Goal: Task Accomplishment & Management: Manage account settings

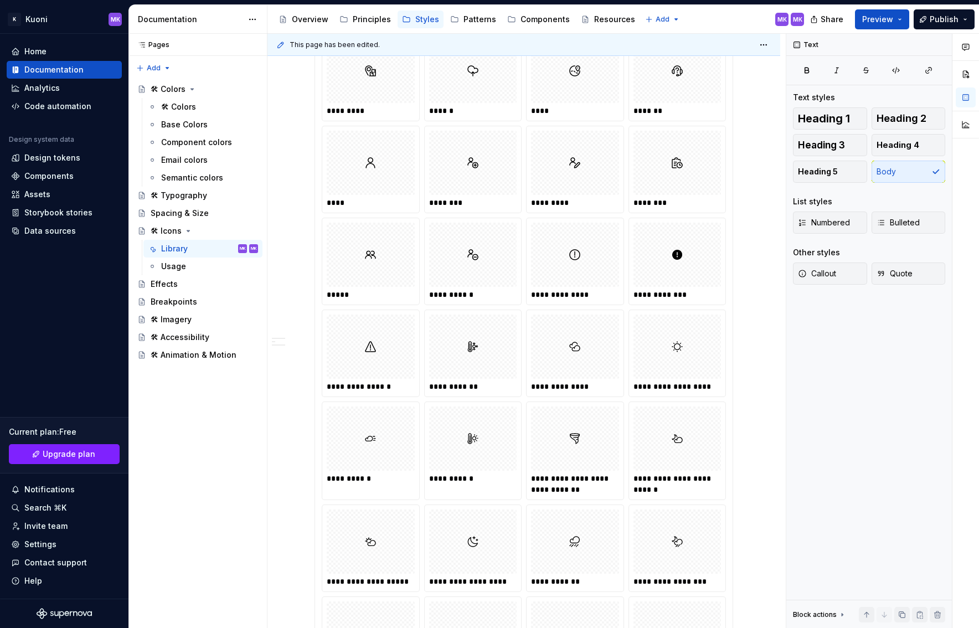
scroll to position [3106, 0]
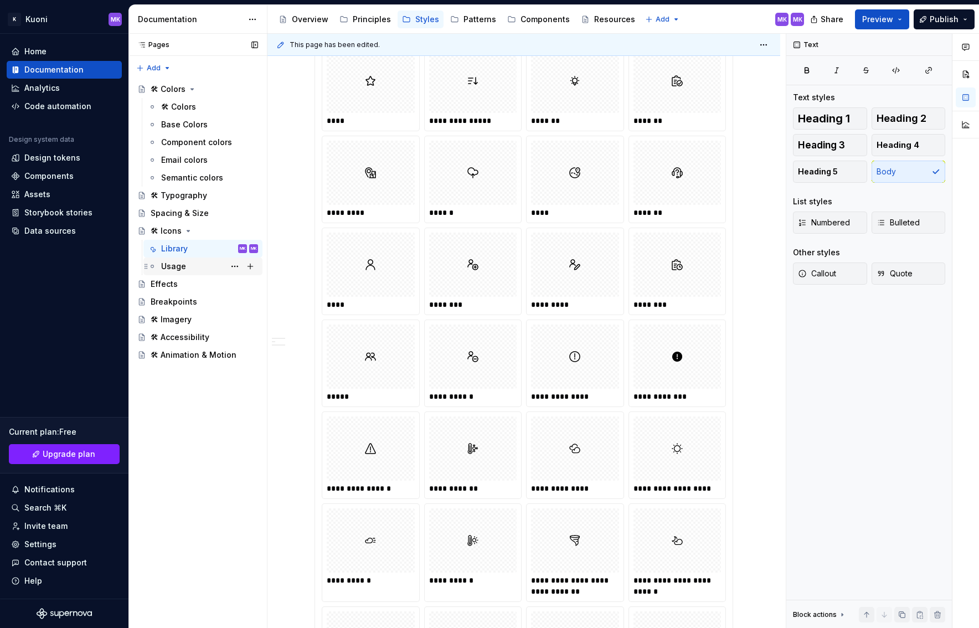
click at [201, 266] on div "Usage" at bounding box center [209, 265] width 97 height 15
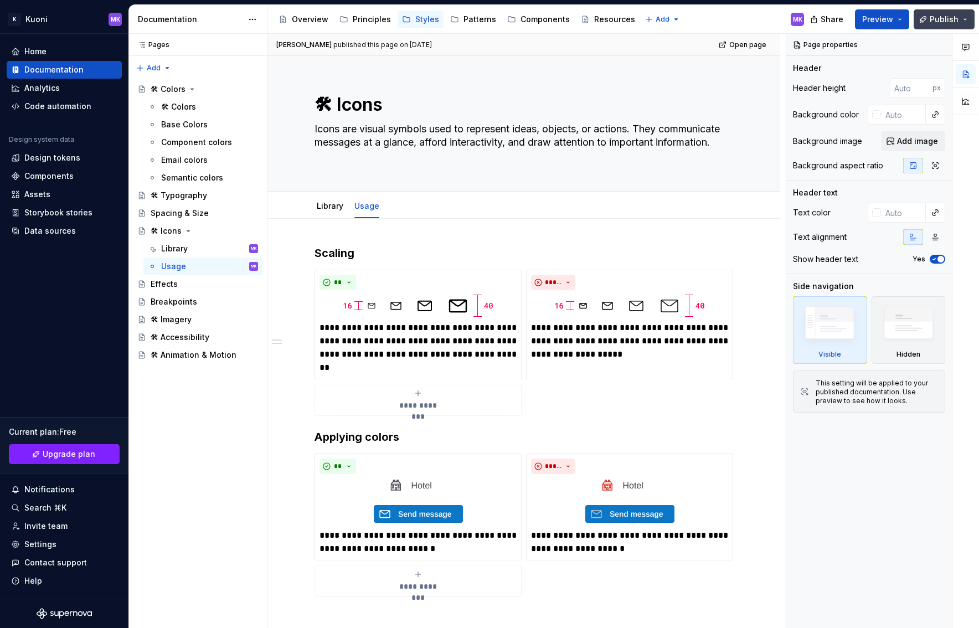
click at [604, 20] on span "Publish" at bounding box center [943, 19] width 29 height 11
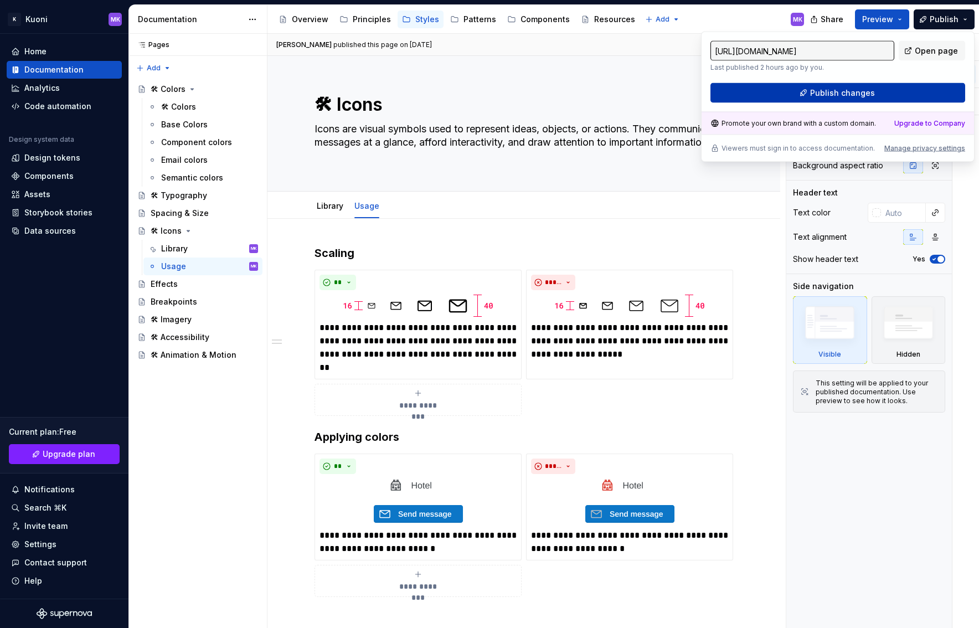
click at [604, 91] on span "Publish changes" at bounding box center [842, 92] width 65 height 11
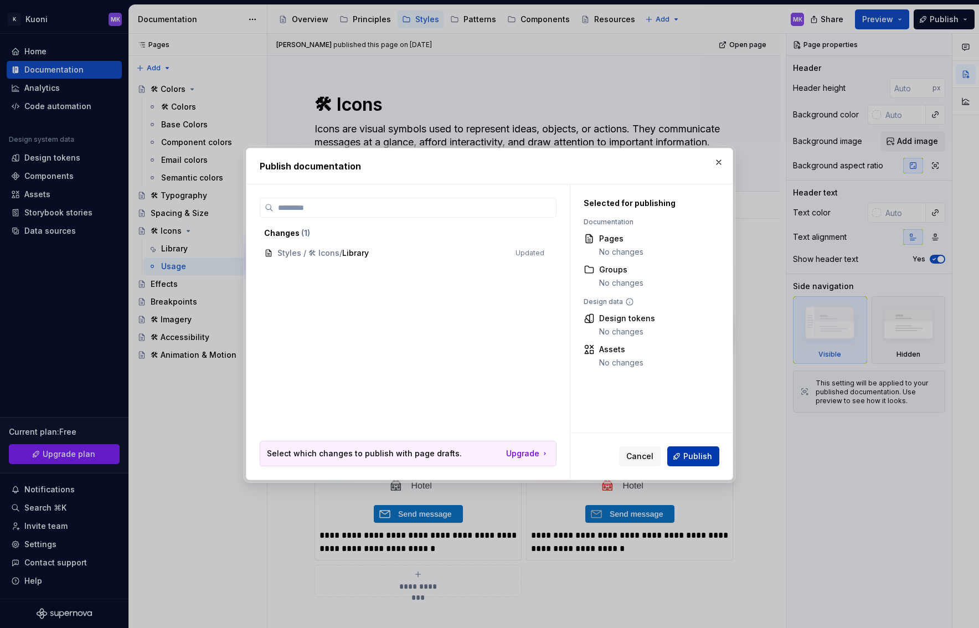
click at [604, 455] on button "Publish" at bounding box center [693, 456] width 52 height 20
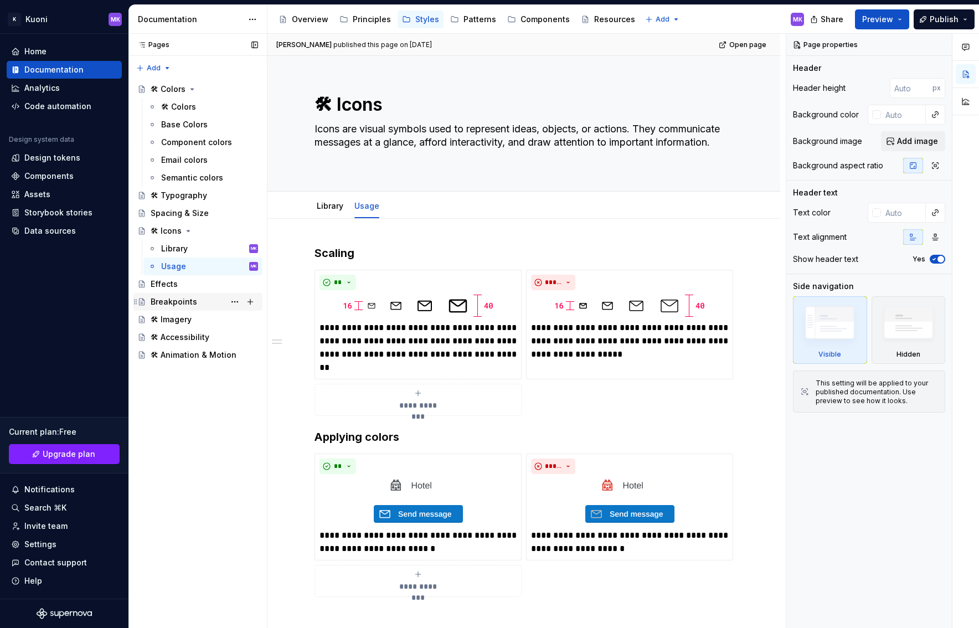
click at [178, 301] on div "Breakpoints" at bounding box center [174, 301] width 46 height 11
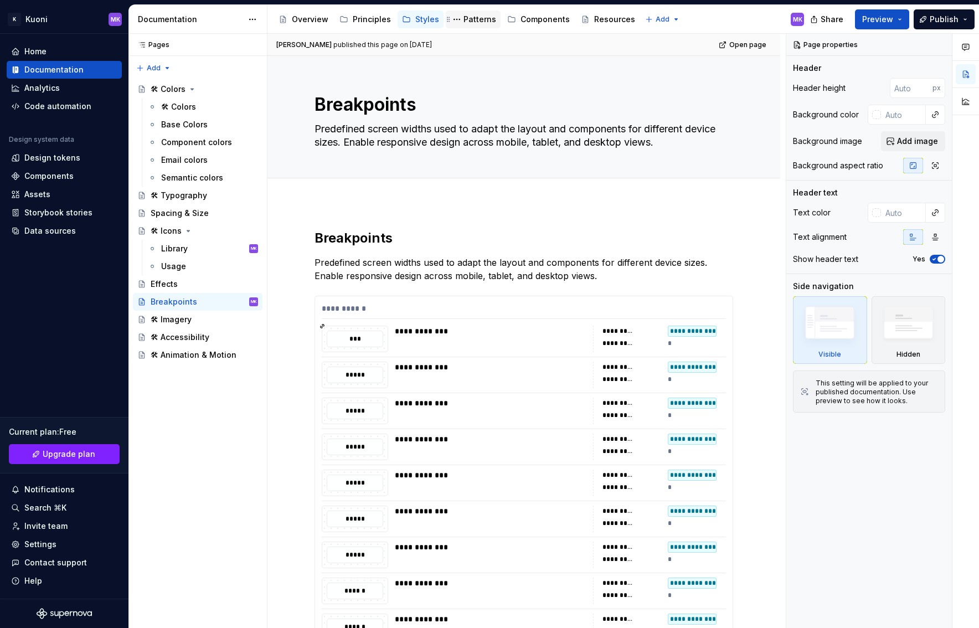
click at [469, 22] on div "Patterns" at bounding box center [479, 19] width 33 height 11
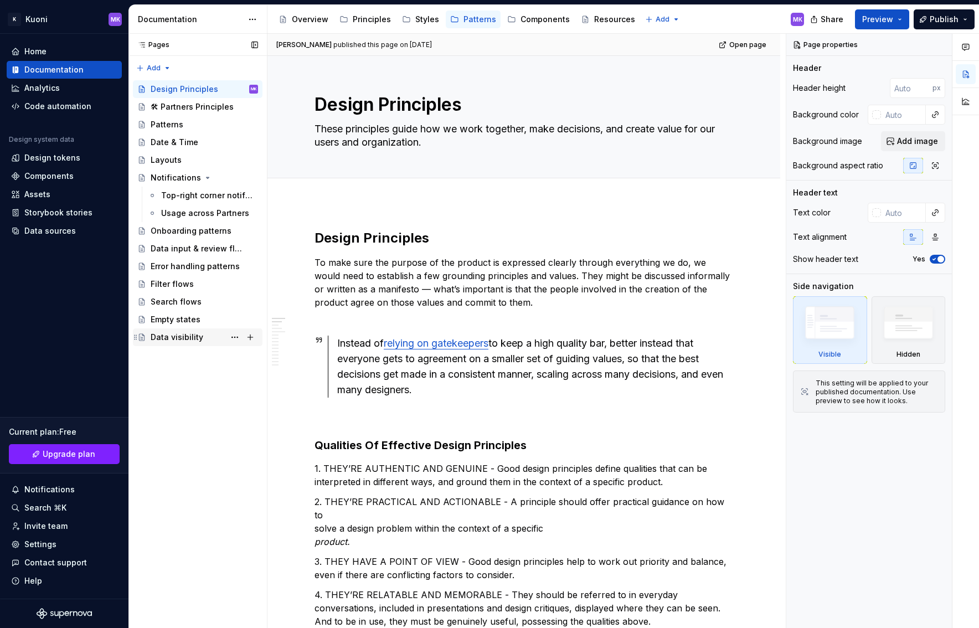
click at [176, 338] on div "Data visibility" at bounding box center [177, 337] width 53 height 11
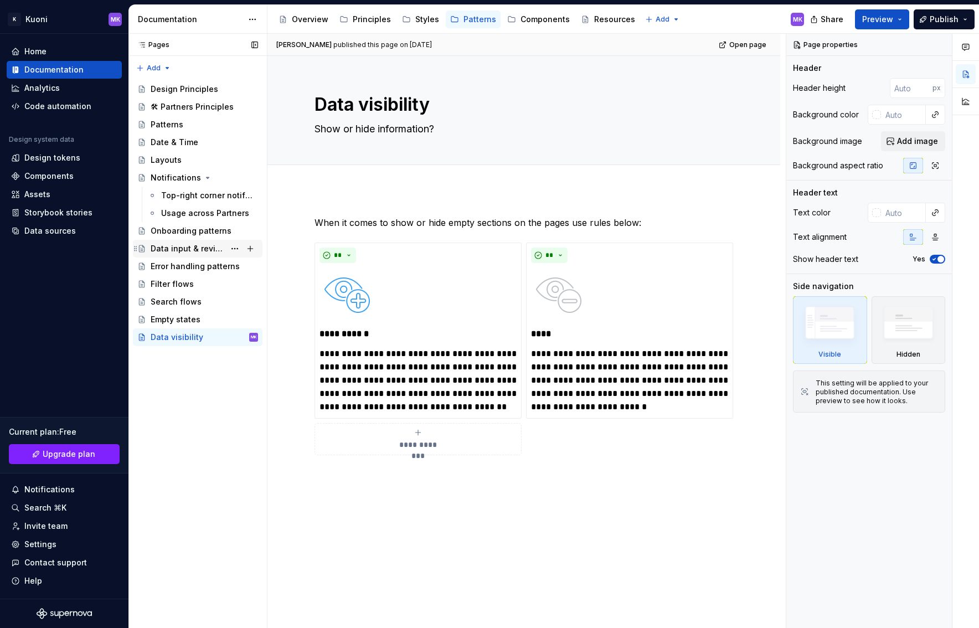
click at [171, 252] on div "Data input & review flows" at bounding box center [188, 248] width 74 height 11
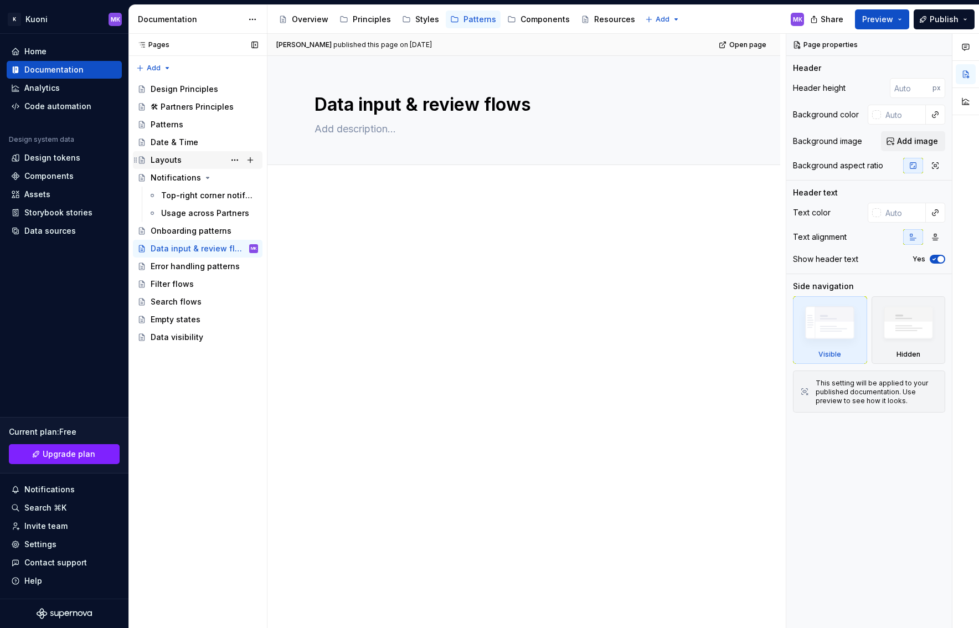
click at [170, 155] on div "Layouts" at bounding box center [166, 159] width 31 height 11
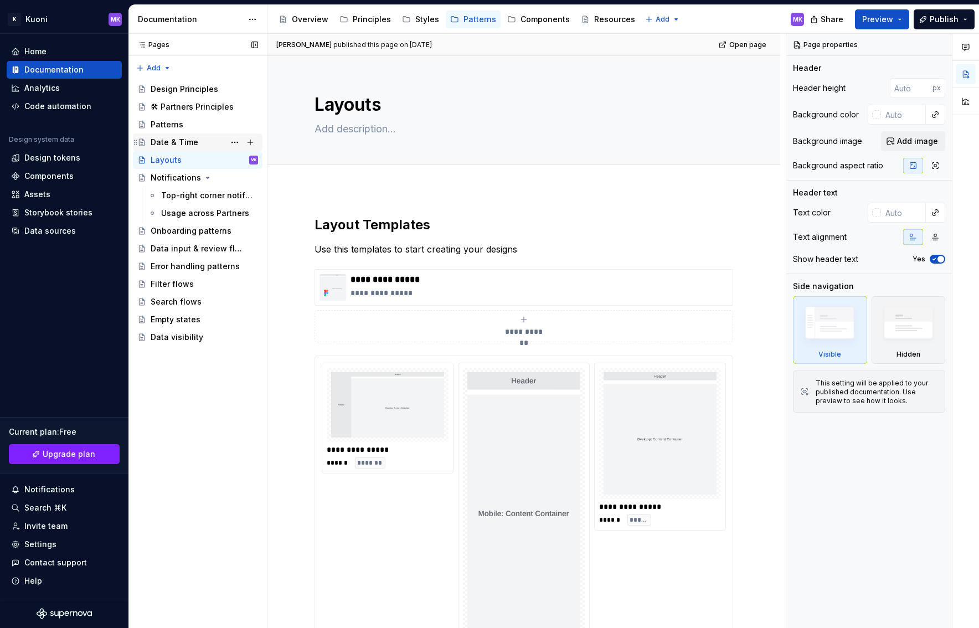
click at [169, 139] on div "Date & Time" at bounding box center [175, 142] width 48 height 11
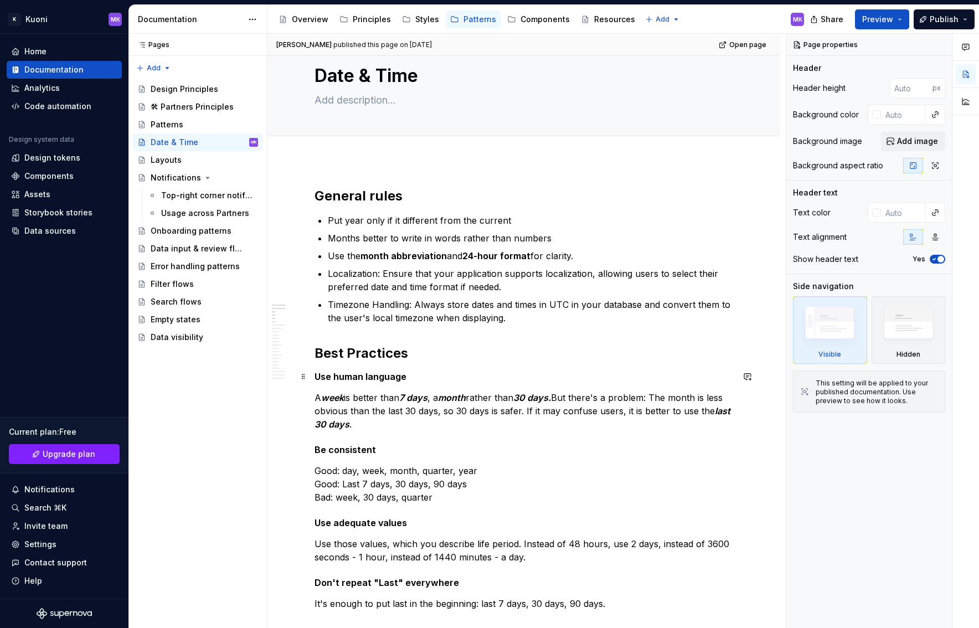
scroll to position [36, 0]
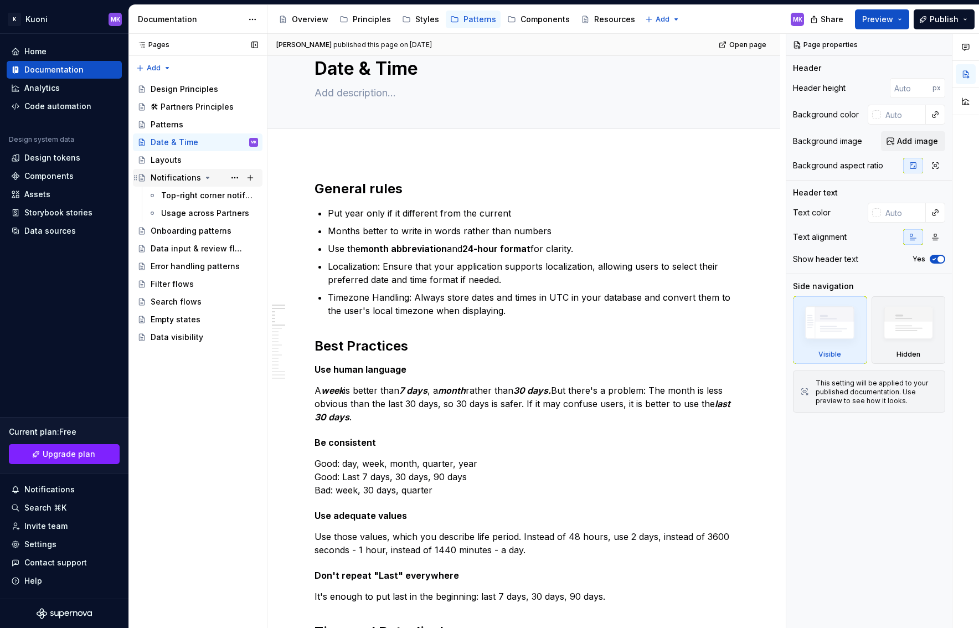
click at [199, 175] on div "Notifications" at bounding box center [204, 177] width 107 height 15
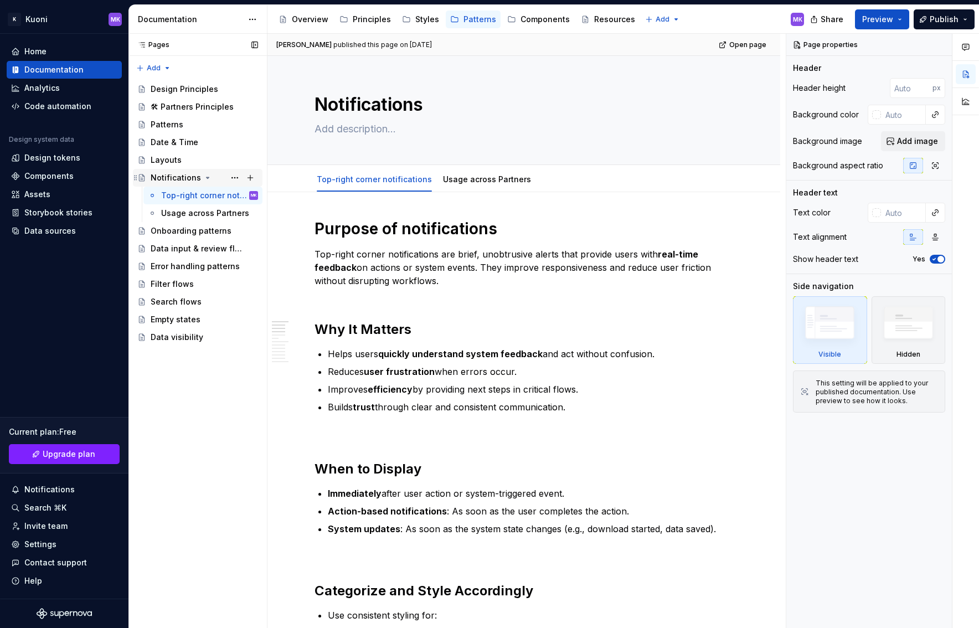
click at [205, 177] on icon "Page tree" at bounding box center [207, 177] width 9 height 9
click at [173, 197] on div "Onboarding patterns" at bounding box center [188, 195] width 74 height 11
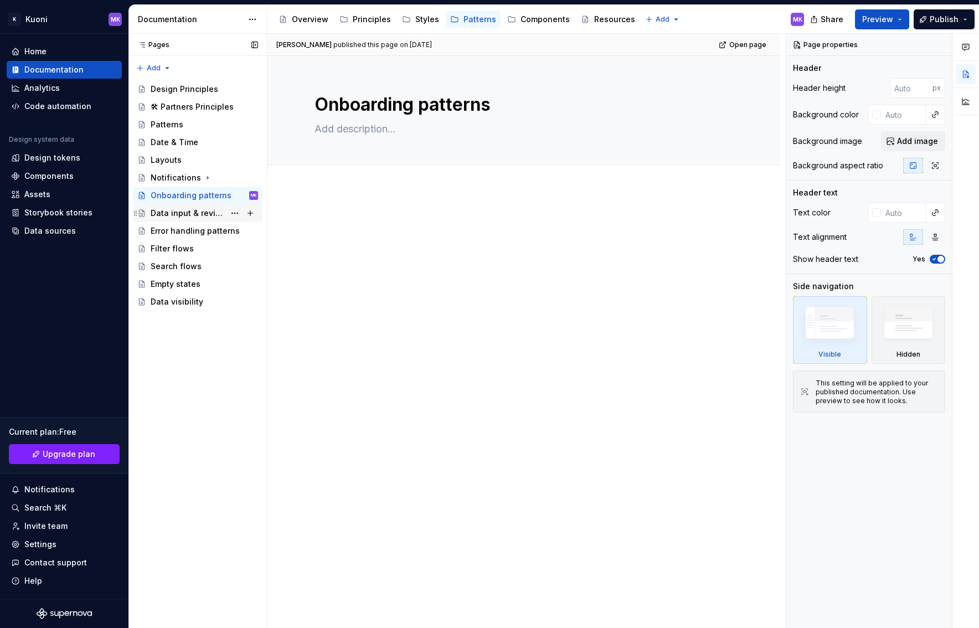
click at [187, 215] on div "Data input & review flows" at bounding box center [188, 213] width 74 height 11
click at [421, 20] on div "Styles" at bounding box center [427, 19] width 24 height 11
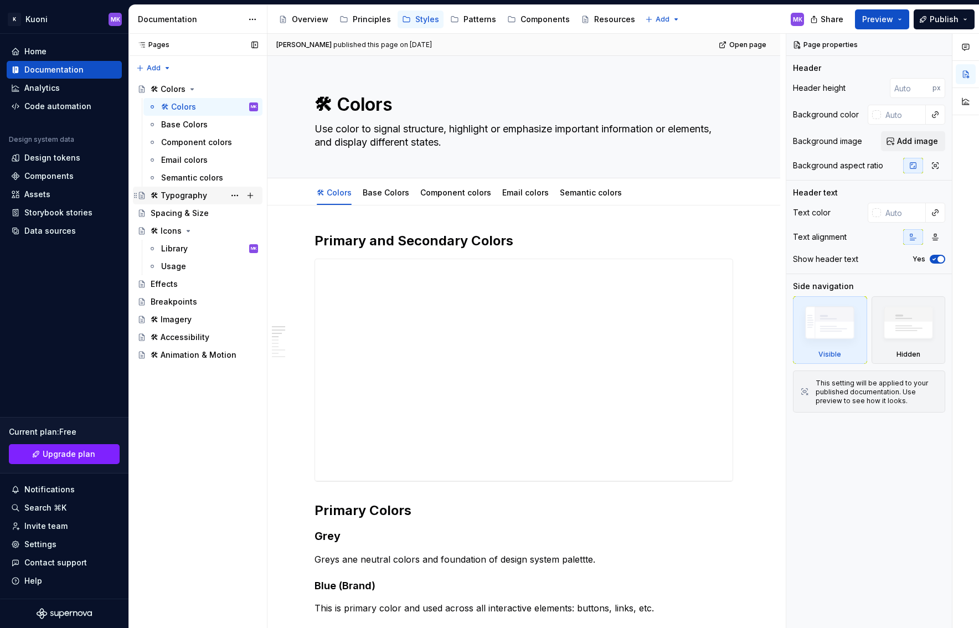
click at [184, 198] on div "🛠 Typography" at bounding box center [179, 195] width 56 height 11
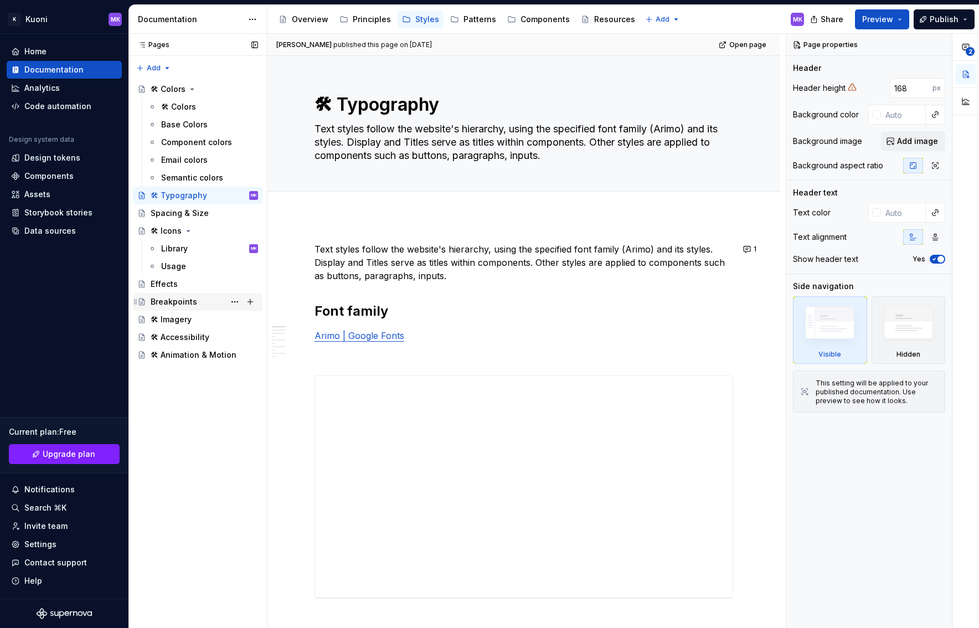
click at [192, 301] on div "Breakpoints" at bounding box center [174, 301] width 46 height 11
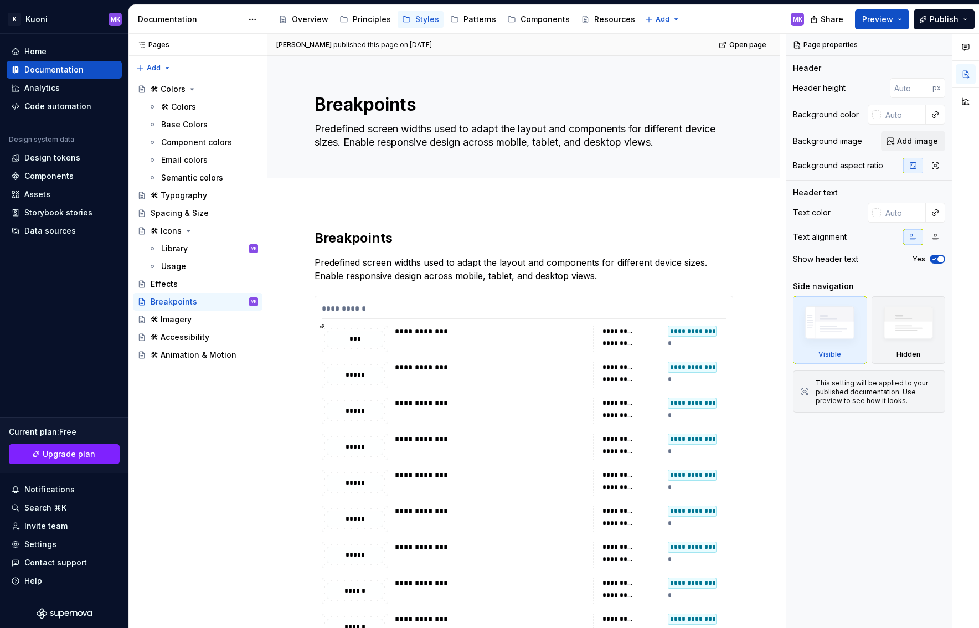
click at [416, 215] on div "**********" at bounding box center [523, 554] width 513 height 702
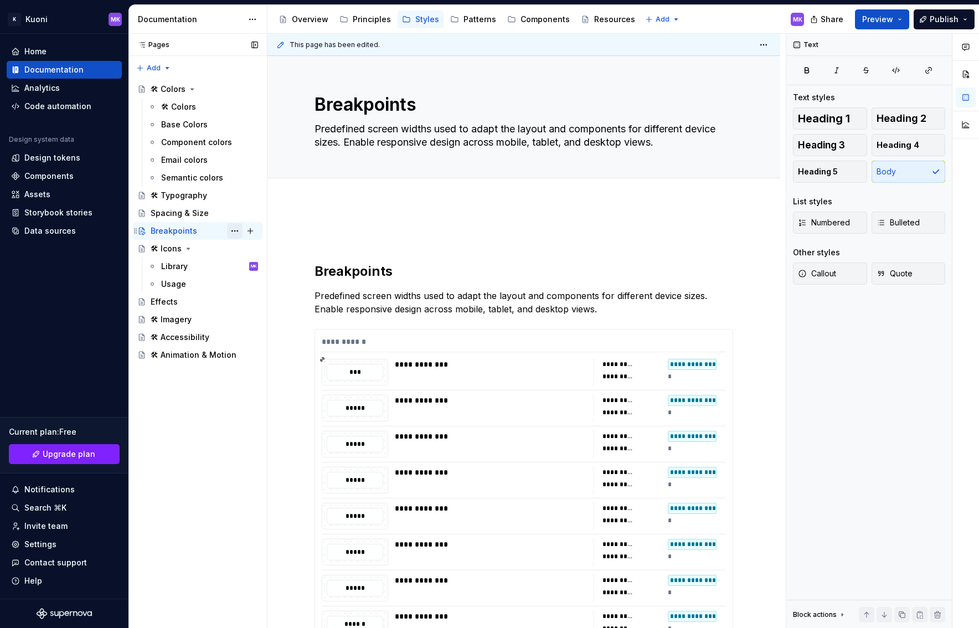
click at [235, 228] on button "Page tree" at bounding box center [234, 230] width 15 height 15
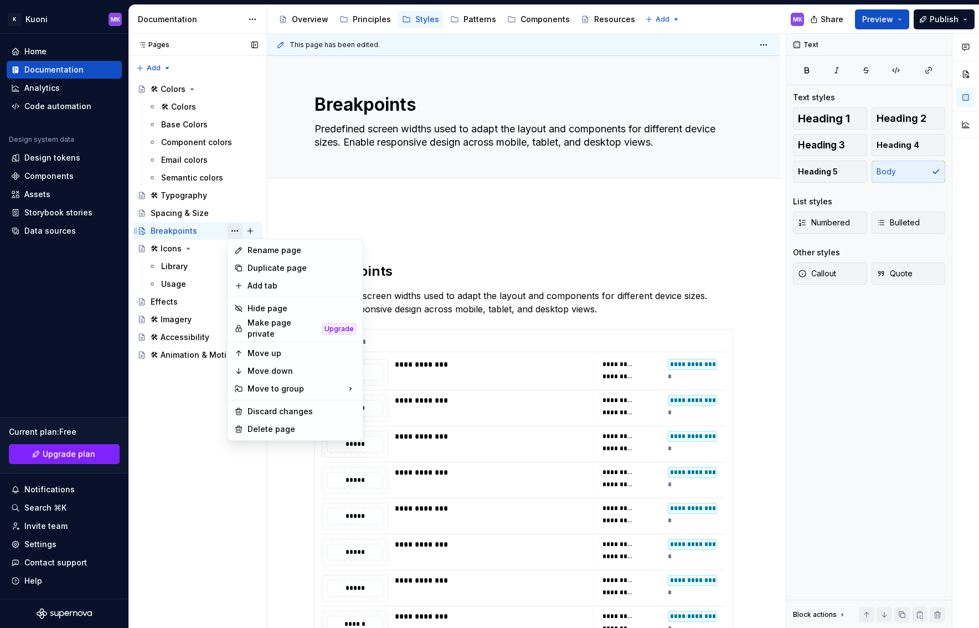
type textarea "*"
click at [156, 418] on div "Pages Pages Add Accessibility guide for tree Page tree. Navigate the tree with …" at bounding box center [197, 331] width 138 height 594
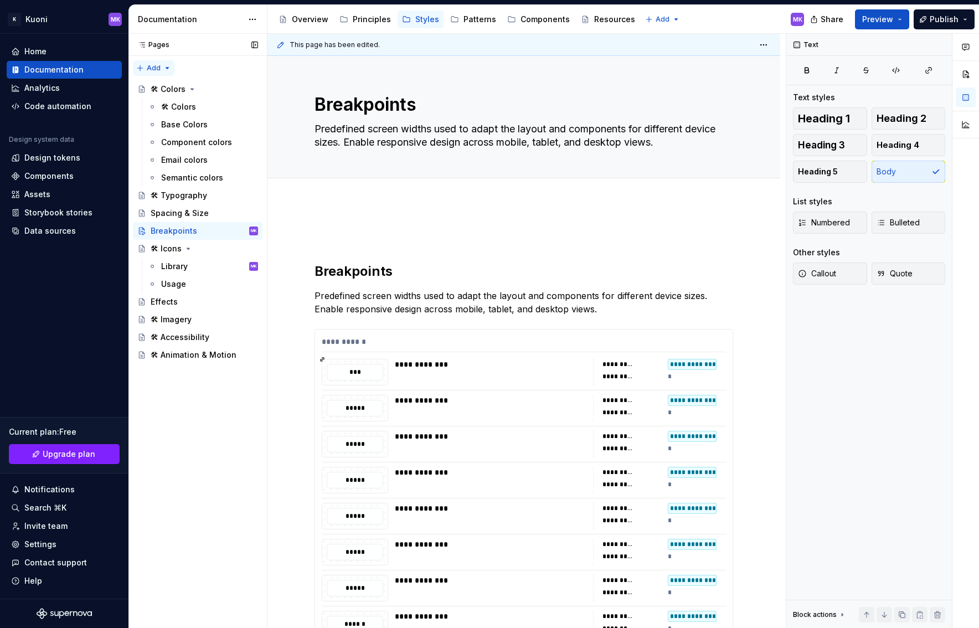
click at [147, 68] on div "Pages Pages Add Accessibility guide for tree Page tree. Navigate the tree with …" at bounding box center [197, 331] width 138 height 594
click at [176, 105] on div "New group" at bounding box center [189, 107] width 72 height 11
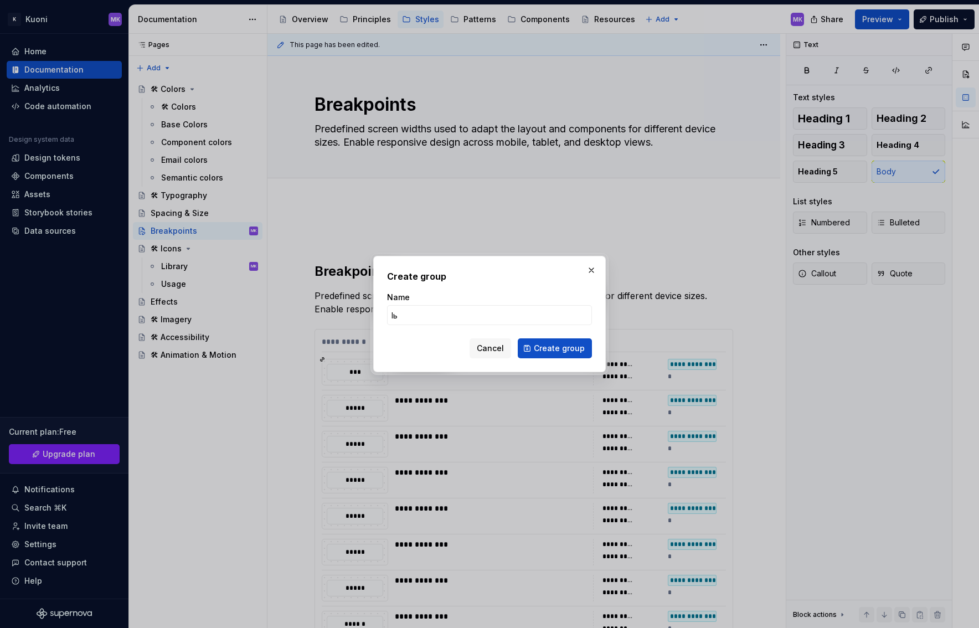
type input "Іьф"
type textarea "*"
type input "Spacing and Size"
click button "Create group" at bounding box center [555, 348] width 74 height 20
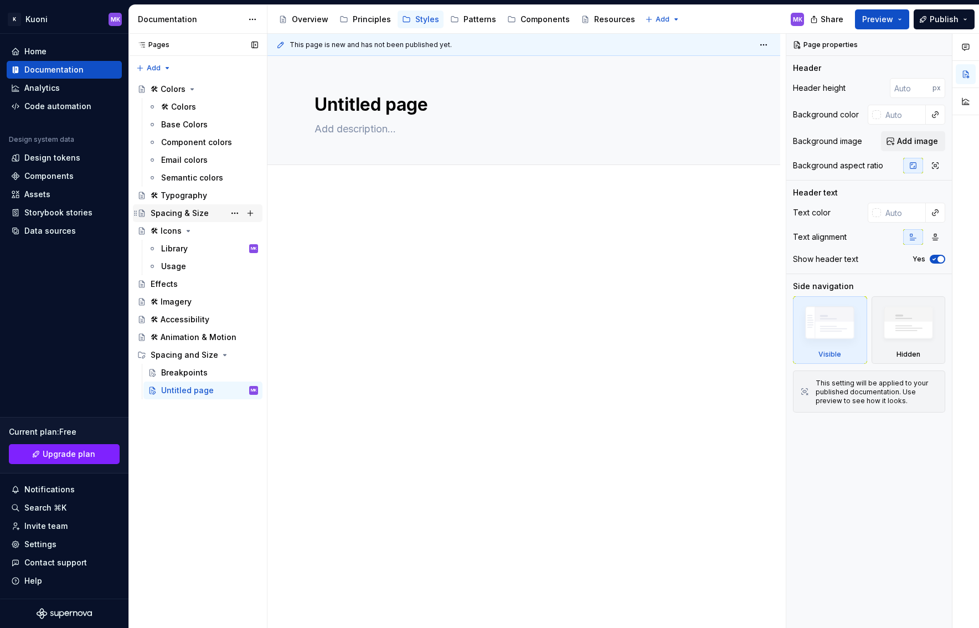
click at [175, 210] on div "Spacing & Size" at bounding box center [180, 213] width 58 height 11
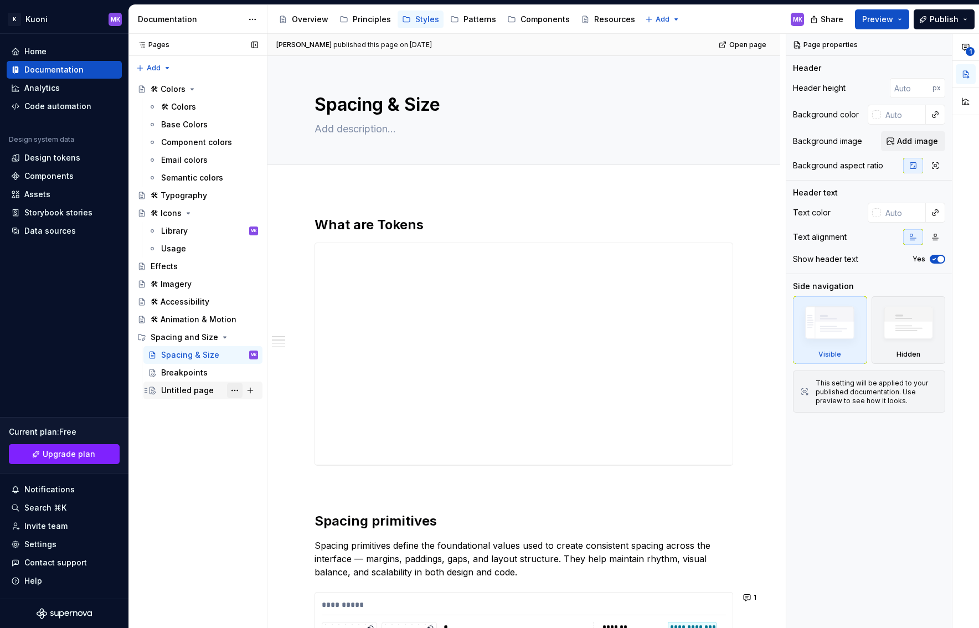
click at [232, 391] on button "Page tree" at bounding box center [234, 389] width 15 height 15
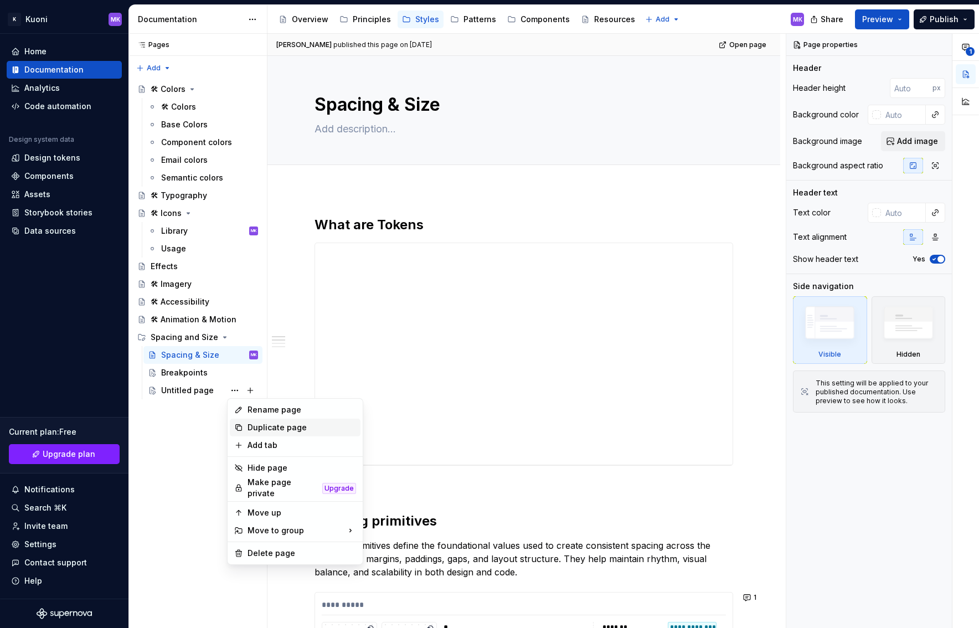
click at [280, 428] on div "Duplicate page" at bounding box center [301, 427] width 108 height 11
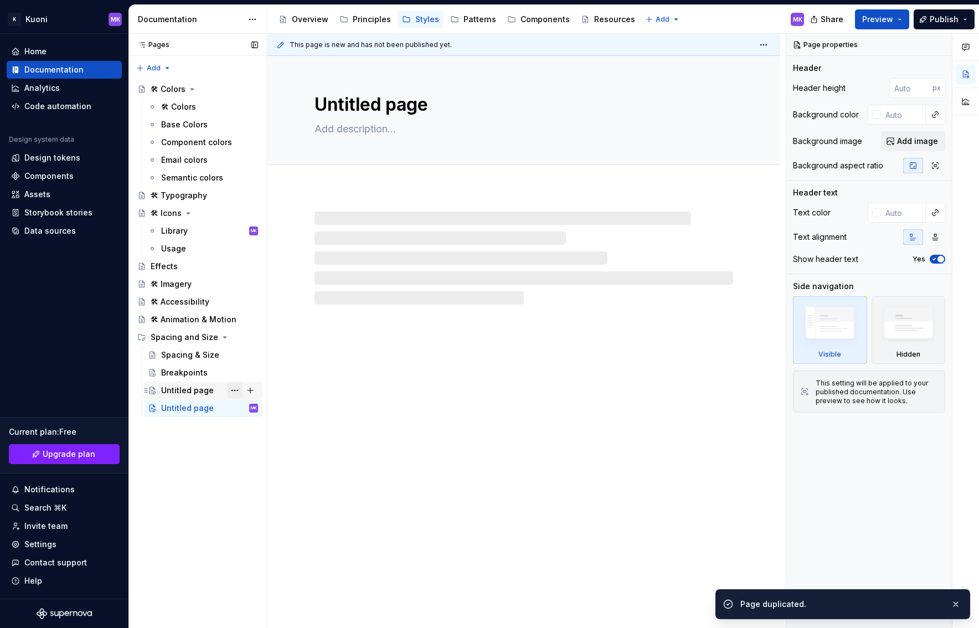
click at [236, 386] on button "Page tree" at bounding box center [234, 389] width 15 height 15
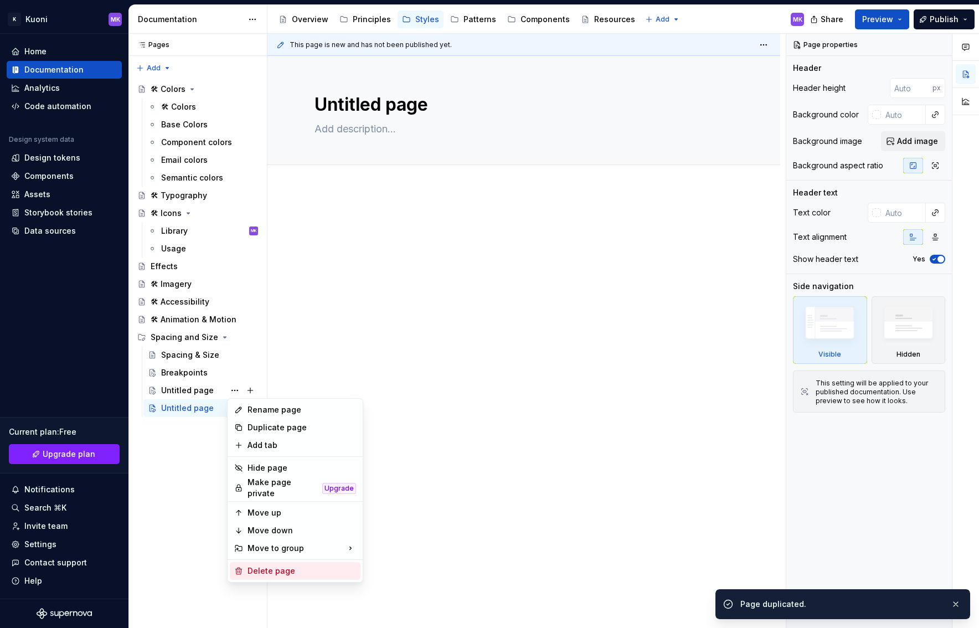
click at [268, 568] on div "Delete page" at bounding box center [301, 570] width 108 height 11
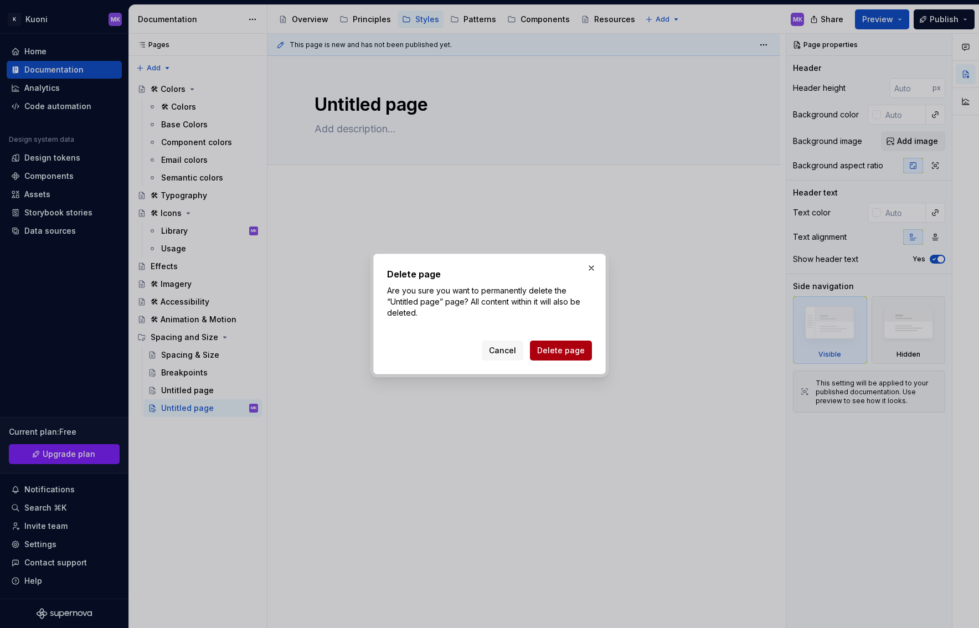
click at [577, 350] on span "Delete page" at bounding box center [561, 350] width 48 height 11
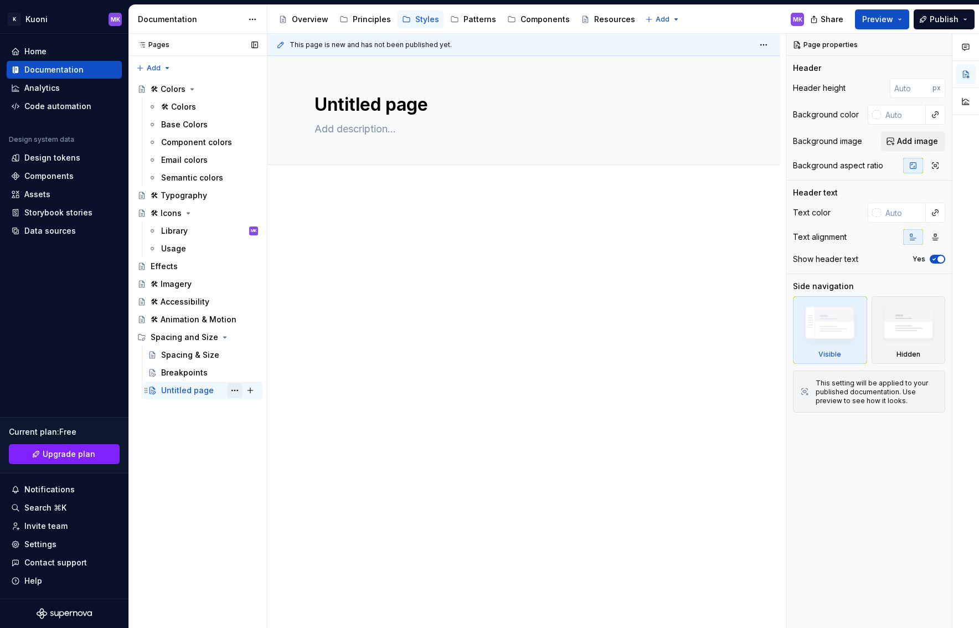
click at [236, 390] on button "Page tree" at bounding box center [234, 389] width 15 height 15
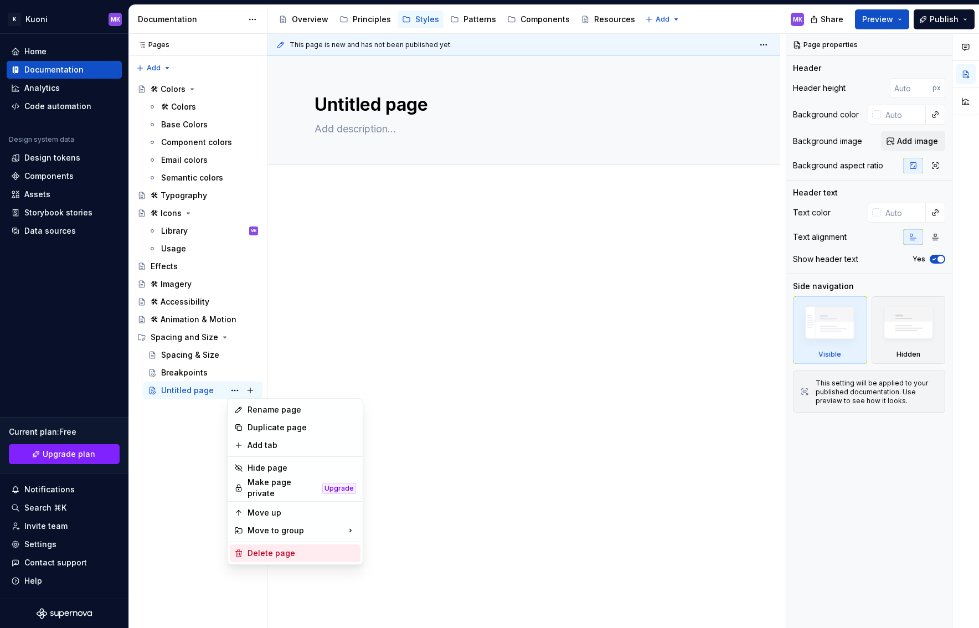
click at [268, 549] on div "Delete page" at bounding box center [301, 552] width 108 height 11
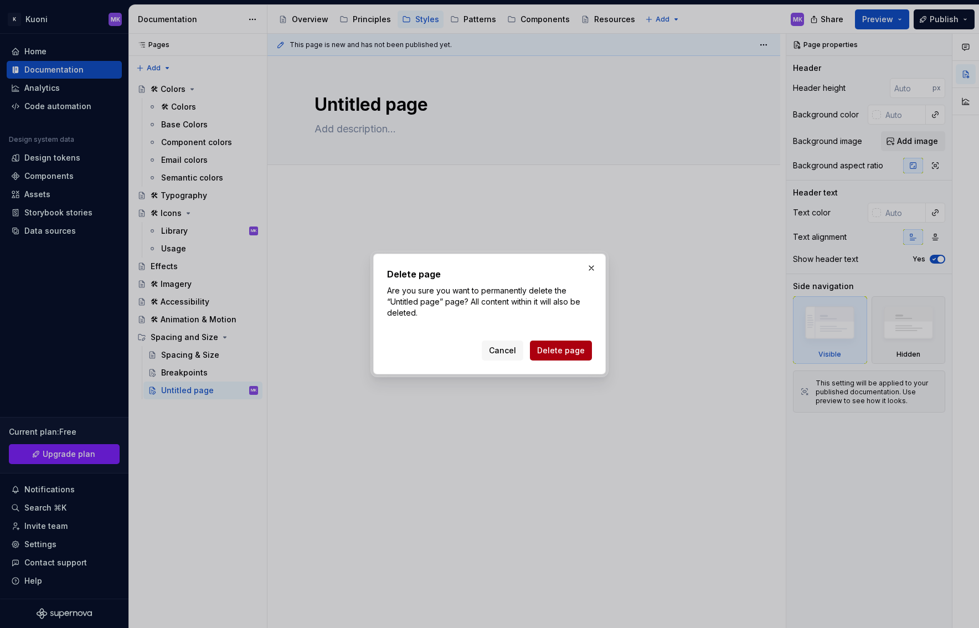
click at [575, 352] on span "Delete page" at bounding box center [561, 350] width 48 height 11
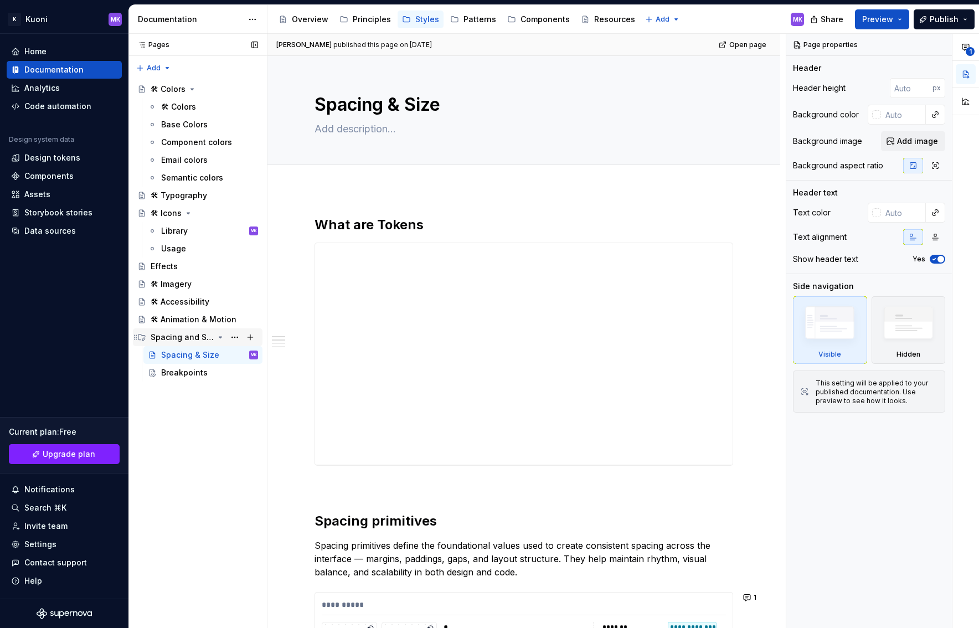
click at [180, 339] on div "Spacing and Size" at bounding box center [182, 337] width 63 height 11
click at [188, 355] on div "Spacing & Size" at bounding box center [190, 354] width 58 height 11
click at [188, 378] on div "Breakpoints" at bounding box center [184, 372] width 46 height 11
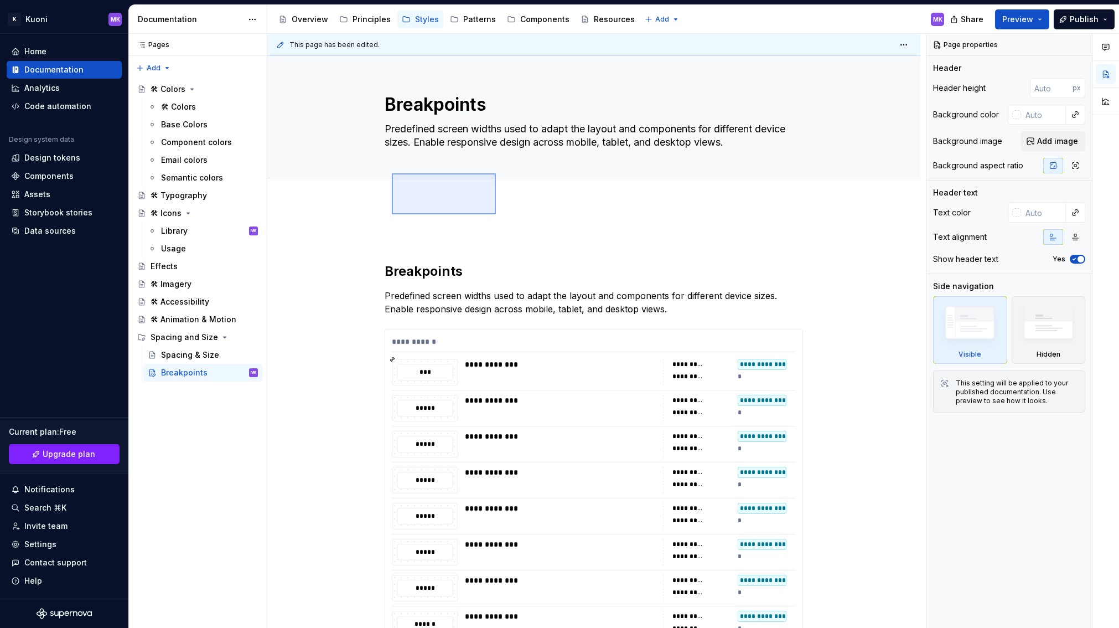
drag, startPoint x: 392, startPoint y: 214, endPoint x: 496, endPoint y: 173, distance: 111.8
click at [496, 173] on div "**********" at bounding box center [596, 331] width 659 height 594
click at [343, 242] on div "**********" at bounding box center [593, 571] width 653 height 736
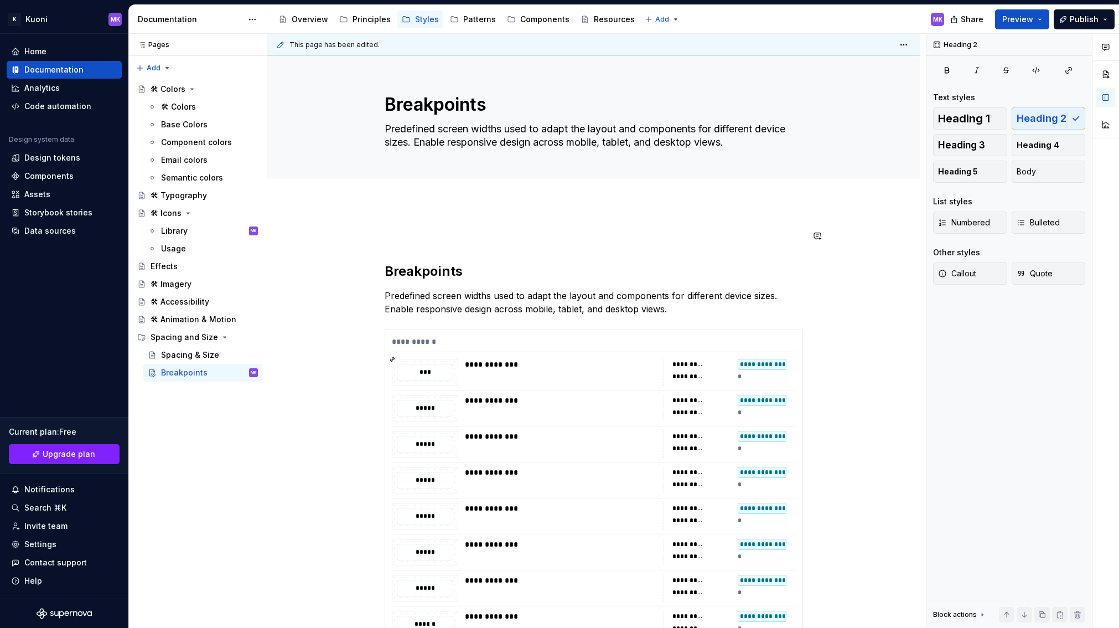
type textarea "*"
click at [387, 219] on div "**********" at bounding box center [593, 571] width 653 height 736
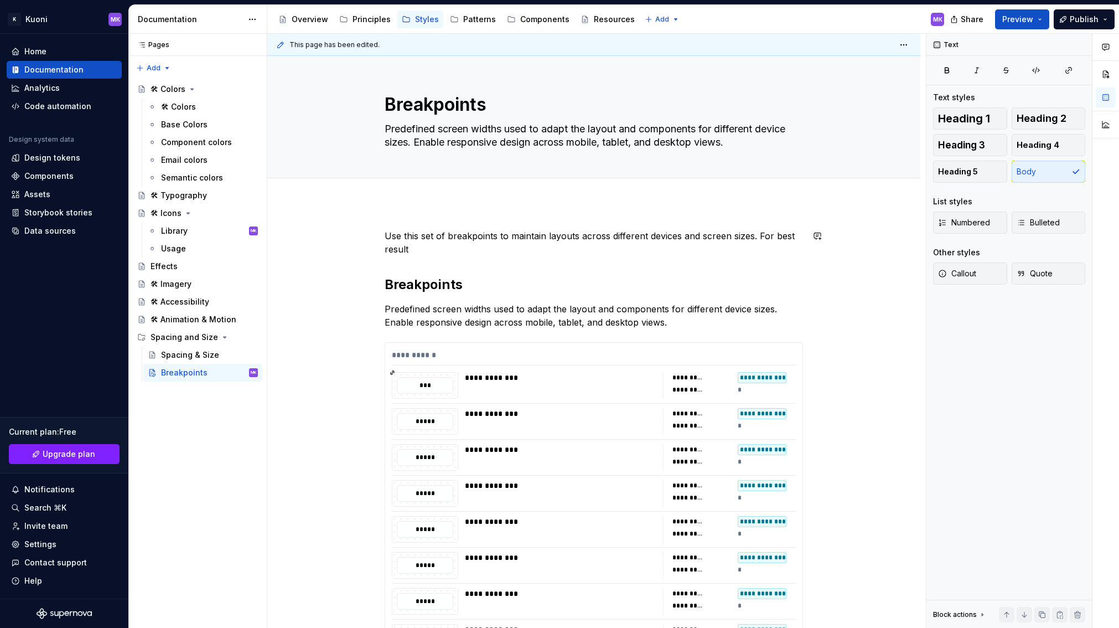
type textarea "*"
click at [604, 255] on p "Use this set of breakpoints to maintain layouts across different devices and sc…" at bounding box center [594, 242] width 418 height 27
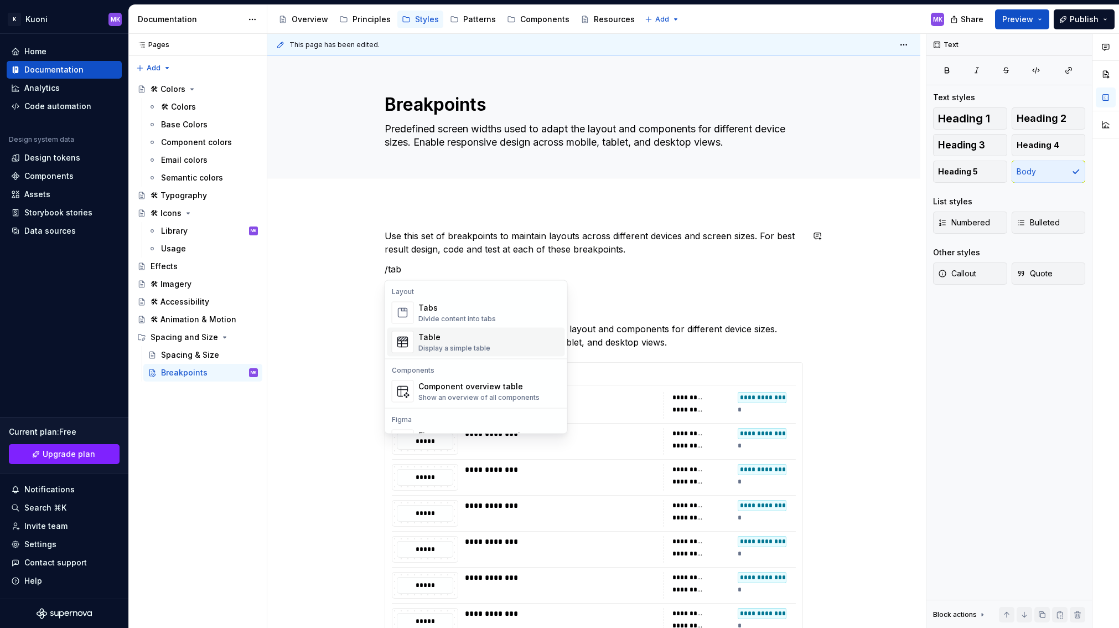
click at [427, 340] on div "Table" at bounding box center [454, 337] width 72 height 11
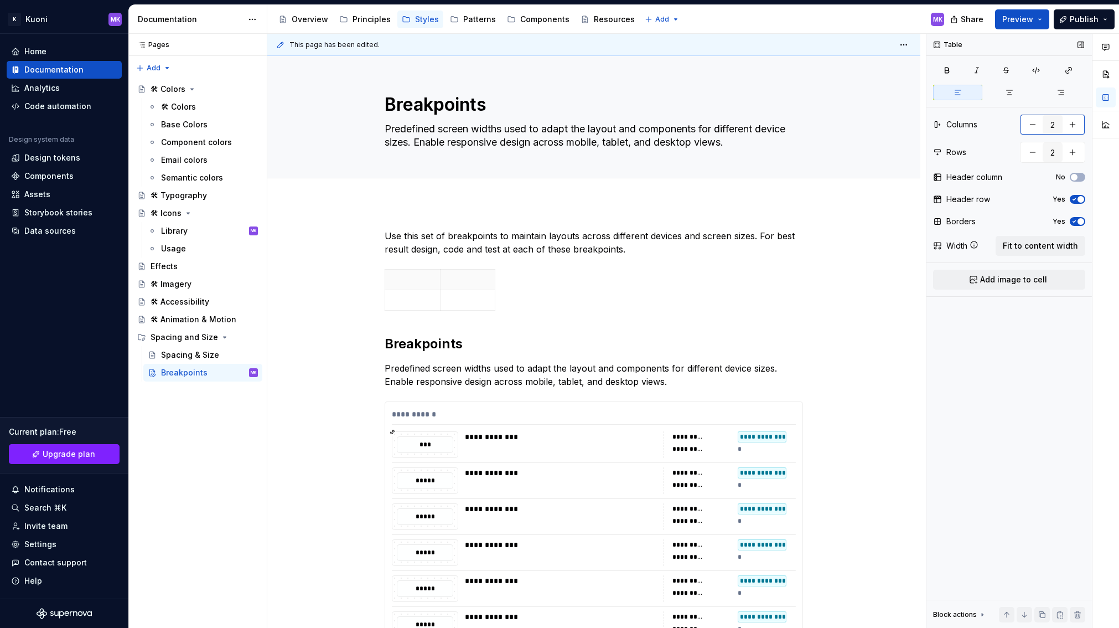
click at [604, 123] on button "button" at bounding box center [1073, 125] width 20 height 20
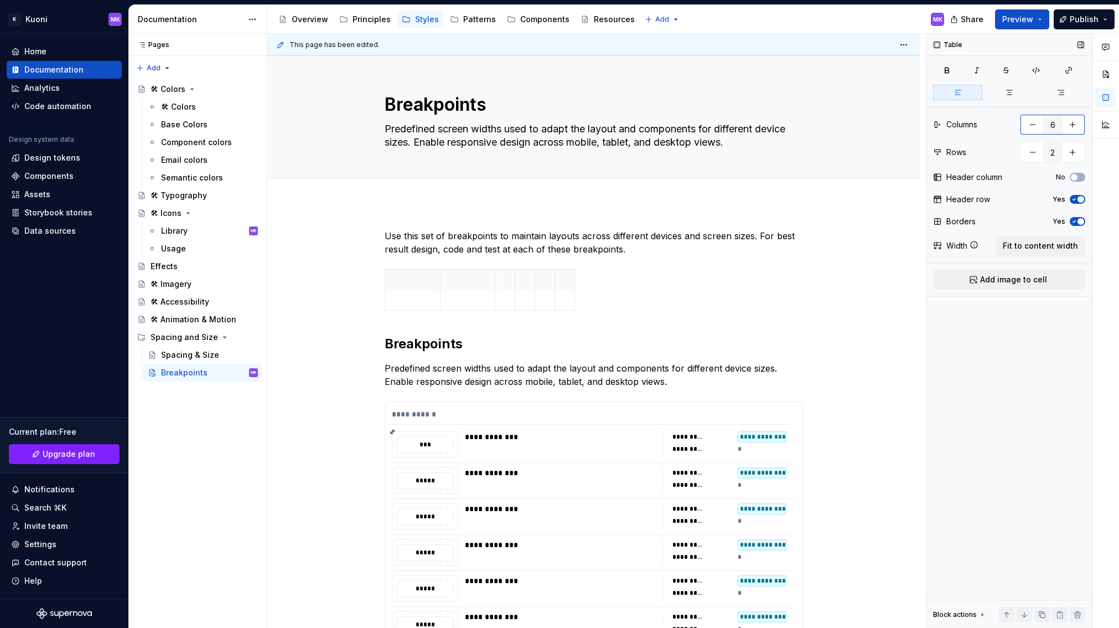
type input "7"
click at [604, 153] on button "button" at bounding box center [1073, 152] width 20 height 20
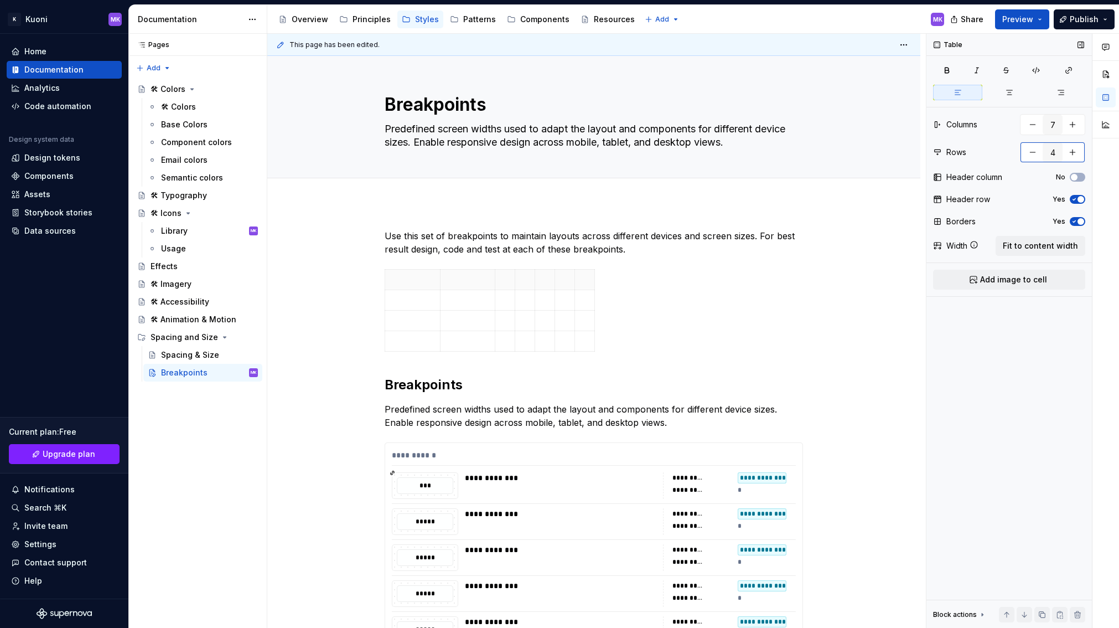
click at [604, 153] on button "button" at bounding box center [1073, 152] width 20 height 20
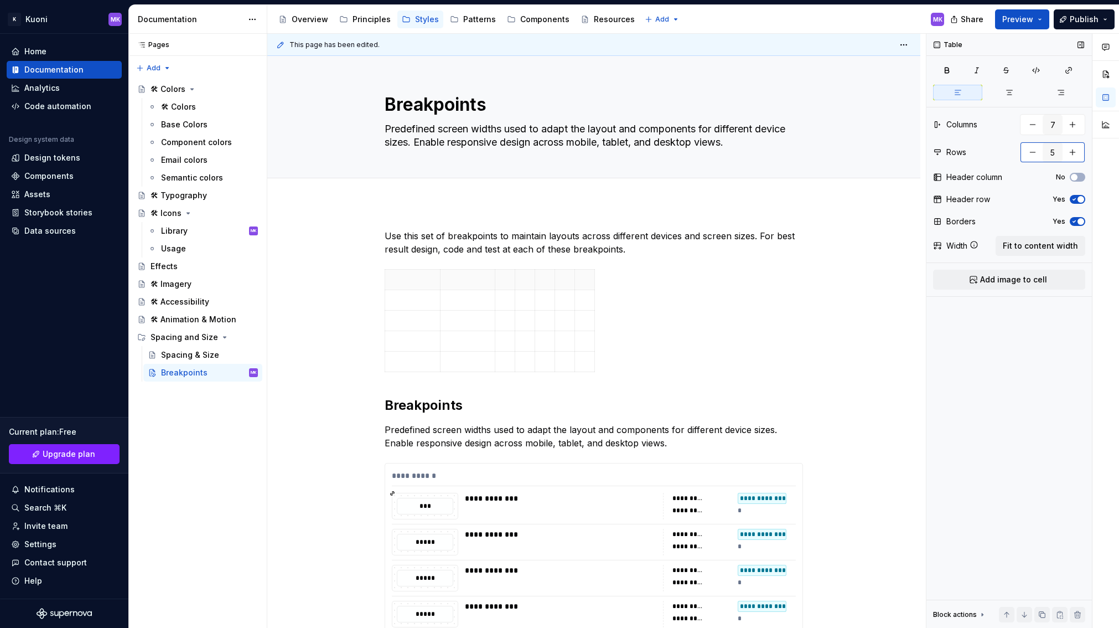
click at [604, 153] on button "button" at bounding box center [1073, 152] width 20 height 20
type input "6"
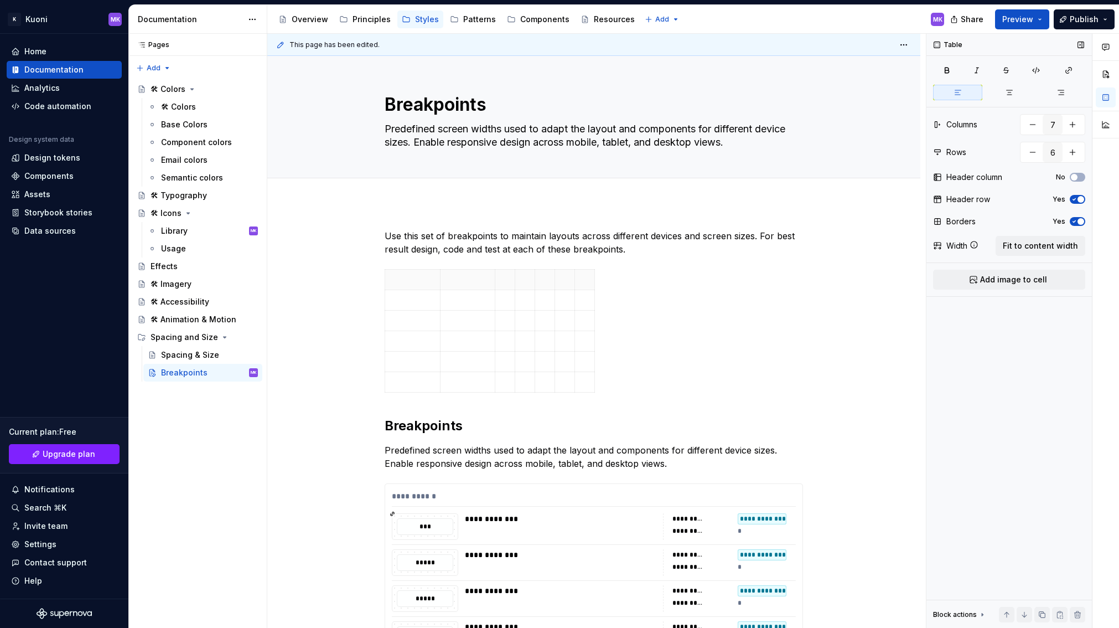
click at [604, 220] on icon "button" at bounding box center [1074, 221] width 9 height 7
click at [604, 244] on span "Fit to content width" at bounding box center [1040, 245] width 75 height 11
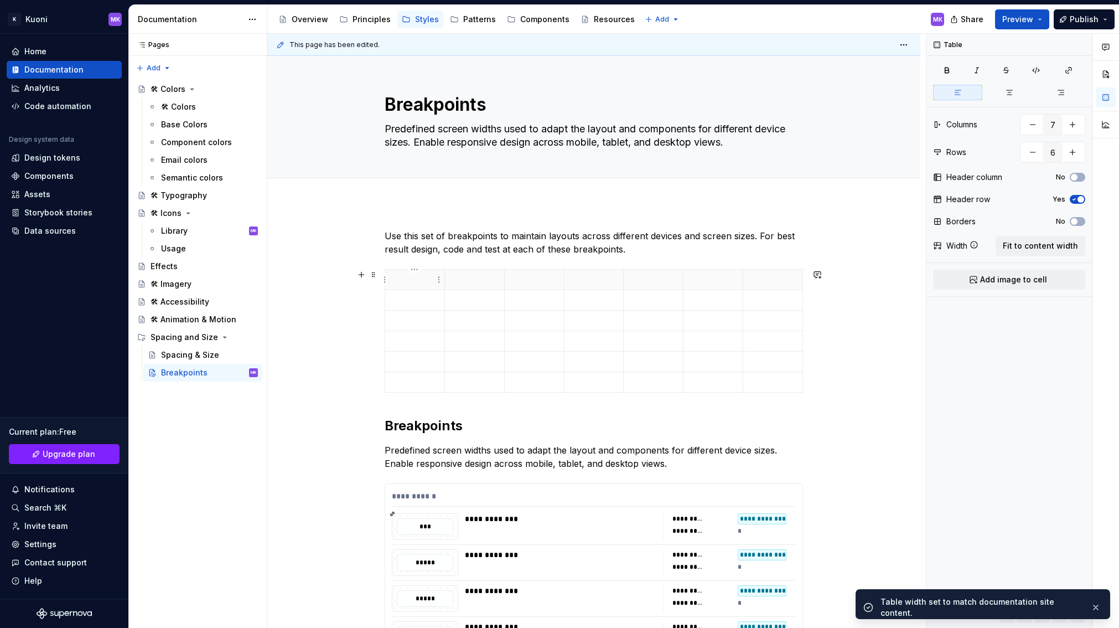
click at [409, 282] on p at bounding box center [415, 279] width 46 height 11
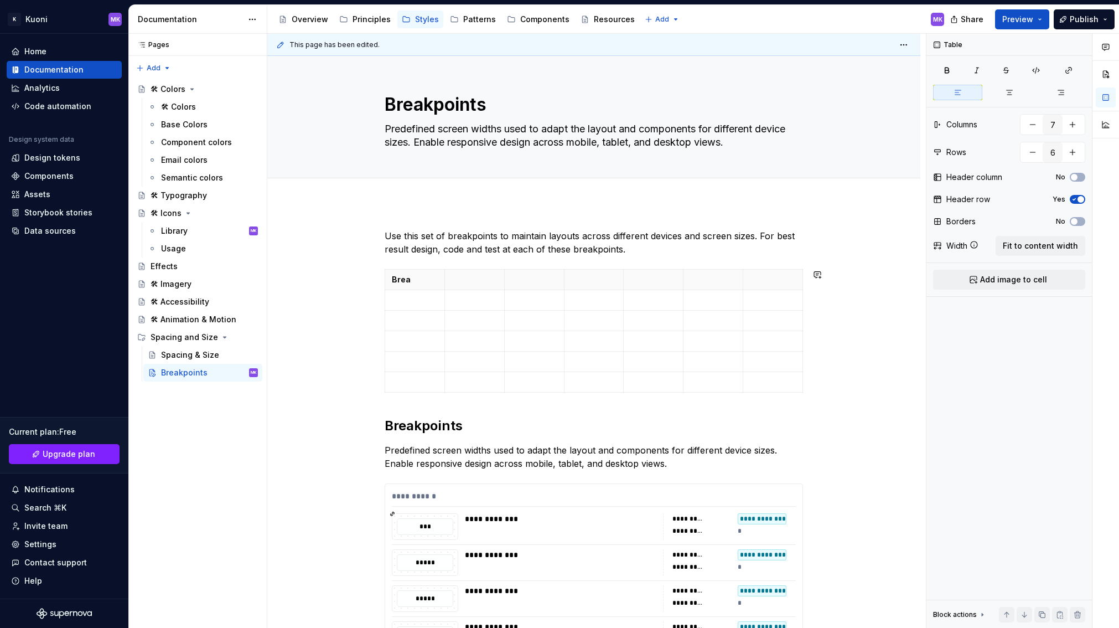
type textarea "*"
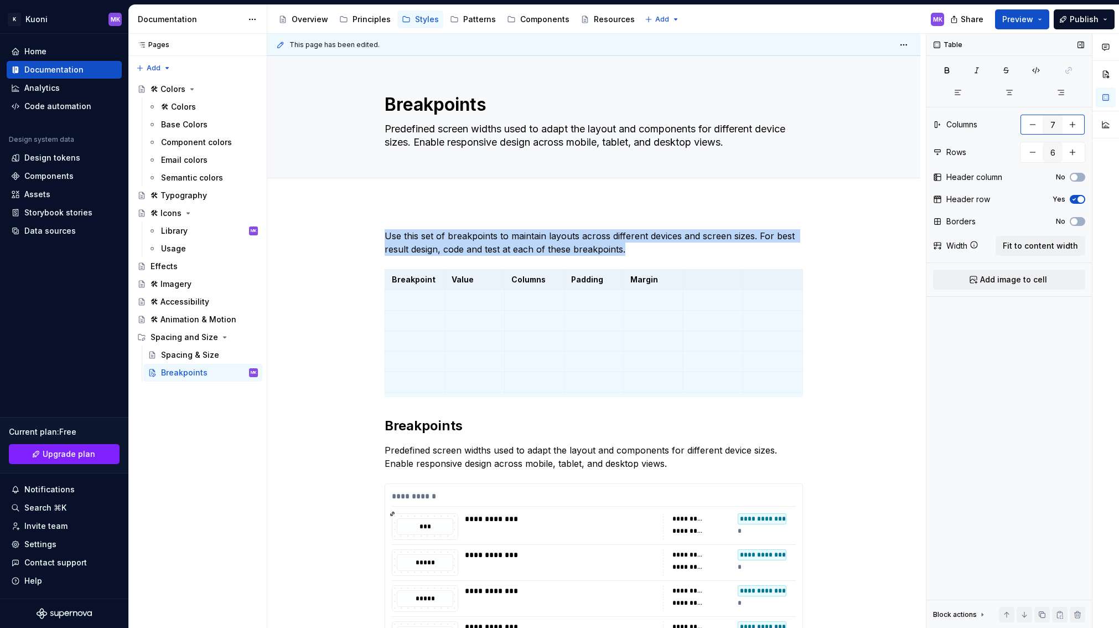
click at [604, 123] on button "button" at bounding box center [1033, 125] width 20 height 20
type input "5"
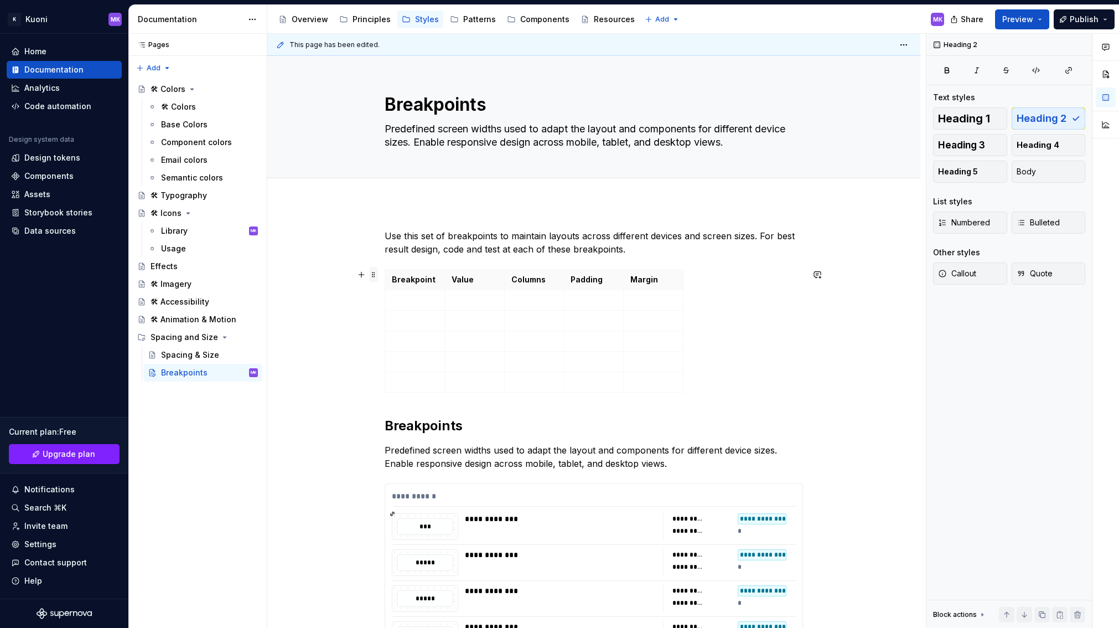
click at [373, 271] on span at bounding box center [373, 274] width 9 height 15
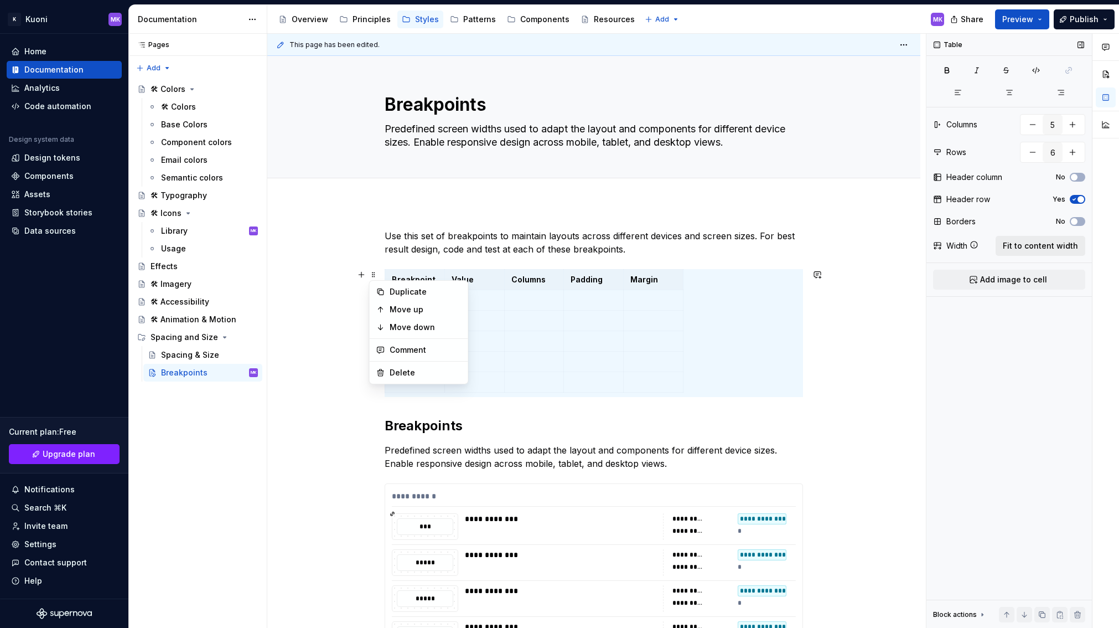
click at [604, 244] on span "Fit to content width" at bounding box center [1040, 245] width 75 height 11
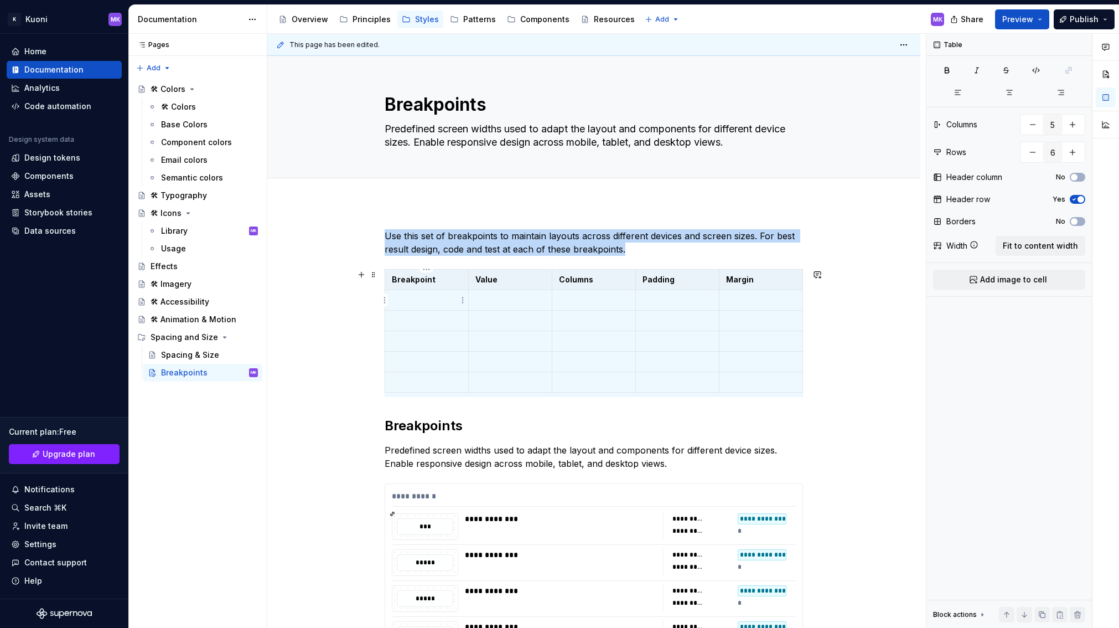
click at [428, 302] on p at bounding box center [427, 299] width 70 height 11
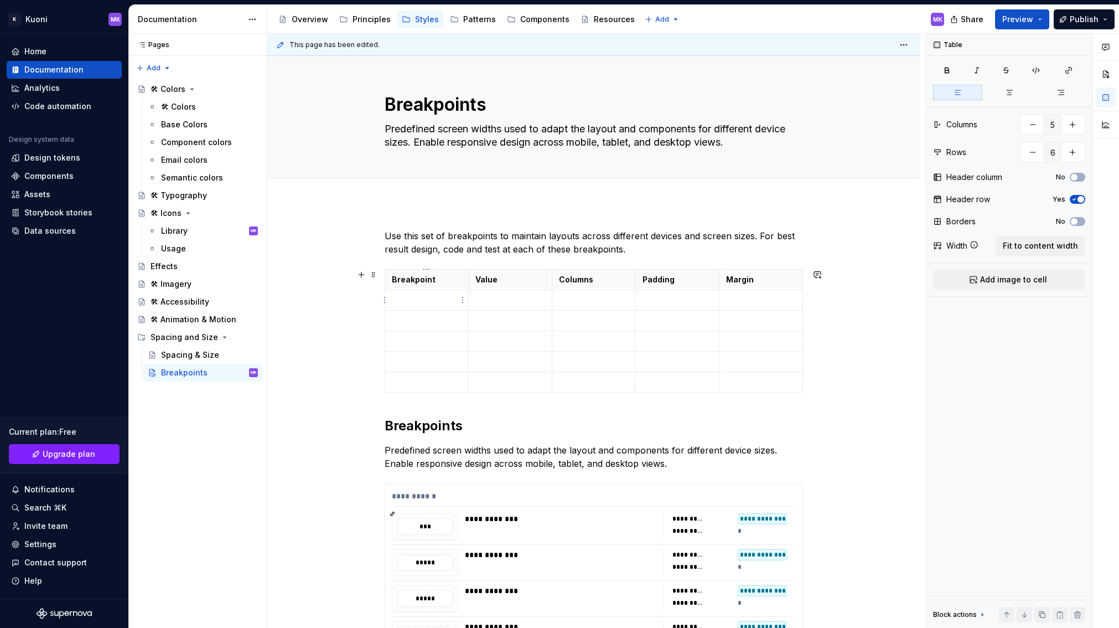
click at [428, 302] on p at bounding box center [427, 299] width 70 height 11
click at [415, 330] on td at bounding box center [427, 321] width 84 height 20
click at [421, 335] on p at bounding box center [427, 340] width 70 height 11
click at [432, 359] on p at bounding box center [427, 361] width 70 height 11
click at [421, 381] on p at bounding box center [427, 381] width 70 height 11
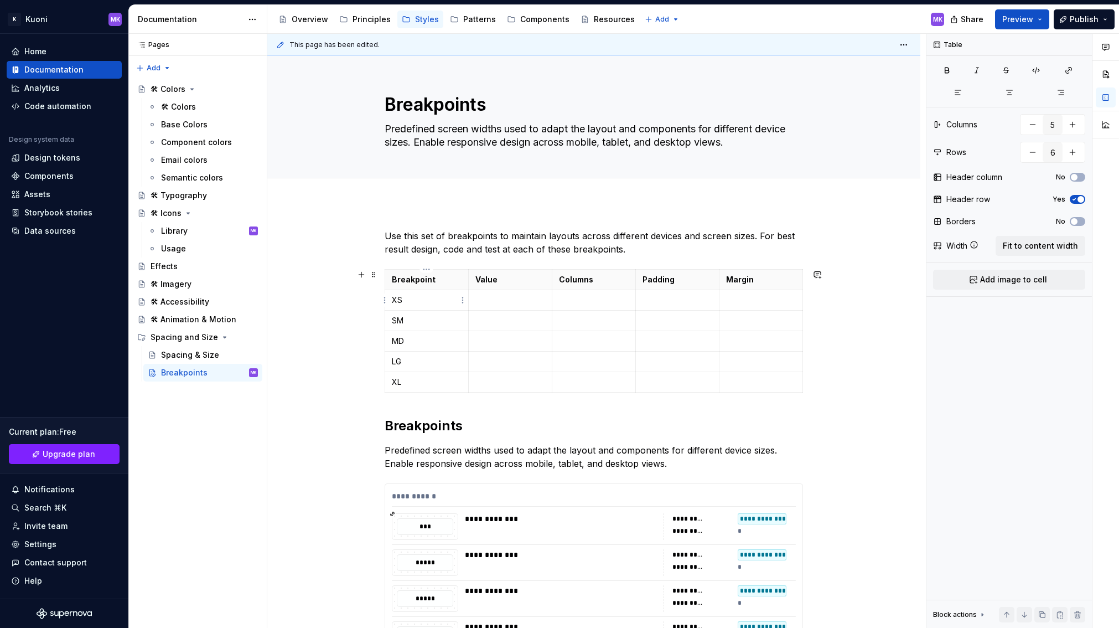
click at [415, 299] on p "XS" at bounding box center [427, 299] width 70 height 11
click at [412, 317] on p "SM" at bounding box center [427, 320] width 70 height 11
click at [412, 341] on p "MD" at bounding box center [427, 340] width 70 height 11
click at [407, 361] on p "LG" at bounding box center [427, 361] width 70 height 11
click at [409, 380] on p "XL" at bounding box center [427, 381] width 70 height 11
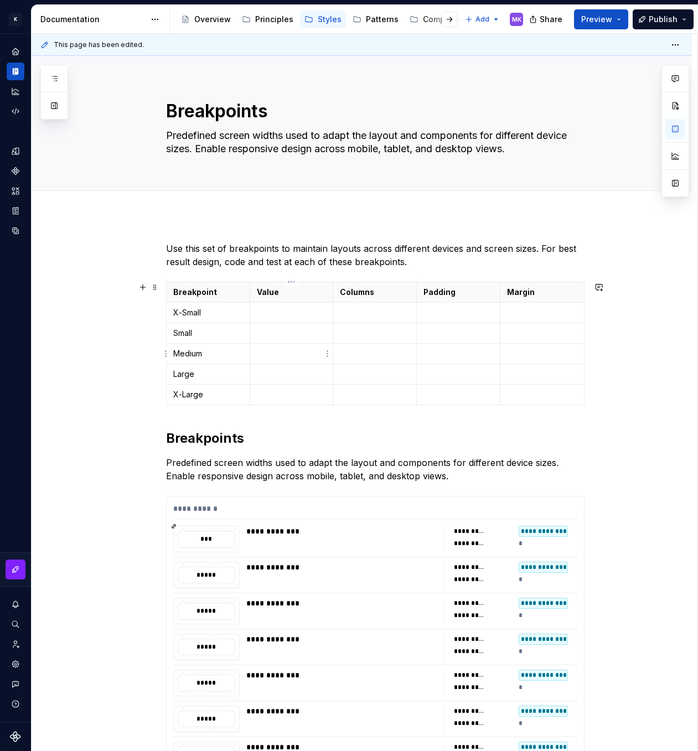
click at [249, 347] on td "Medium" at bounding box center [208, 354] width 84 height 20
click at [157, 287] on span at bounding box center [155, 287] width 9 height 15
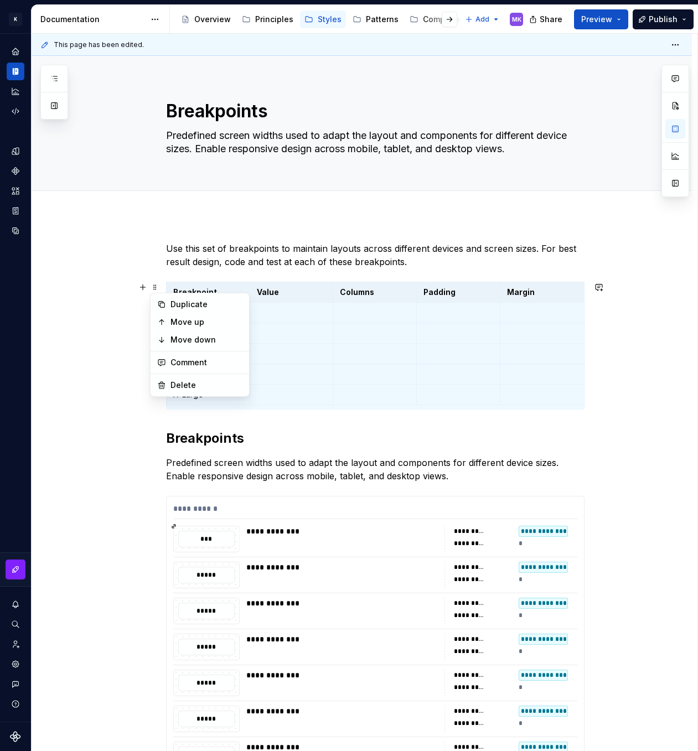
click at [138, 260] on div "**********" at bounding box center [362, 678] width 660 height 927
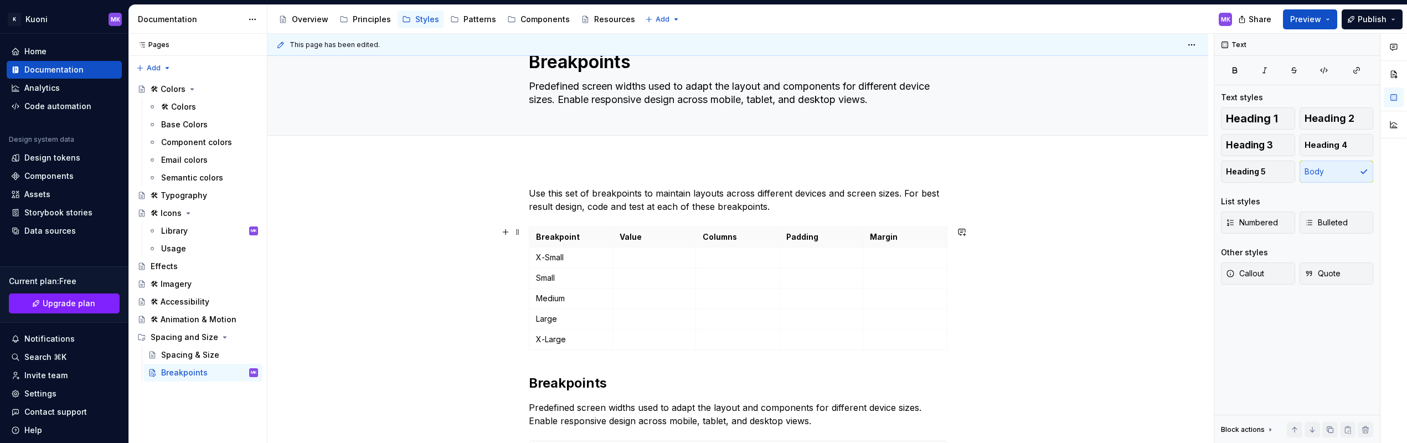
scroll to position [50, 0]
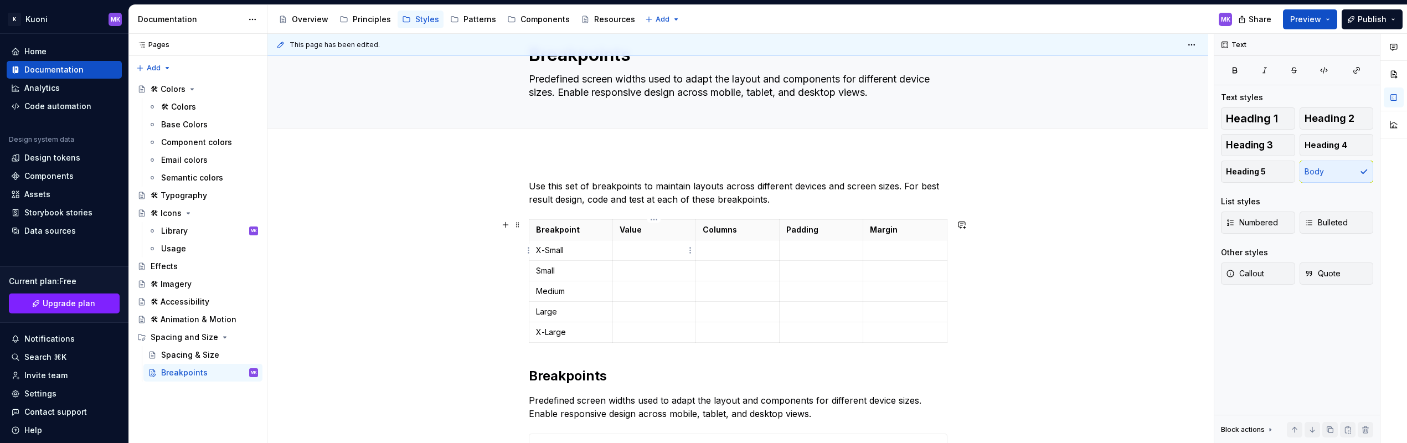
click at [604, 250] on p at bounding box center [654, 250] width 70 height 11
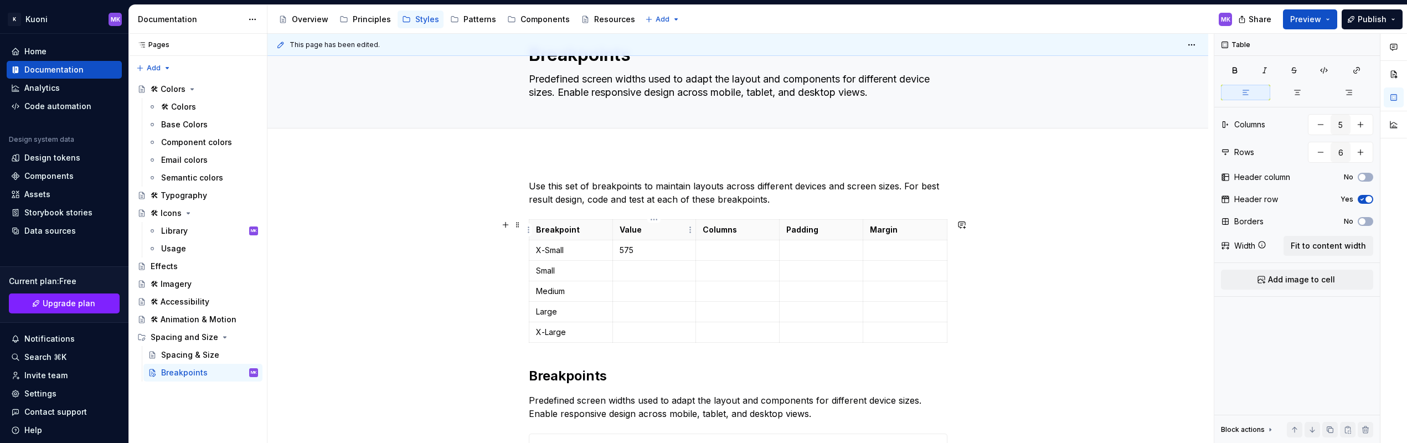
click at [604, 236] on th "Value" at bounding box center [654, 230] width 84 height 20
click at [604, 275] on p at bounding box center [654, 270] width 70 height 11
click at [604, 294] on p at bounding box center [654, 291] width 70 height 11
click at [604, 312] on p at bounding box center [654, 311] width 70 height 11
click at [604, 333] on p at bounding box center [654, 332] width 70 height 11
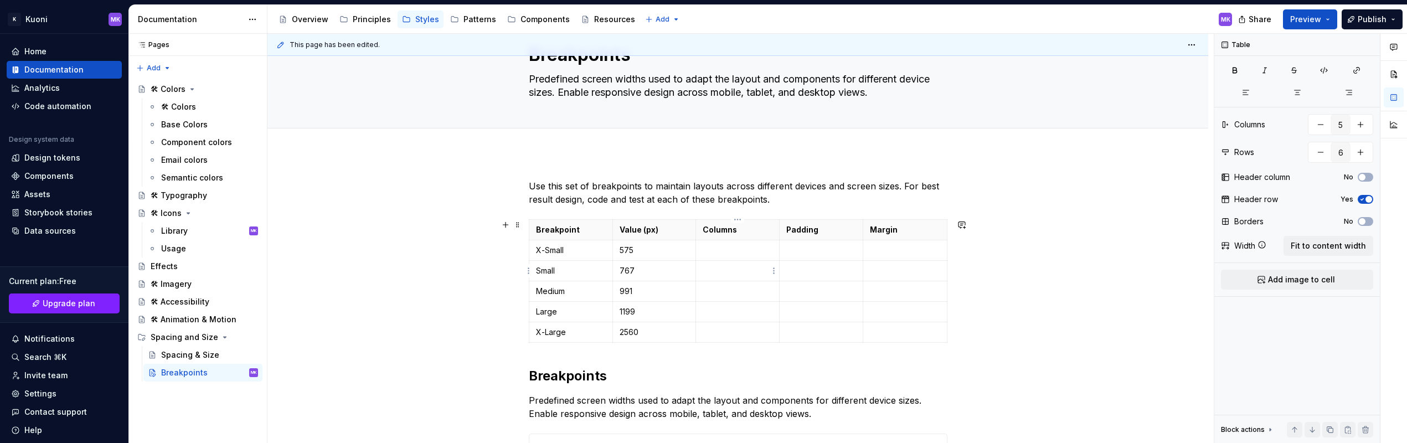
click at [604, 252] on p at bounding box center [737, 250] width 70 height 11
click at [604, 247] on p at bounding box center [821, 250] width 70 height 11
click at [604, 250] on p at bounding box center [905, 250] width 70 height 11
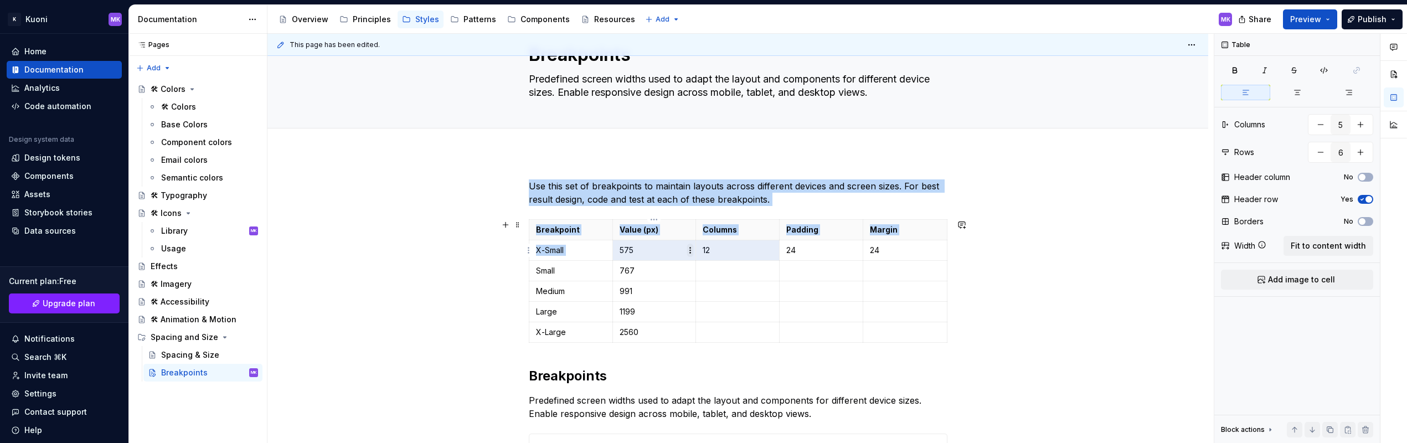
drag, startPoint x: 720, startPoint y: 252, endPoint x: 689, endPoint y: 247, distance: 31.3
click at [604, 247] on body "K Kuoni MK Home Documentation Analytics Code automation Design system data Desi…" at bounding box center [703, 221] width 1407 height 443
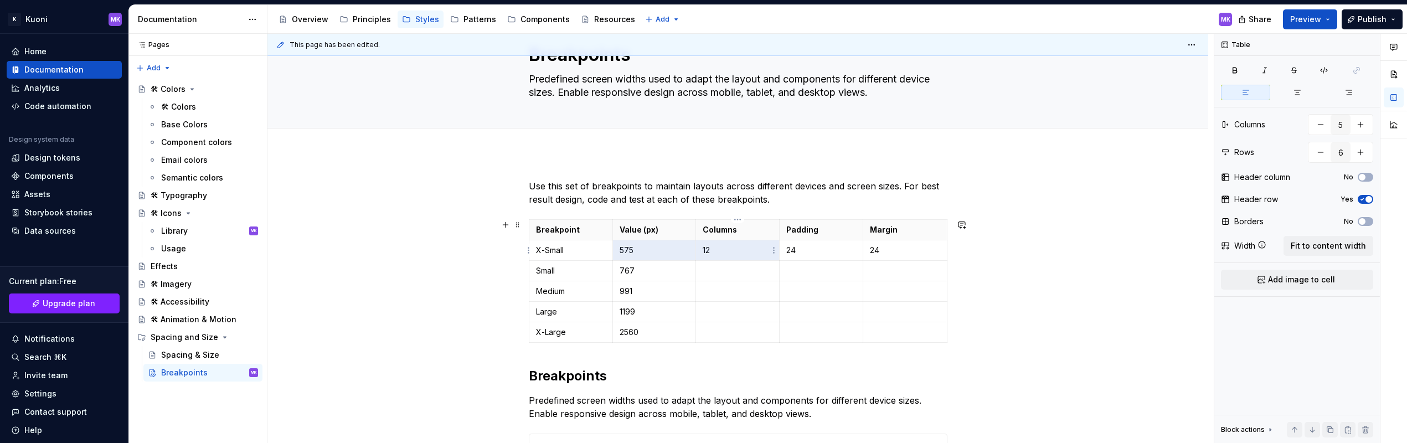
click at [604, 253] on p "12" at bounding box center [737, 250] width 70 height 11
click at [604, 332] on p at bounding box center [737, 332] width 70 height 11
click at [604, 334] on p at bounding box center [821, 332] width 70 height 11
click at [604, 330] on p at bounding box center [905, 332] width 70 height 11
click at [604, 254] on p "12" at bounding box center [737, 250] width 70 height 11
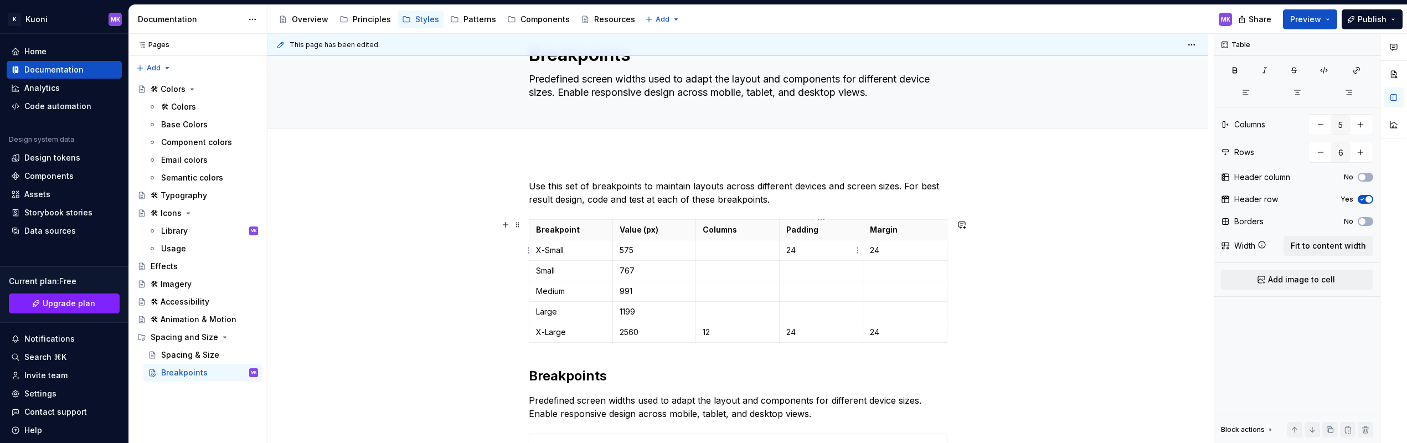
click at [604, 254] on p "24" at bounding box center [821, 250] width 70 height 11
click at [604, 251] on p "24" at bounding box center [905, 250] width 70 height 11
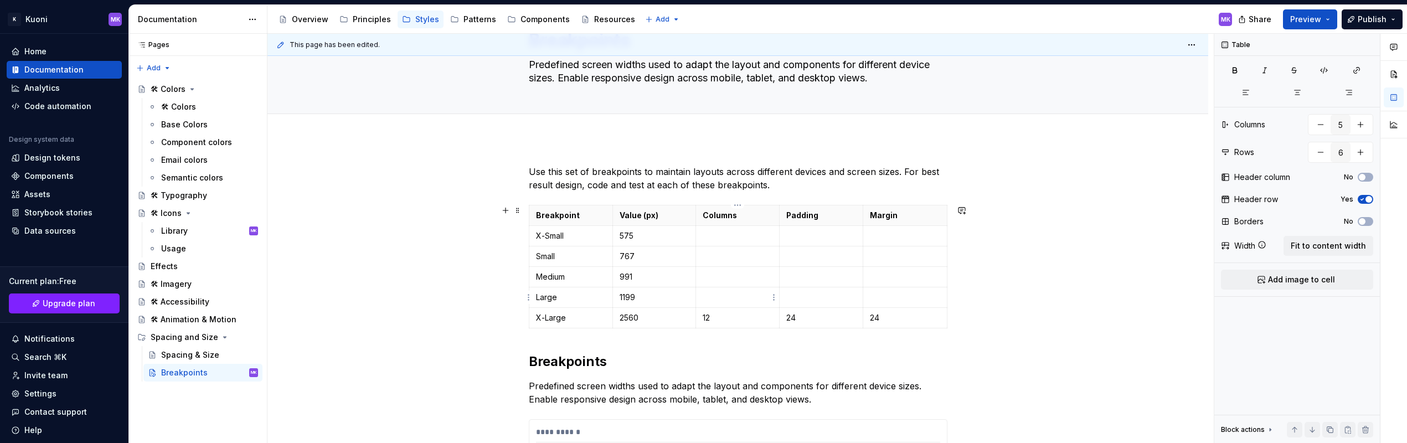
click at [604, 300] on p at bounding box center [737, 297] width 70 height 11
type textarea "*"
click at [604, 237] on p "575" at bounding box center [654, 235] width 70 height 11
click at [525, 236] on html "K Kuoni MK Home Documentation Analytics Code automation Design system data Desi…" at bounding box center [703, 221] width 1407 height 443
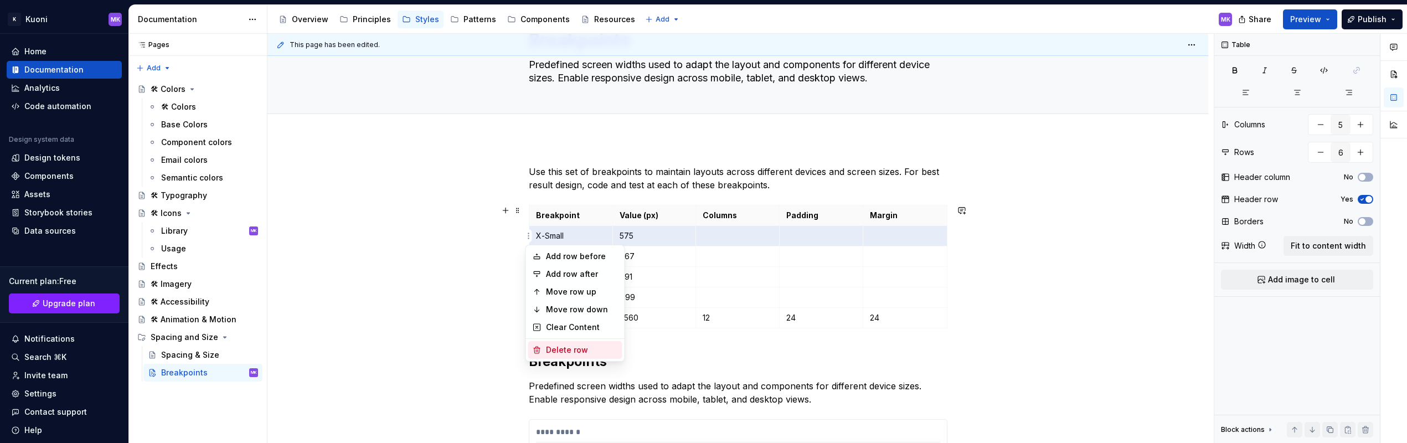
click at [576, 350] on div "Delete row" at bounding box center [582, 349] width 72 height 11
type input "5"
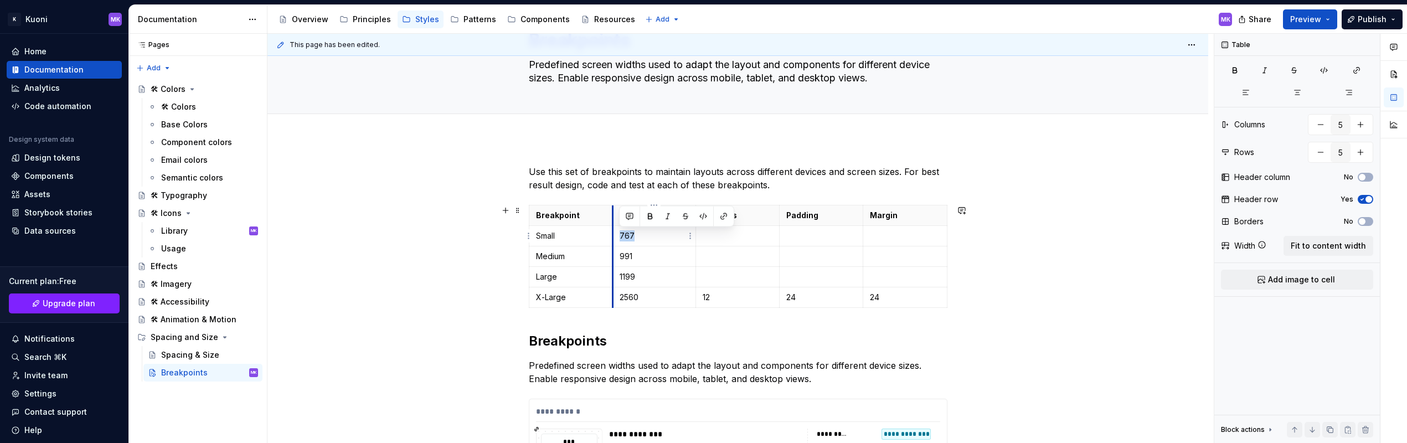
drag, startPoint x: 649, startPoint y: 234, endPoint x: 613, endPoint y: 235, distance: 36.0
click at [604, 235] on td "767" at bounding box center [654, 236] width 84 height 20
click at [604, 257] on p "991" at bounding box center [654, 256] width 70 height 11
click at [604, 279] on p "1199" at bounding box center [654, 276] width 70 height 11
click at [551, 234] on p "Small" at bounding box center [571, 235] width 70 height 11
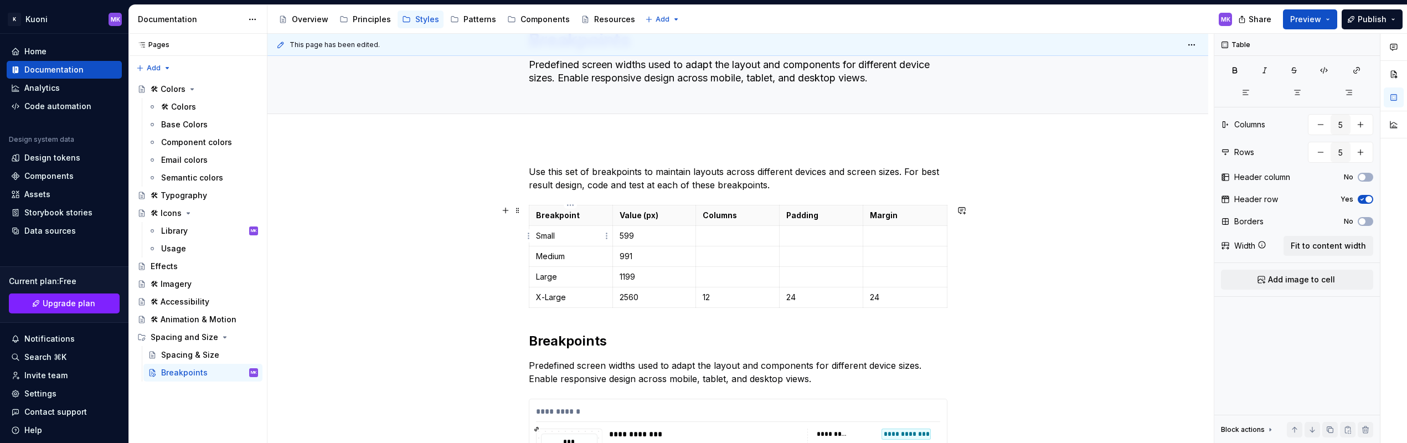
click at [551, 234] on p "Small" at bounding box center [571, 235] width 70 height 11
click at [559, 256] on p "Medium" at bounding box center [571, 256] width 70 height 11
click at [551, 275] on p "Large" at bounding box center [571, 276] width 70 height 11
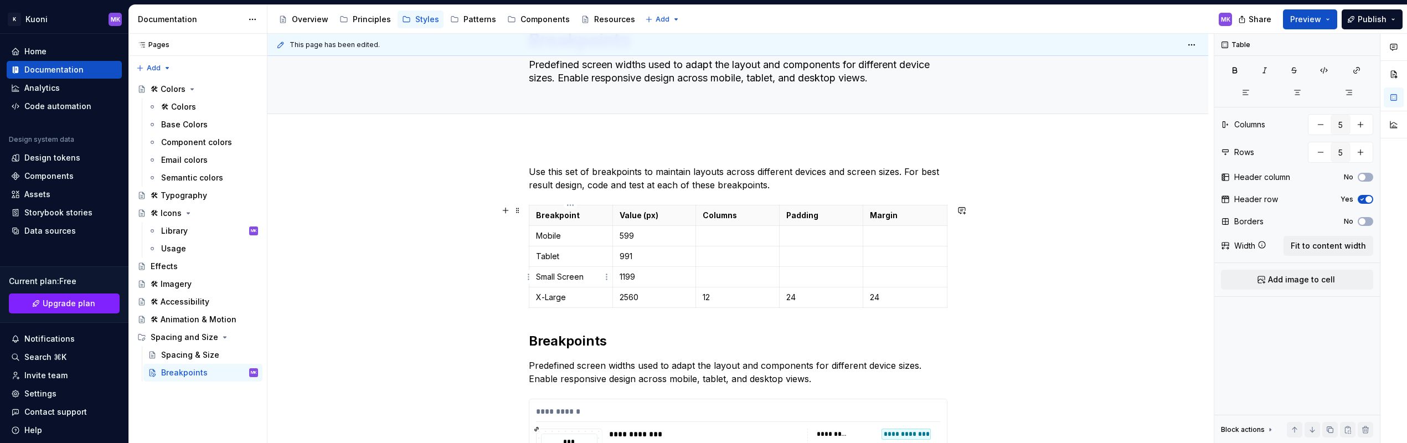
click at [548, 275] on p "Small Screen" at bounding box center [571, 276] width 70 height 11
click at [563, 277] on p "Small Screen" at bounding box center [571, 276] width 70 height 11
drag, startPoint x: 587, startPoint y: 275, endPoint x: 536, endPoint y: 273, distance: 51.5
click at [536, 273] on p "Small Screen" at bounding box center [571, 276] width 70 height 11
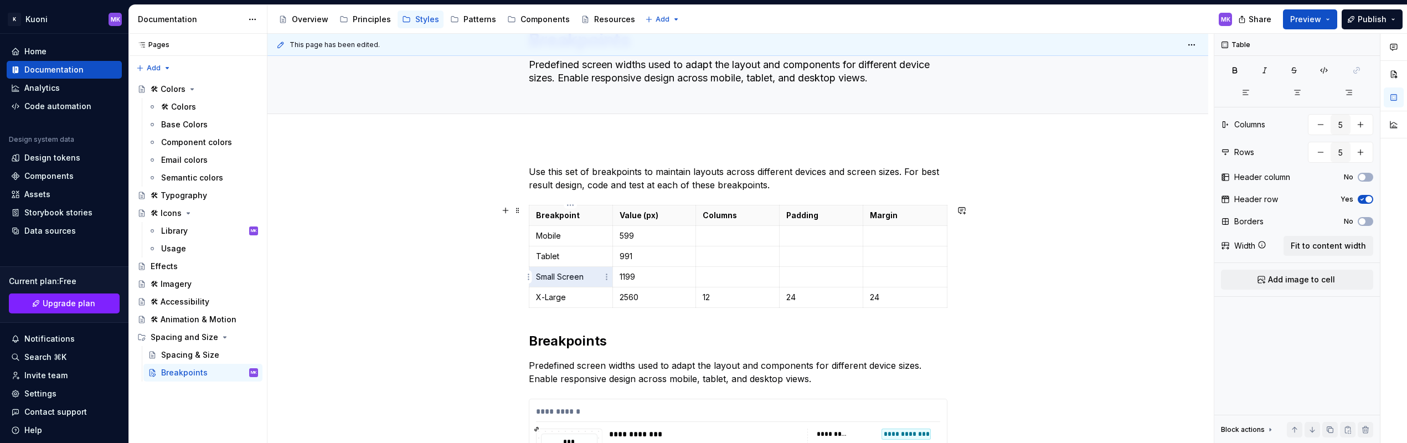
click at [580, 279] on p "Small Screen" at bounding box center [571, 276] width 70 height 11
drag, startPoint x: 584, startPoint y: 277, endPoint x: 536, endPoint y: 275, distance: 47.6
click at [536, 275] on p "Small Screen" at bounding box center [571, 276] width 70 height 11
click at [545, 294] on p "X-Large" at bounding box center [571, 297] width 70 height 11
click at [549, 255] on p "Tablet" at bounding box center [571, 256] width 70 height 11
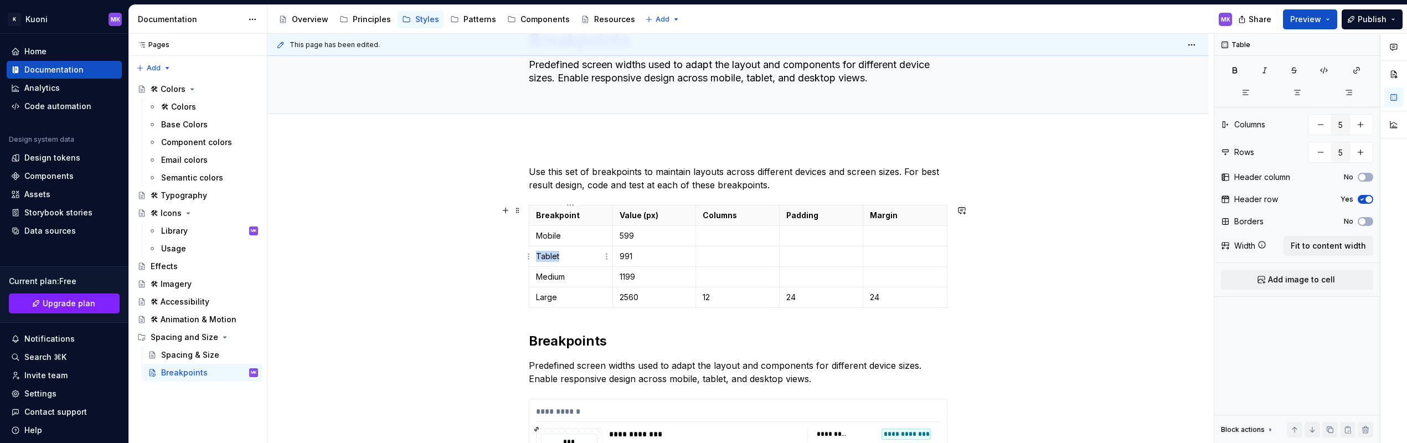
click at [549, 255] on p "Tablet" at bounding box center [571, 256] width 70 height 11
click at [550, 230] on td "Mobile" at bounding box center [571, 236] width 84 height 20
click at [604, 233] on p "599" at bounding box center [654, 235] width 70 height 11
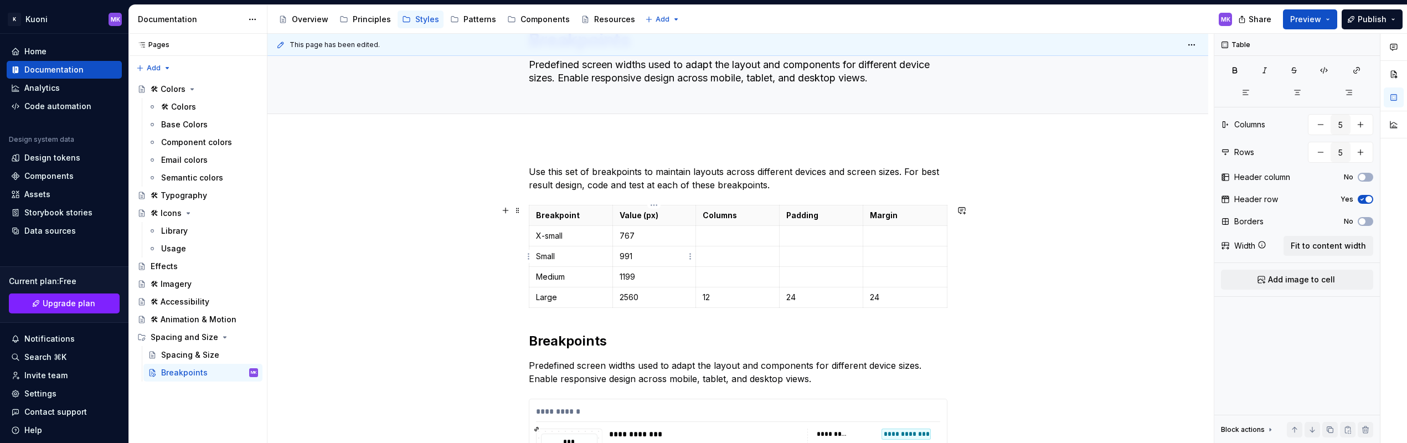
click at [604, 255] on p "991" at bounding box center [654, 256] width 70 height 11
click at [604, 274] on p "1199" at bounding box center [654, 276] width 70 height 11
click at [604, 275] on p "11991279" at bounding box center [654, 276] width 70 height 11
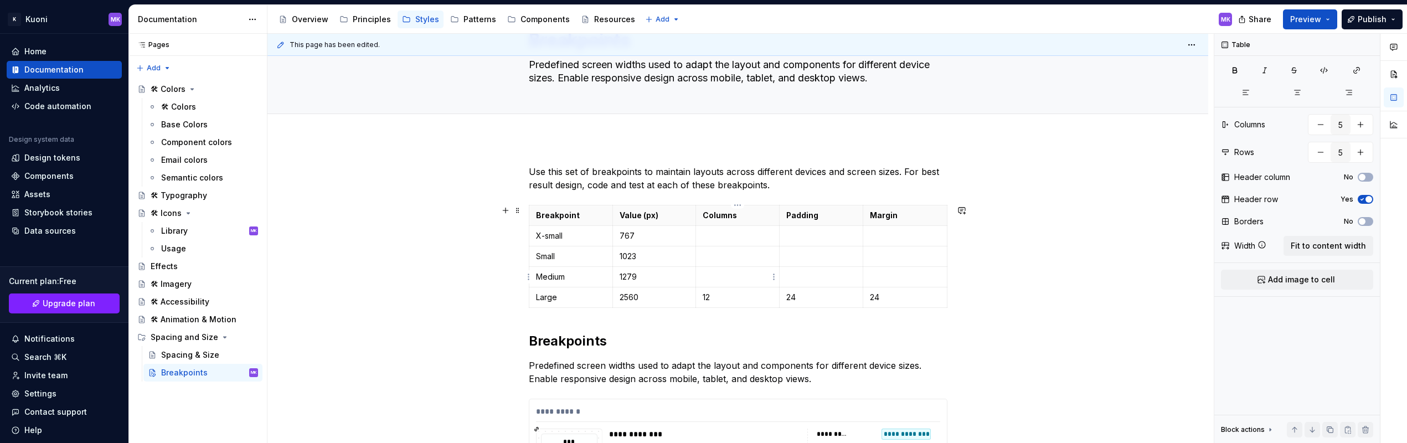
click at [604, 275] on p at bounding box center [737, 276] width 70 height 11
click at [604, 256] on p at bounding box center [737, 256] width 70 height 11
click at [604, 281] on p "12t" at bounding box center [737, 276] width 70 height 11
click at [604, 259] on p at bounding box center [737, 256] width 70 height 11
click at [604, 261] on p at bounding box center [821, 256] width 70 height 11
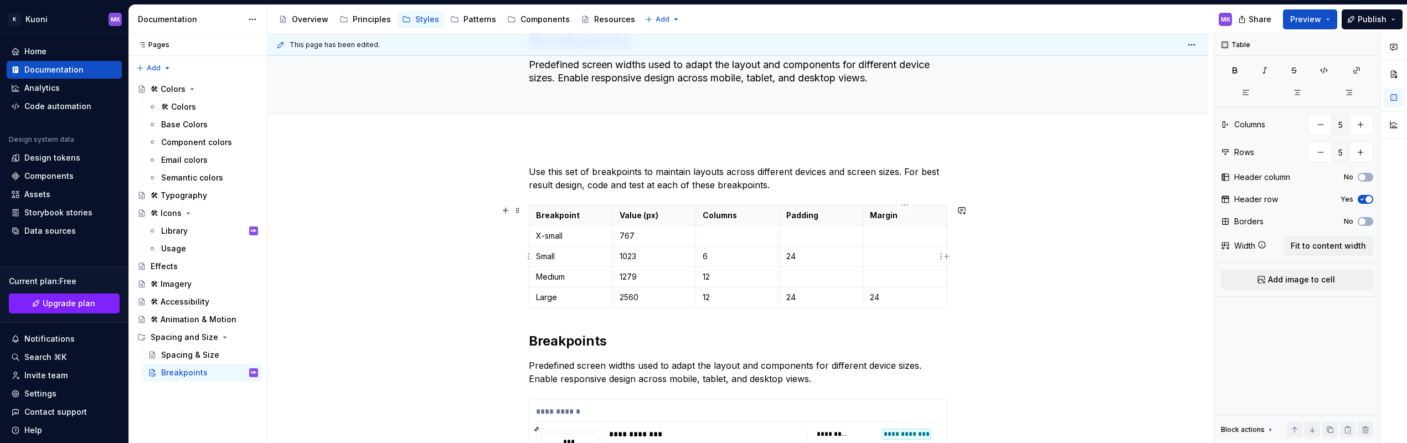
click at [604, 256] on p at bounding box center [905, 256] width 70 height 11
click at [604, 239] on p at bounding box center [737, 235] width 70 height 11
click at [604, 240] on p at bounding box center [821, 235] width 70 height 11
click at [604, 235] on p at bounding box center [905, 235] width 70 height 11
click at [604, 281] on p at bounding box center [821, 276] width 70 height 11
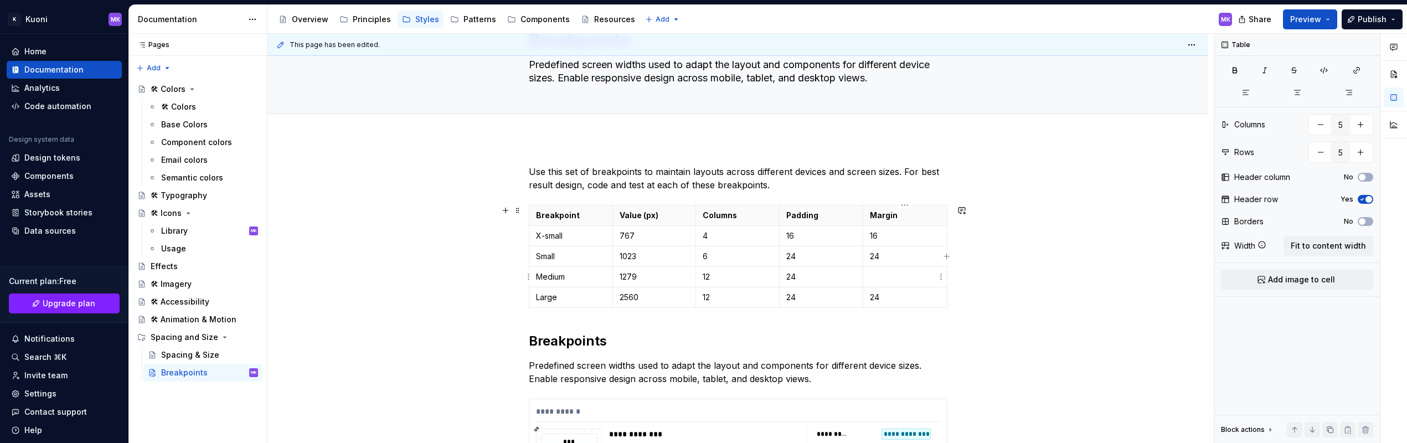
click at [604, 275] on p at bounding box center [905, 276] width 70 height 11
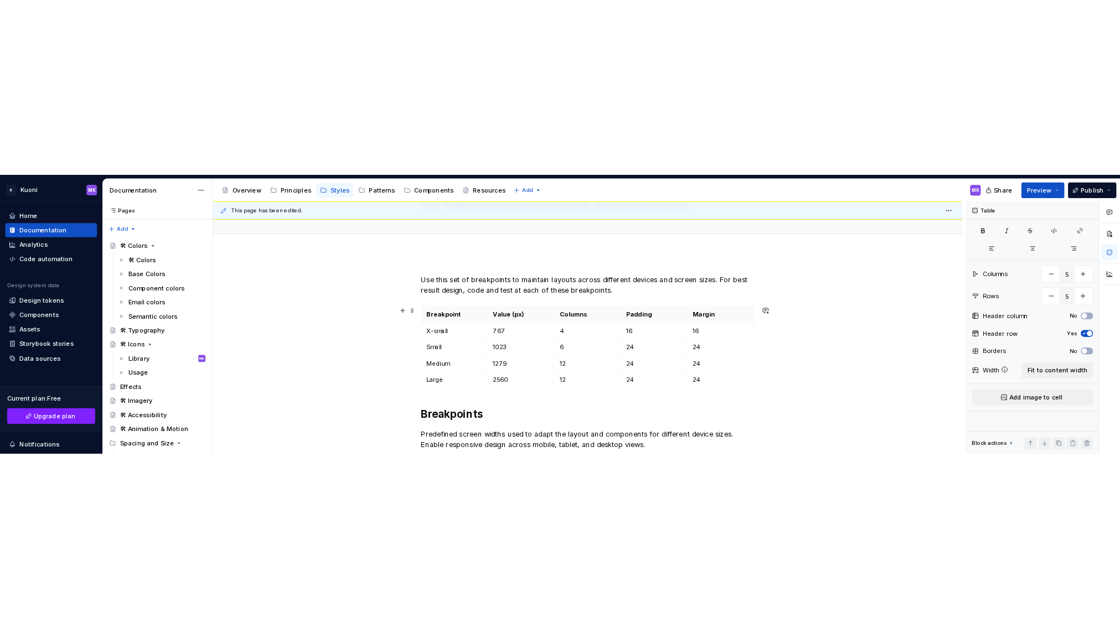
scroll to position [90, 0]
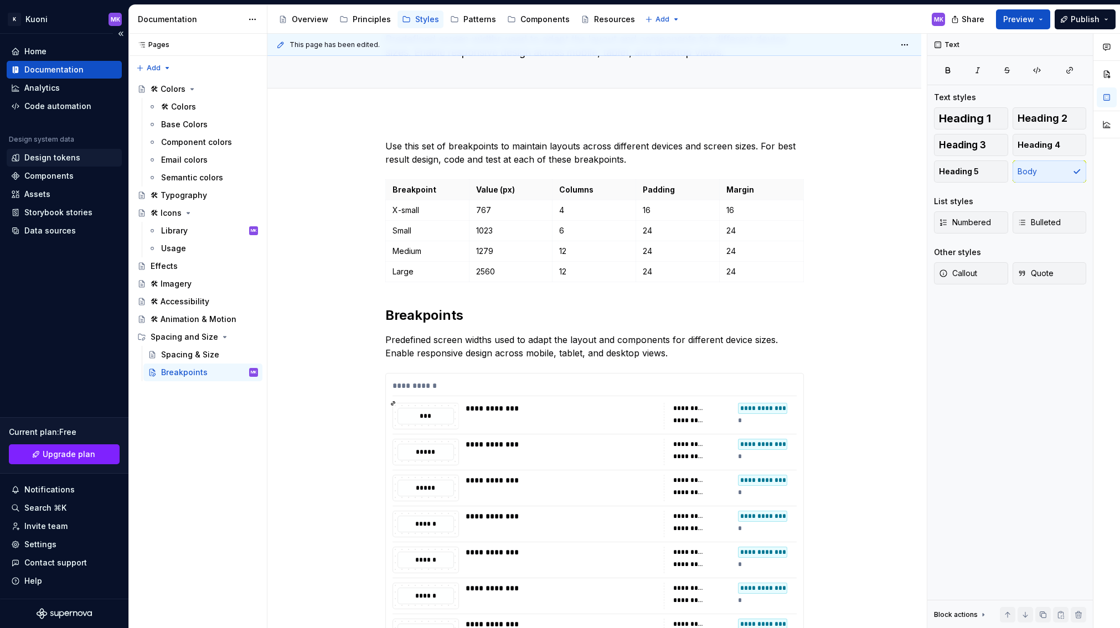
click at [47, 158] on div "Design tokens" at bounding box center [52, 157] width 56 height 11
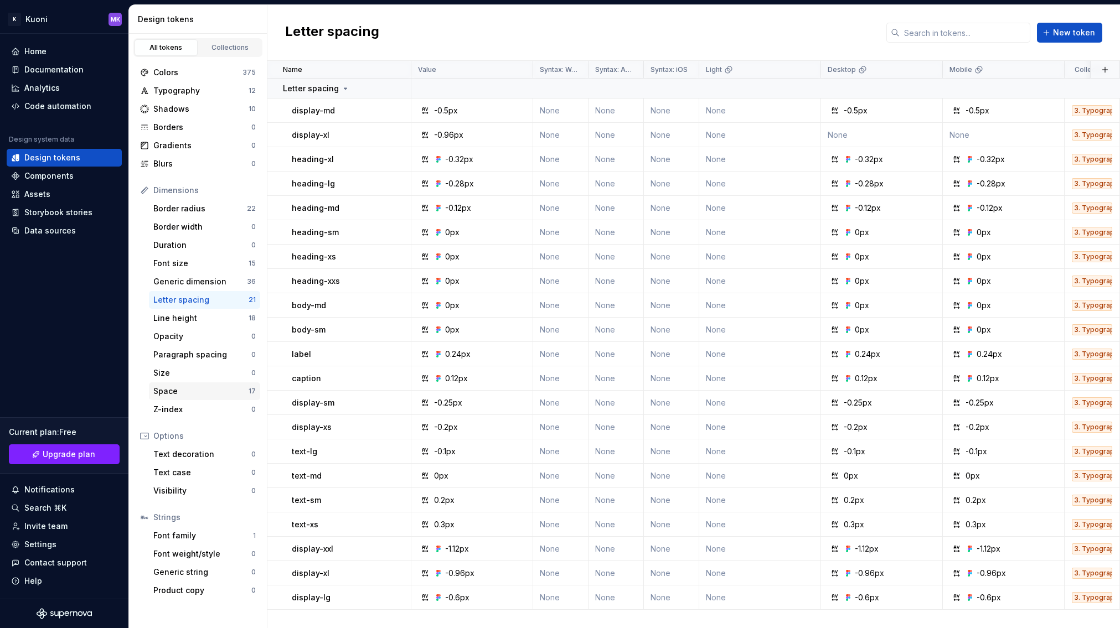
click at [199, 394] on div "Space" at bounding box center [200, 391] width 95 height 11
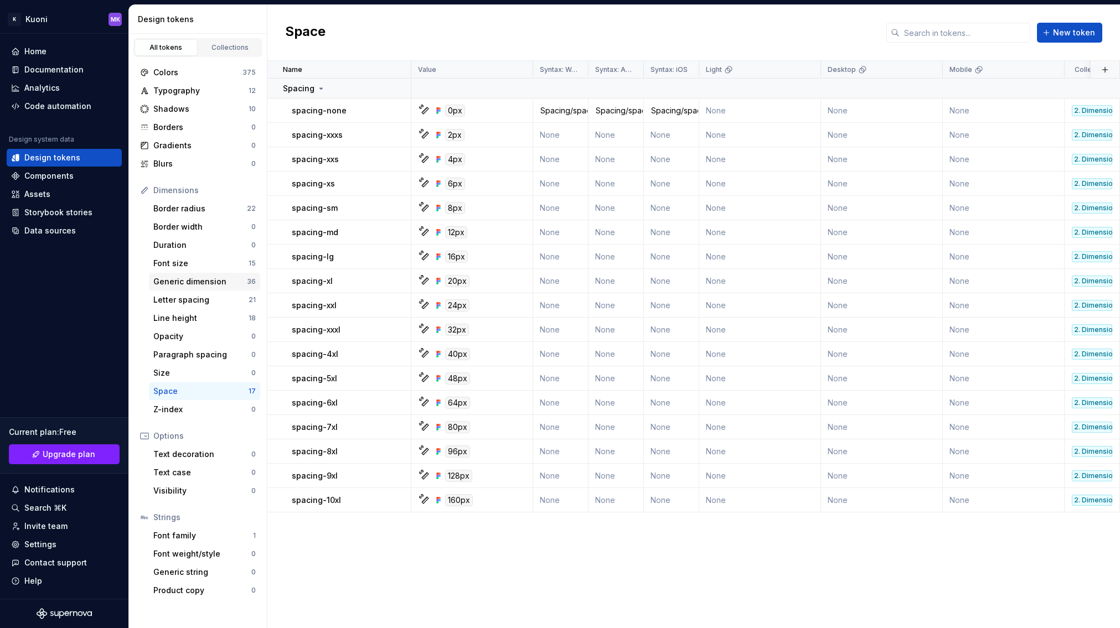
click at [204, 278] on div "Generic dimension" at bounding box center [200, 281] width 94 height 11
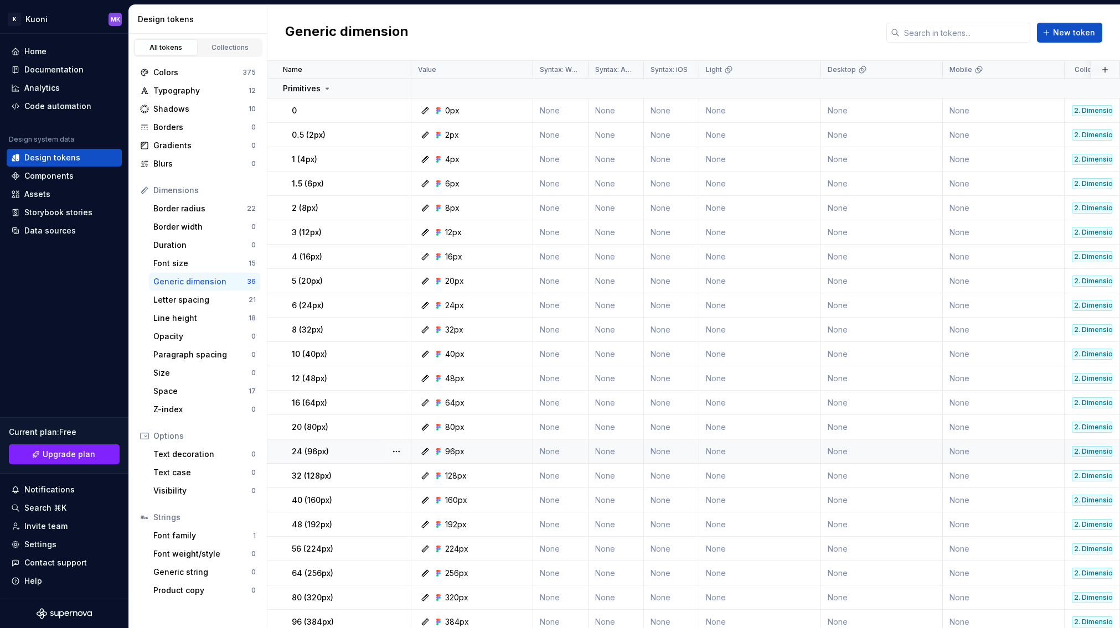
scroll to position [373, 0]
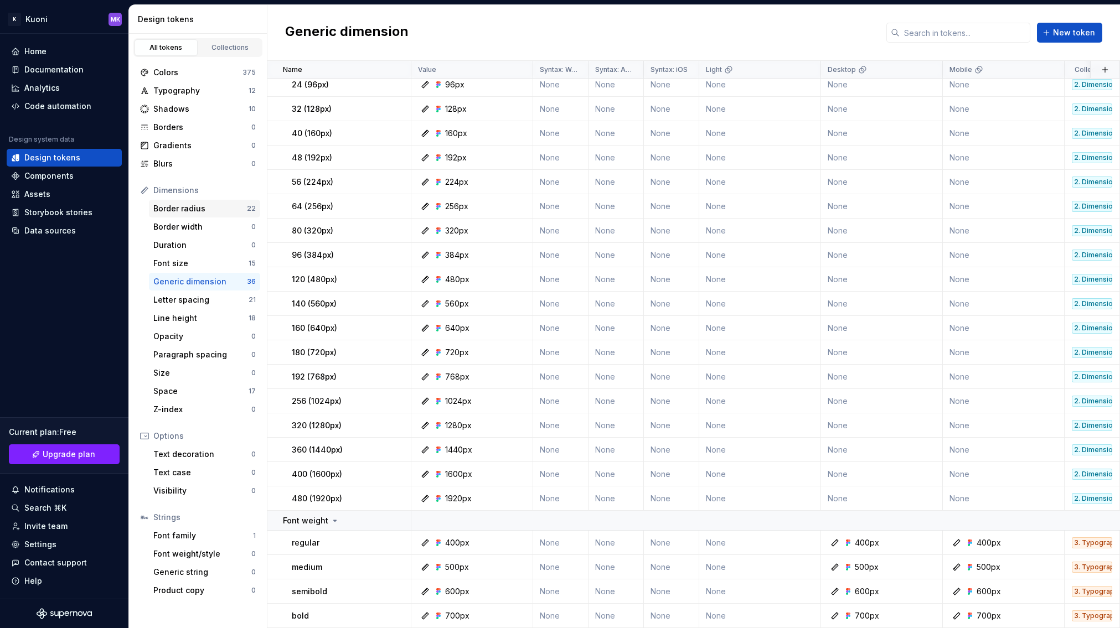
click at [188, 213] on div "Border radius" at bounding box center [200, 208] width 94 height 11
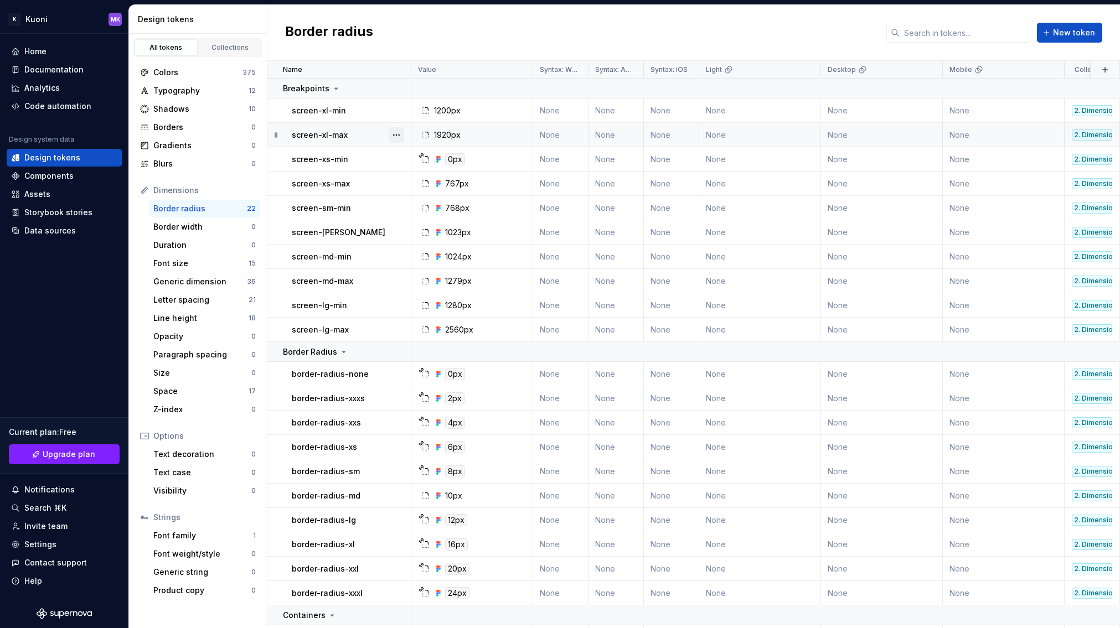
click at [394, 133] on button "button" at bounding box center [396, 134] width 15 height 15
click at [434, 192] on div "Delete token" at bounding box center [445, 197] width 72 height 11
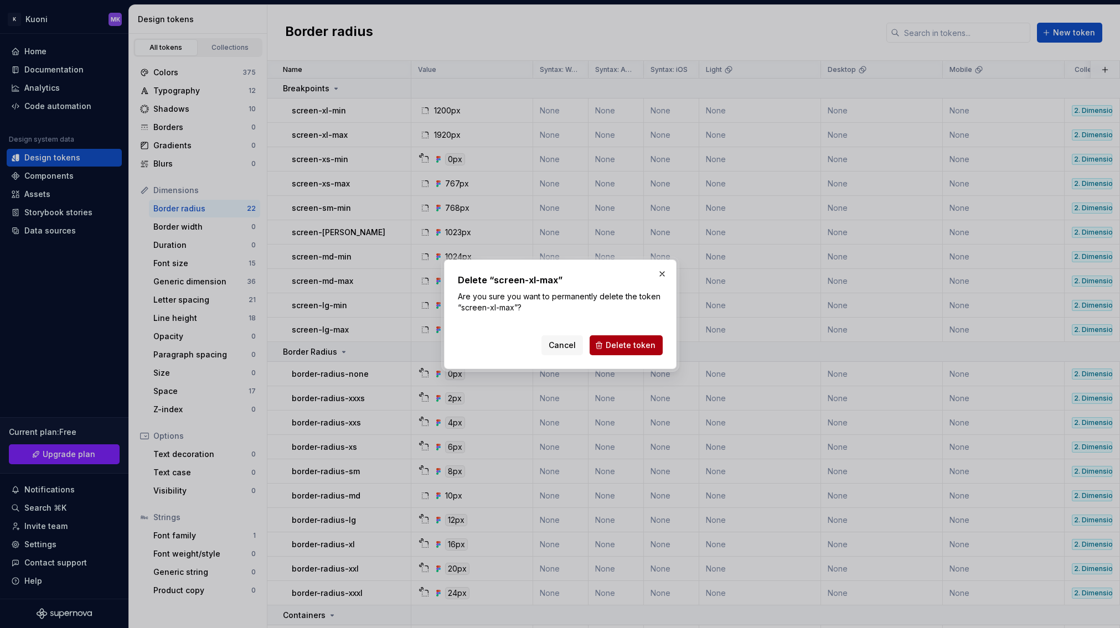
click at [604, 347] on span "Delete token" at bounding box center [631, 345] width 50 height 11
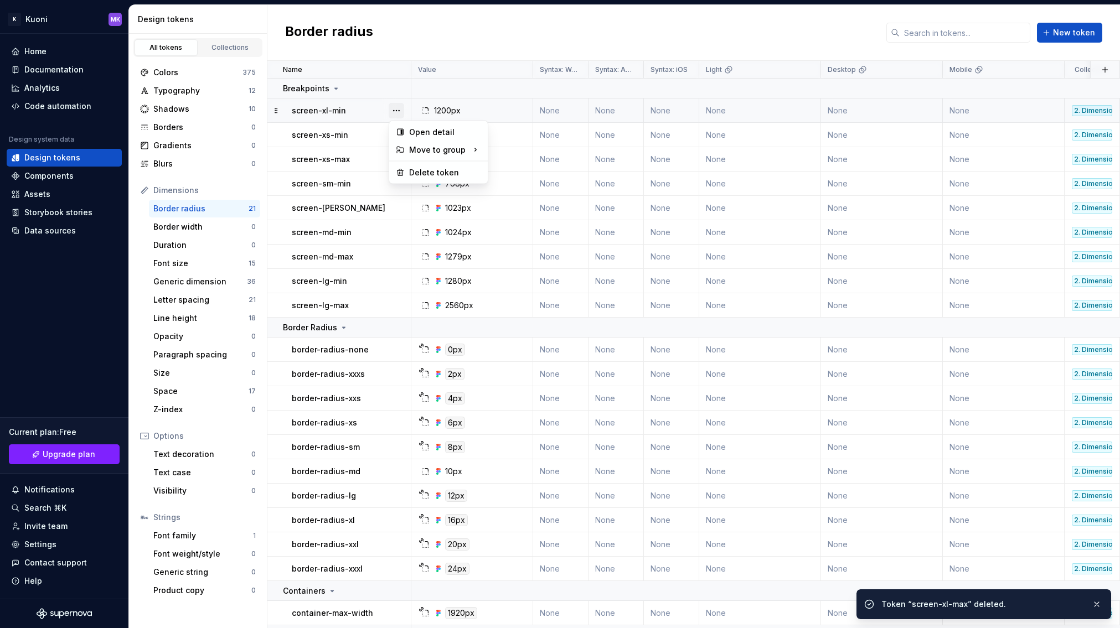
click at [396, 110] on button "button" at bounding box center [396, 110] width 15 height 15
click at [430, 169] on div "Delete token" at bounding box center [445, 172] width 72 height 11
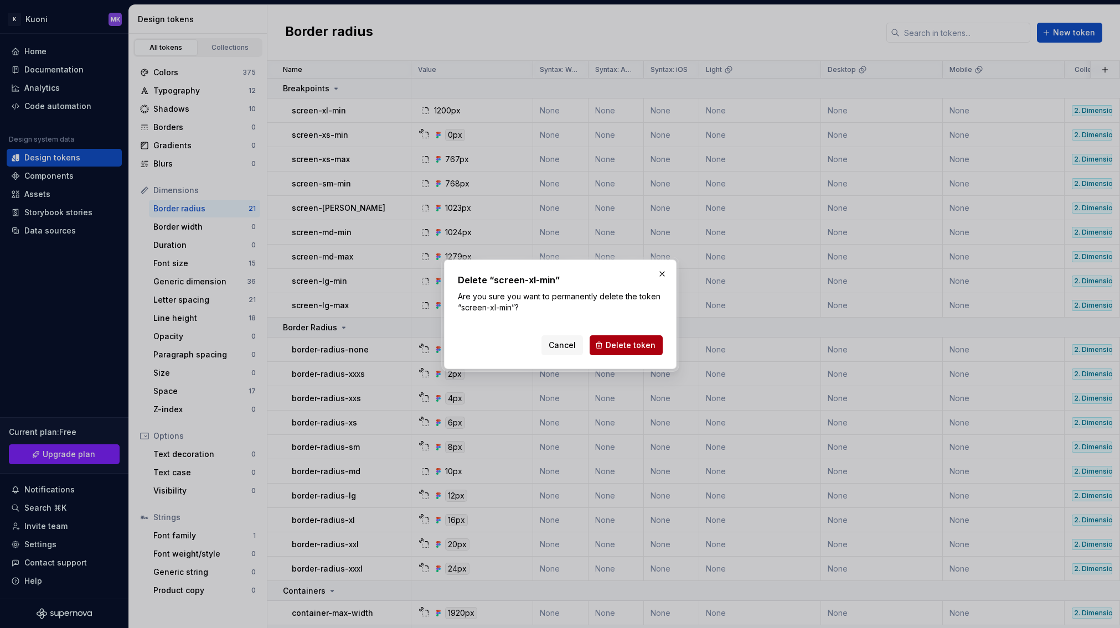
click at [604, 343] on span "Delete token" at bounding box center [631, 345] width 50 height 11
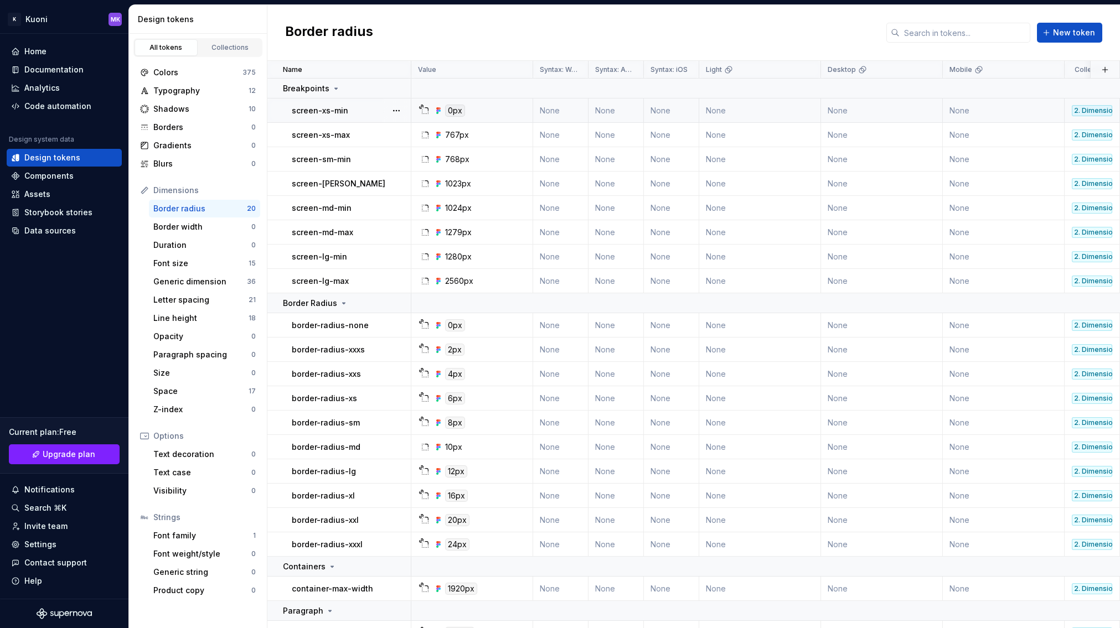
click at [497, 112] on div "0px" at bounding box center [474, 111] width 113 height 12
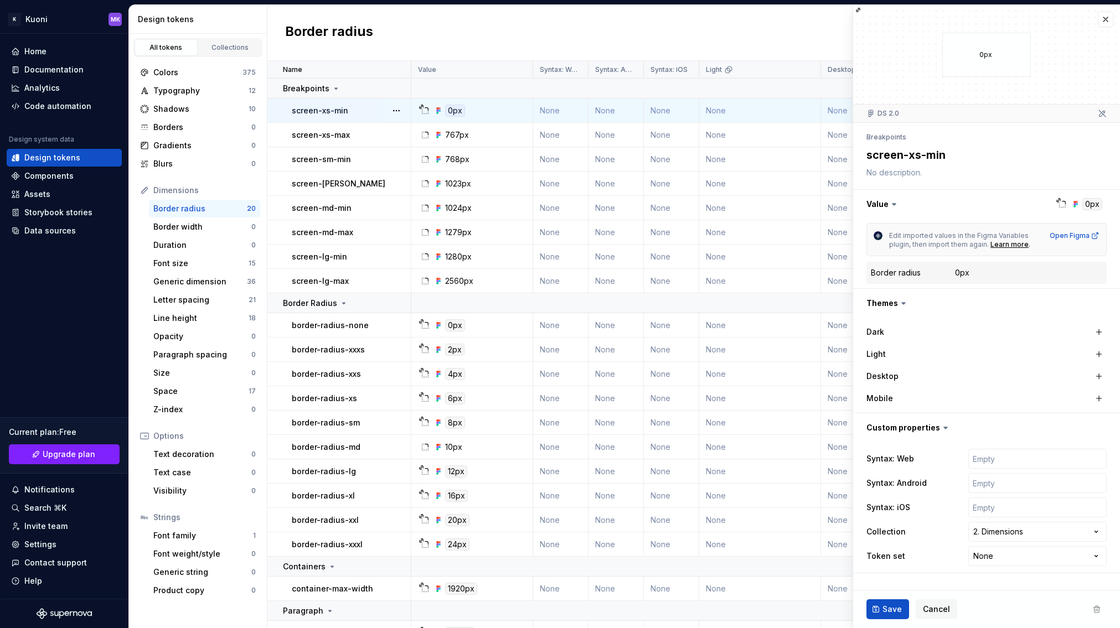
click at [604, 276] on div "Border radius" at bounding box center [896, 272] width 50 height 11
click at [604, 202] on button "button" at bounding box center [986, 204] width 267 height 29
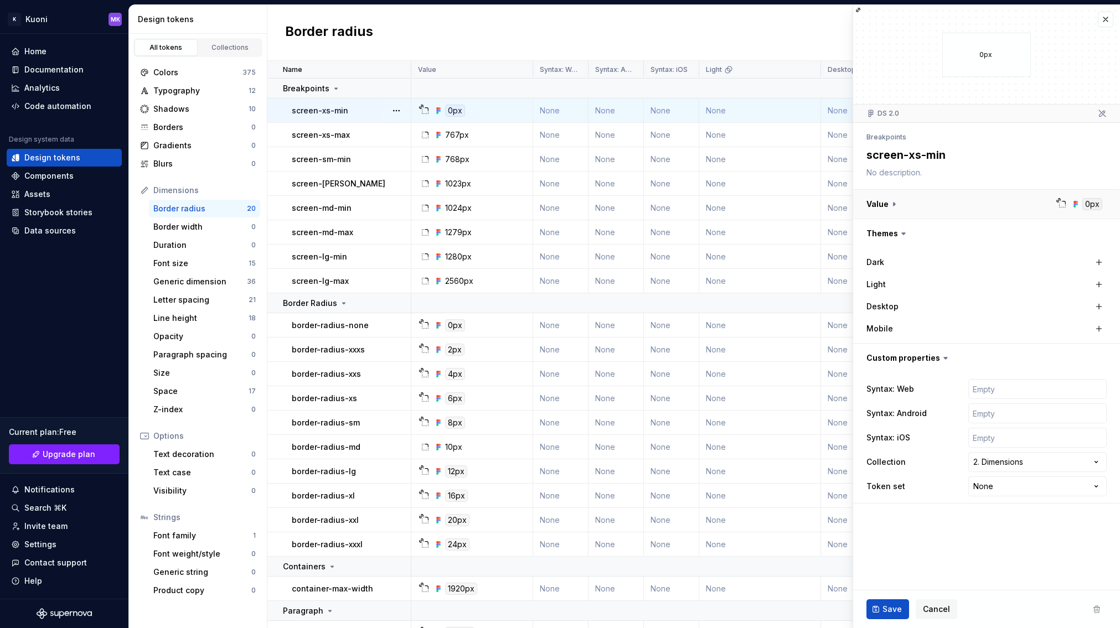
click at [604, 202] on button "button" at bounding box center [986, 204] width 267 height 29
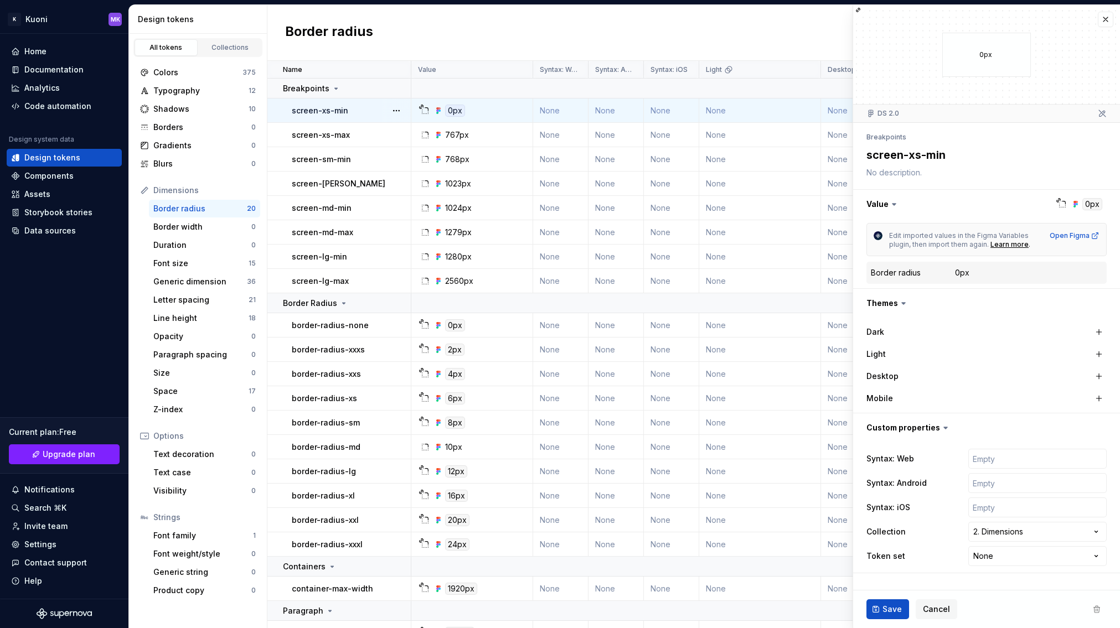
click at [604, 205] on icon at bounding box center [1062, 204] width 9 height 9
click at [604, 302] on button "button" at bounding box center [986, 303] width 267 height 29
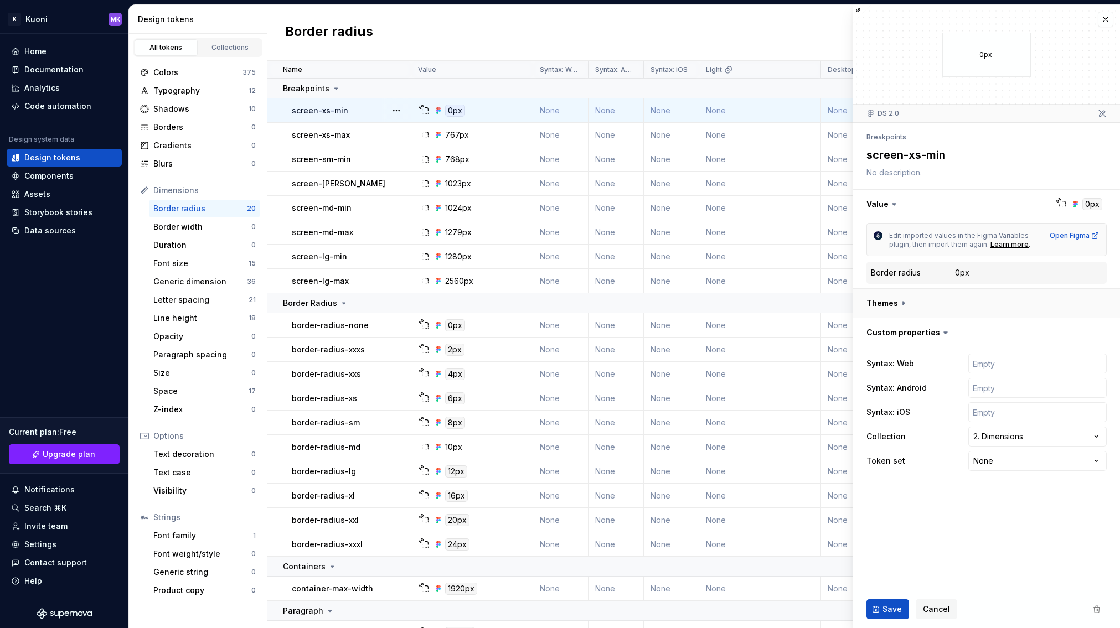
click at [604, 302] on button "button" at bounding box center [986, 303] width 267 height 29
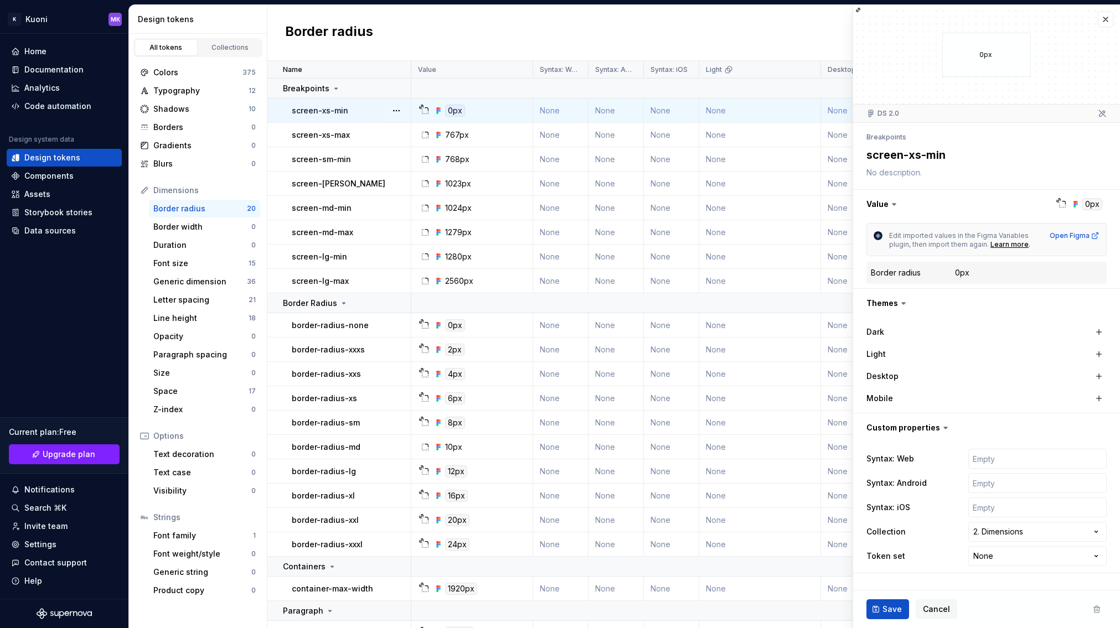
click at [604, 270] on div "0px" at bounding box center [962, 272] width 14 height 11
click at [604, 197] on button "button" at bounding box center [986, 204] width 267 height 29
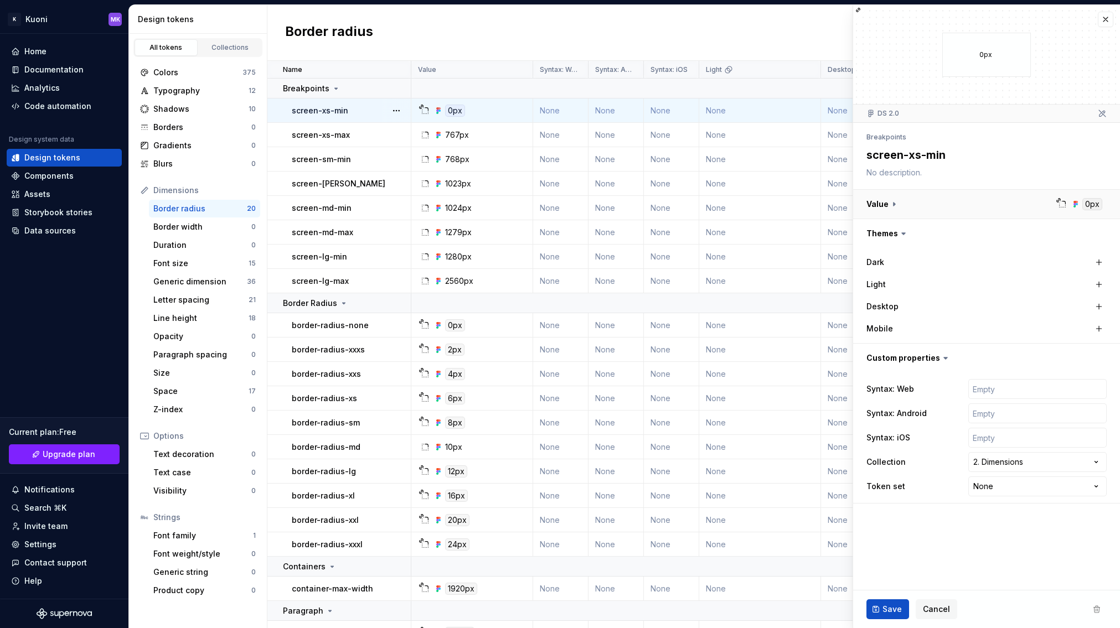
click at [604, 197] on button "button" at bounding box center [986, 204] width 267 height 29
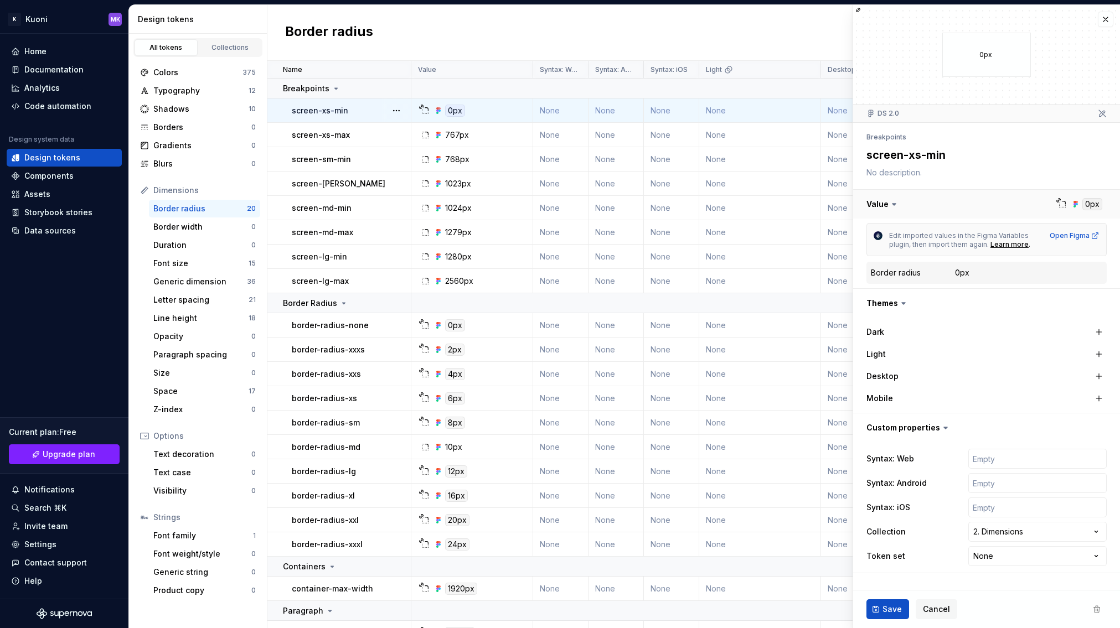
click at [604, 206] on button "button" at bounding box center [986, 204] width 267 height 29
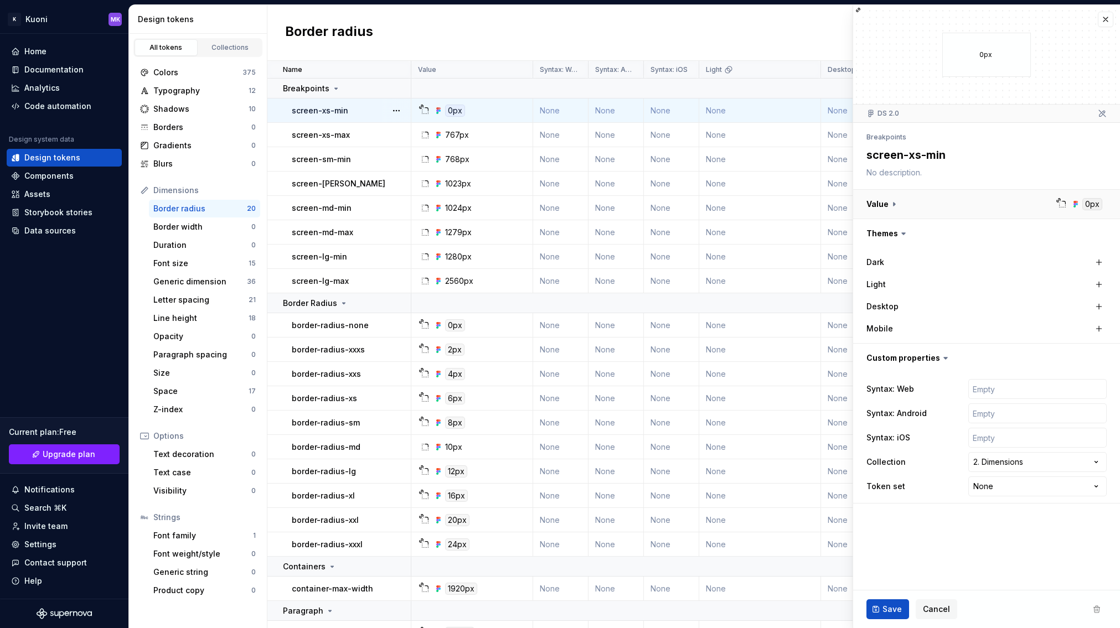
click at [604, 206] on button "button" at bounding box center [986, 204] width 267 height 29
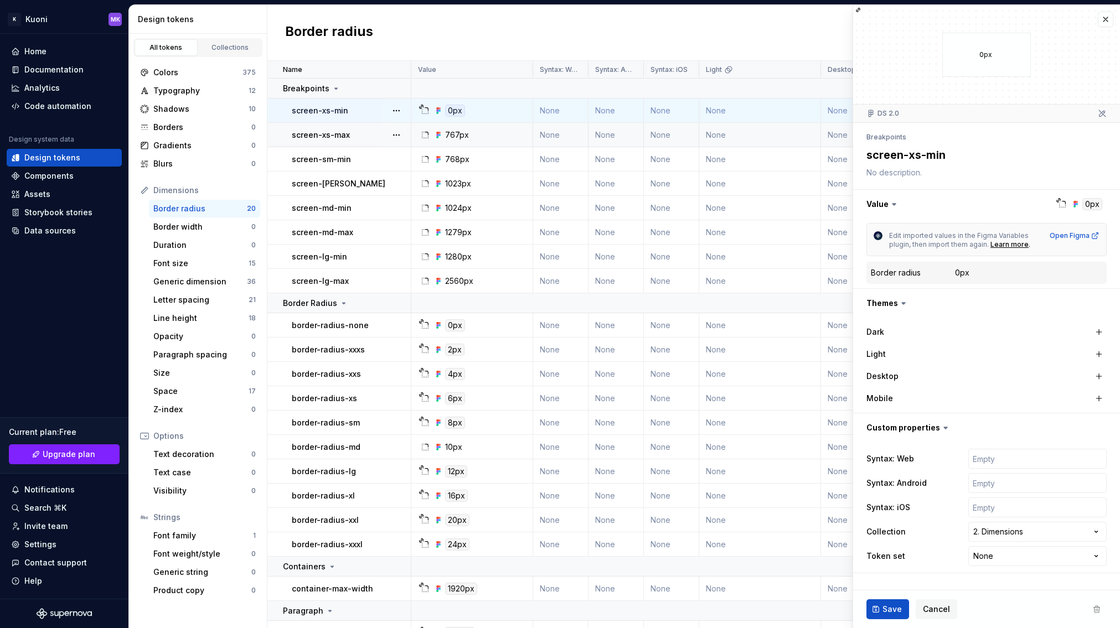
click at [413, 135] on div at bounding box center [414, 135] width 7 height 24
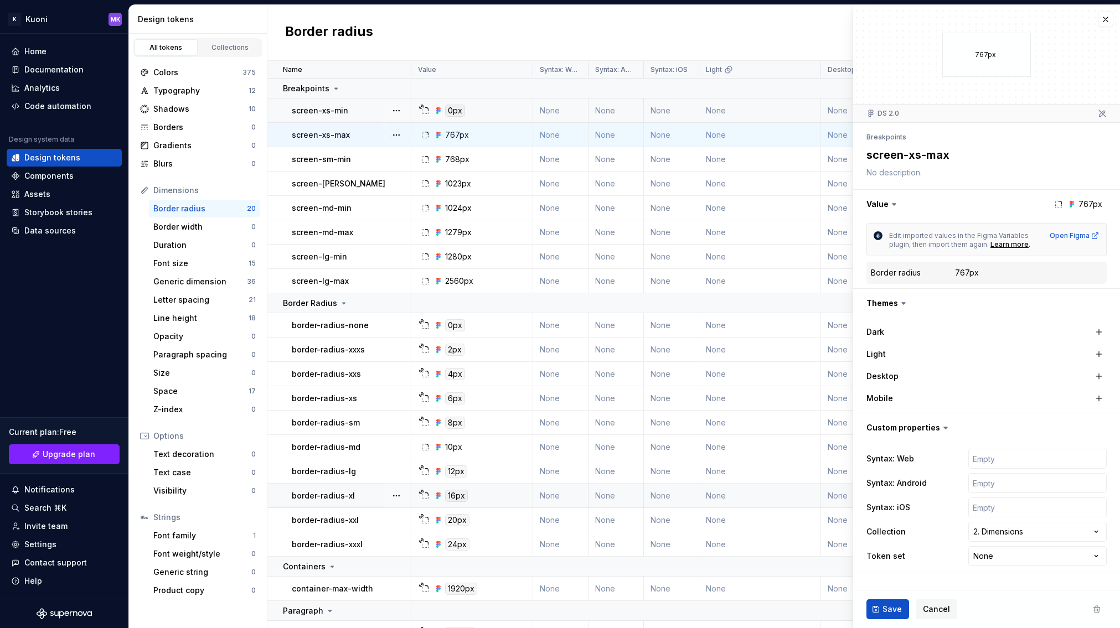
scroll to position [23, 0]
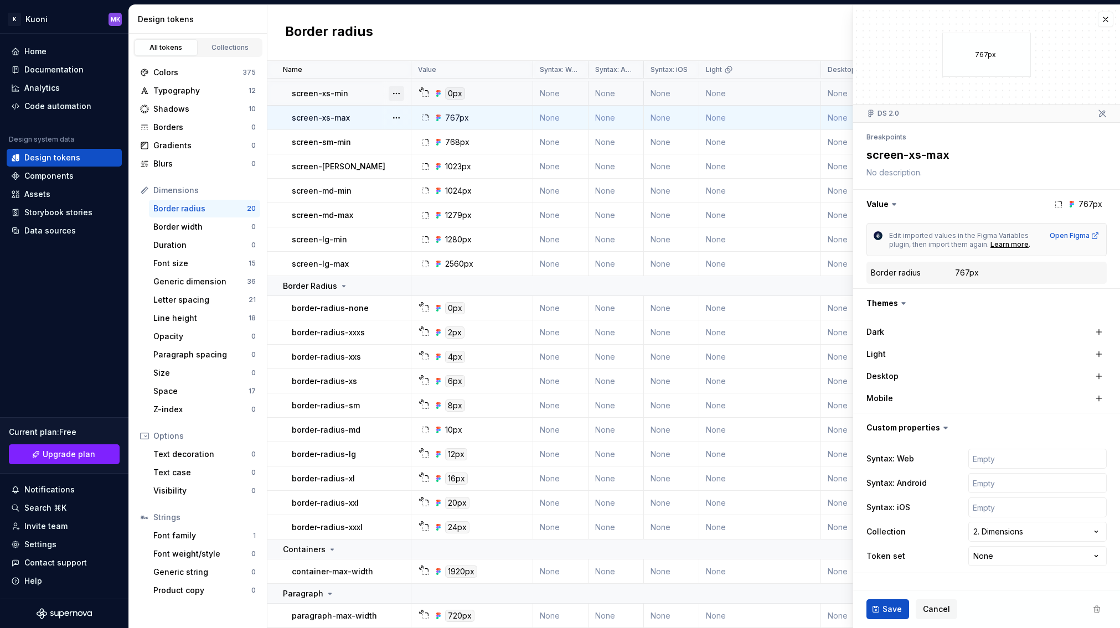
click at [399, 89] on button "button" at bounding box center [396, 93] width 15 height 15
click at [493, 81] on html "K Kuoni MK Home Documentation Analytics Code automation Design system data Desi…" at bounding box center [560, 314] width 1120 height 628
click at [194, 386] on div "Space" at bounding box center [200, 391] width 95 height 11
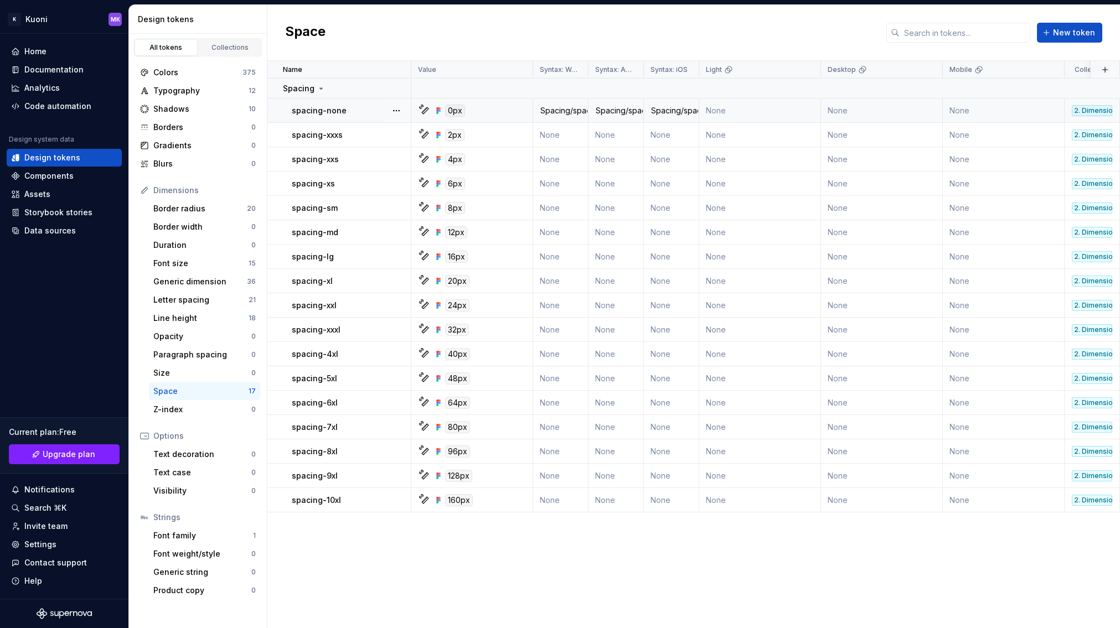
click at [425, 109] on icon at bounding box center [425, 110] width 7 height 7
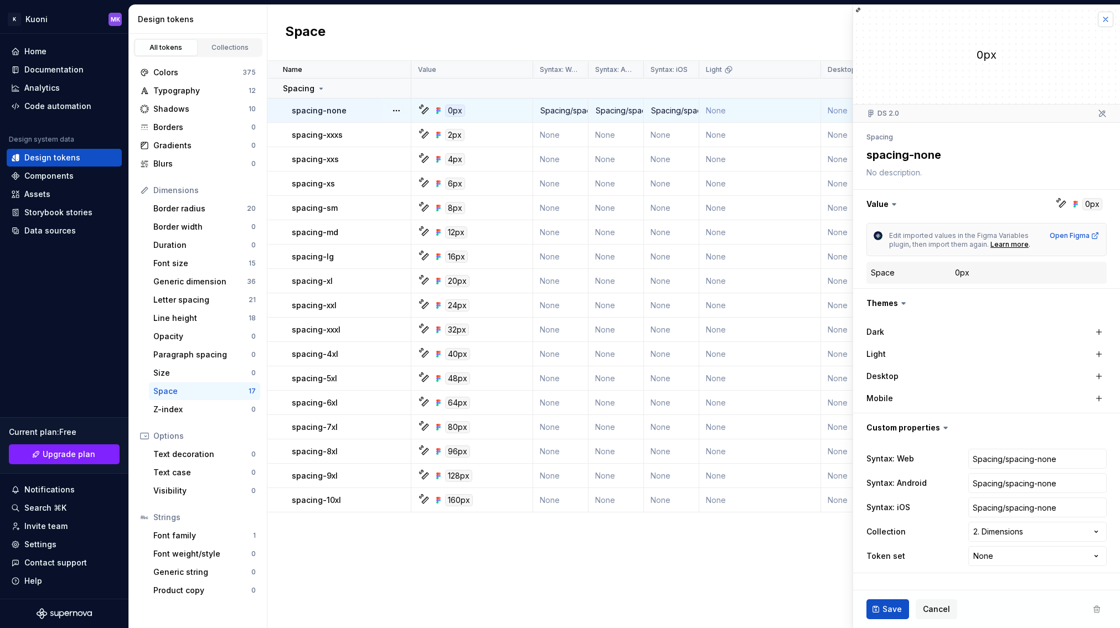
click at [604, 23] on button "button" at bounding box center [1105, 19] width 15 height 15
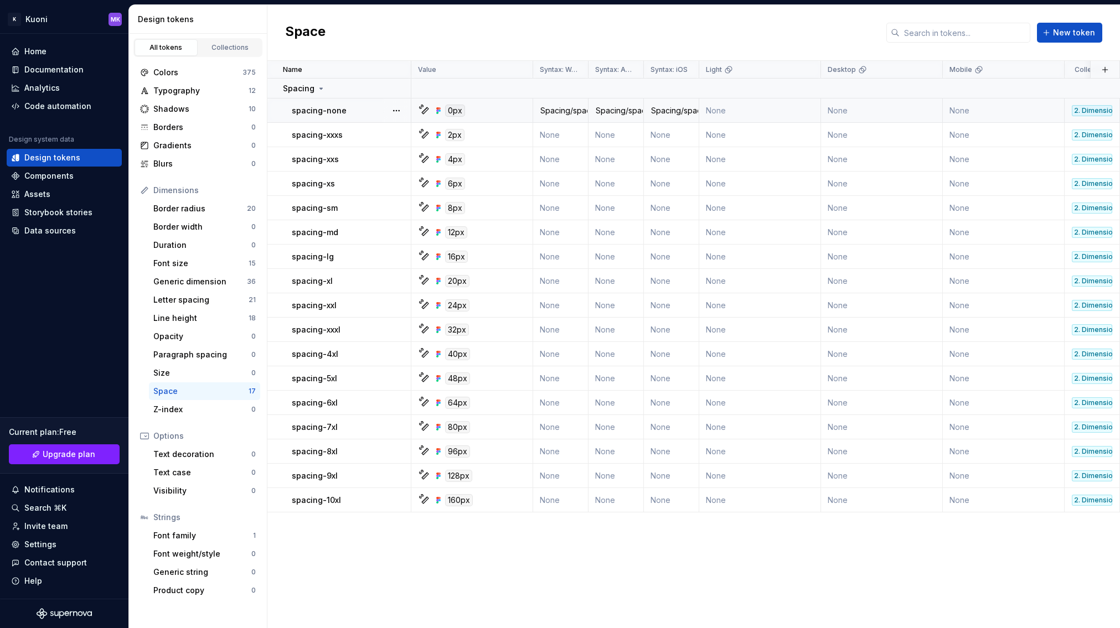
click at [171, 47] on div "All tokens" at bounding box center [165, 47] width 55 height 9
click at [604, 32] on span "New token" at bounding box center [1074, 32] width 42 height 11
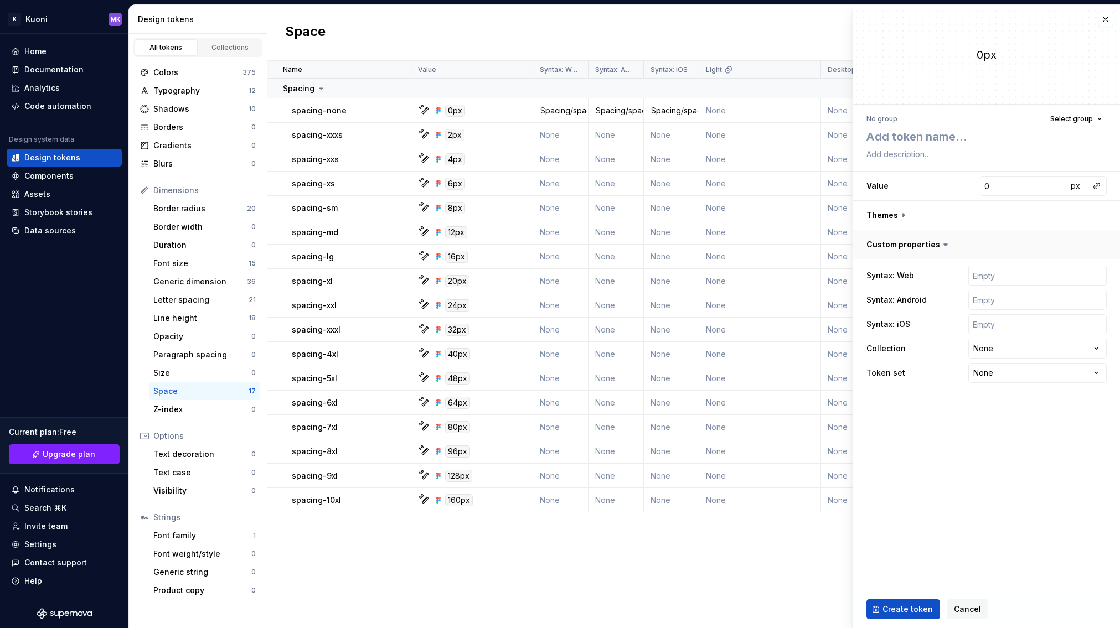
type textarea "*"
click at [604, 354] on html "K Kuoni MK Home Documentation Analytics Code automation Design system data Desi…" at bounding box center [560, 314] width 1120 height 628
click at [604, 351] on html "K Kuoni MK Home Documentation Analytics Code automation Design system data Desi…" at bounding box center [560, 314] width 1120 height 628
click at [604, 378] on html "K Kuoni MK Home Documentation Analytics Code automation Design system data Desi…" at bounding box center [560, 314] width 1120 height 628
click at [604, 375] on html "K Kuoni MK Home Documentation Analytics Code automation Design system data Desi…" at bounding box center [560, 314] width 1120 height 628
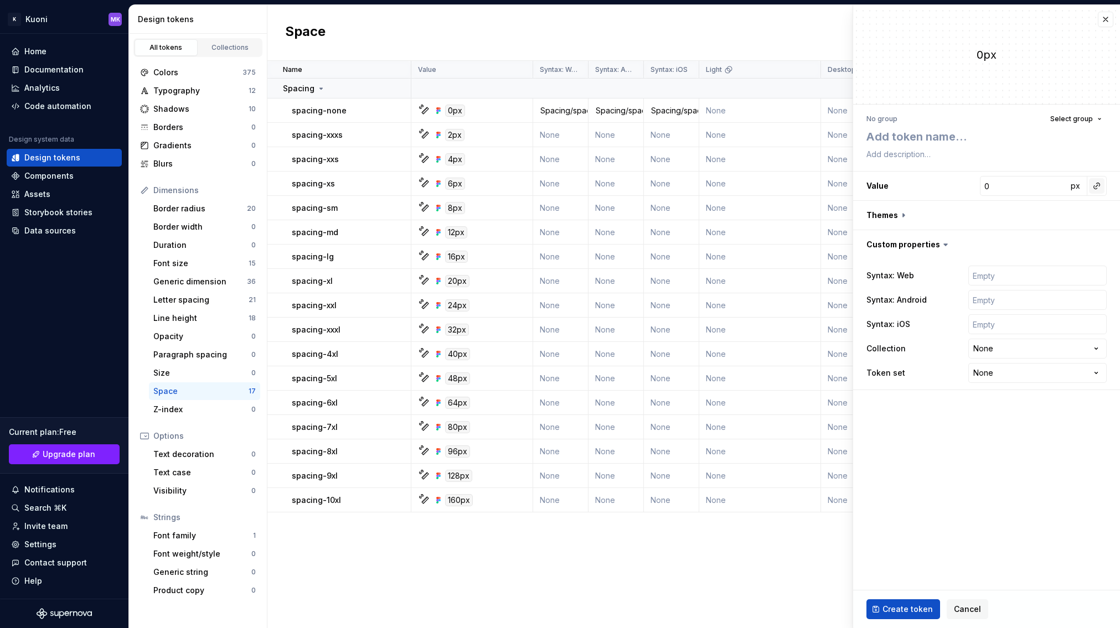
click at [604, 187] on button "button" at bounding box center [1096, 185] width 15 height 15
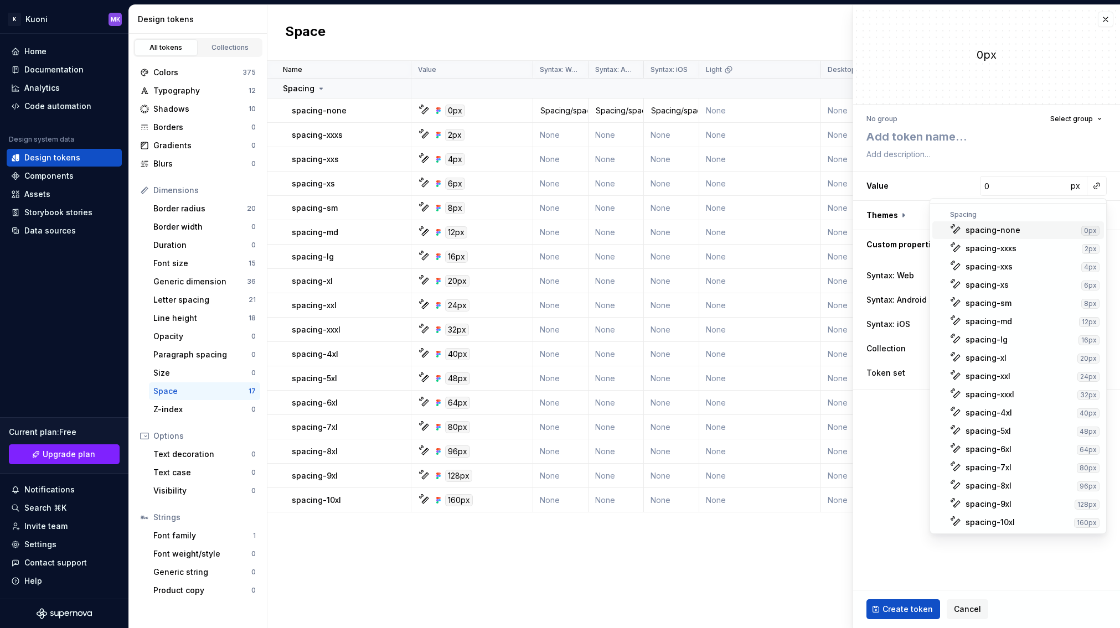
click at [604, 159] on html "K Kuoni MK Home Documentation Analytics Code automation Design system data Desi…" at bounding box center [560, 314] width 1120 height 628
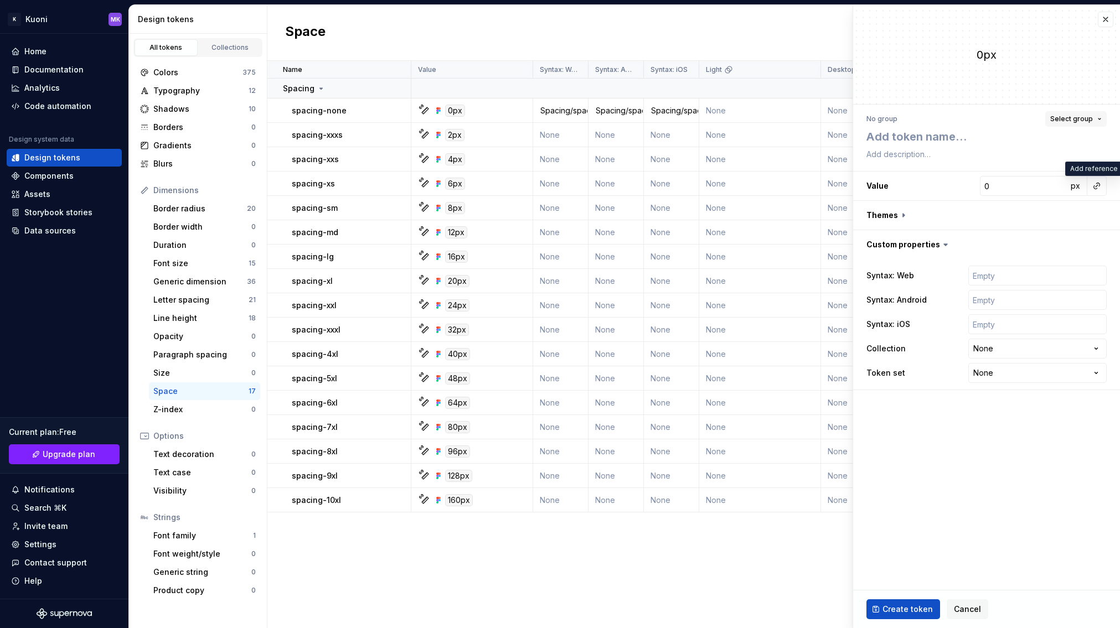
click at [604, 122] on span "Select group" at bounding box center [1071, 119] width 43 height 9
click at [604, 504] on fieldset "**********" at bounding box center [986, 316] width 267 height 623
click at [604, 601] on span "Cancel" at bounding box center [967, 609] width 27 height 11
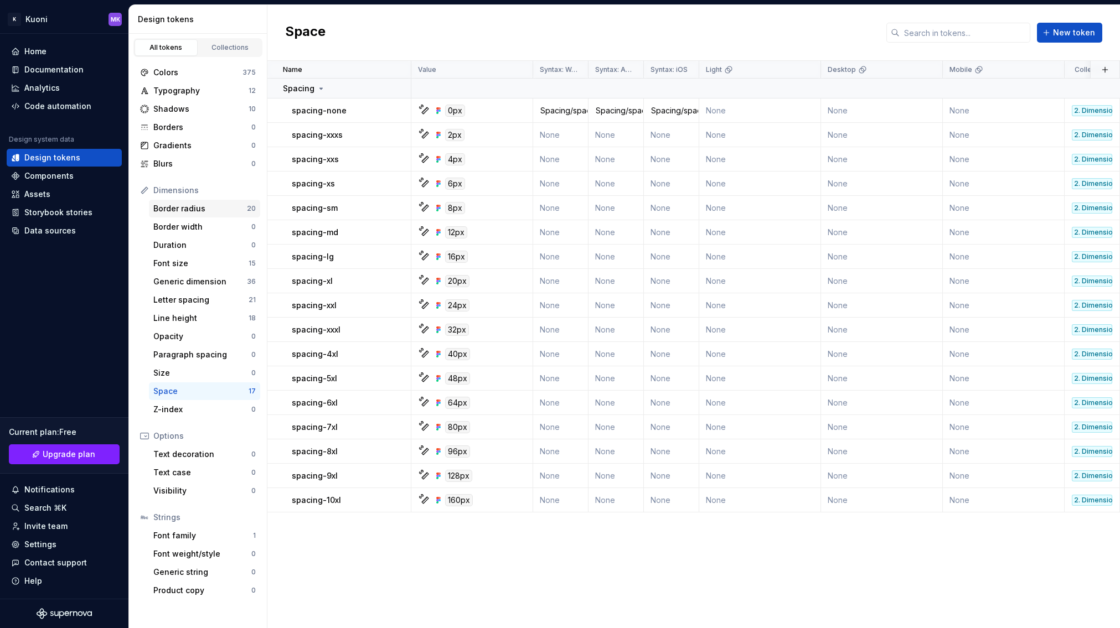
click at [213, 206] on div "Border radius" at bounding box center [200, 208] width 94 height 11
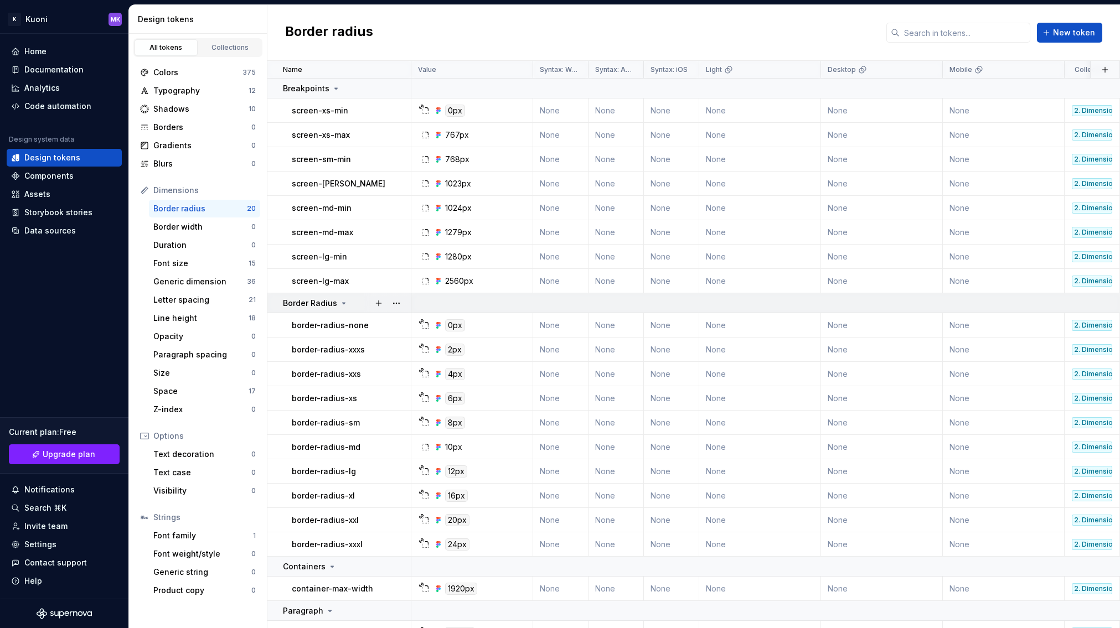
scroll to position [23, 0]
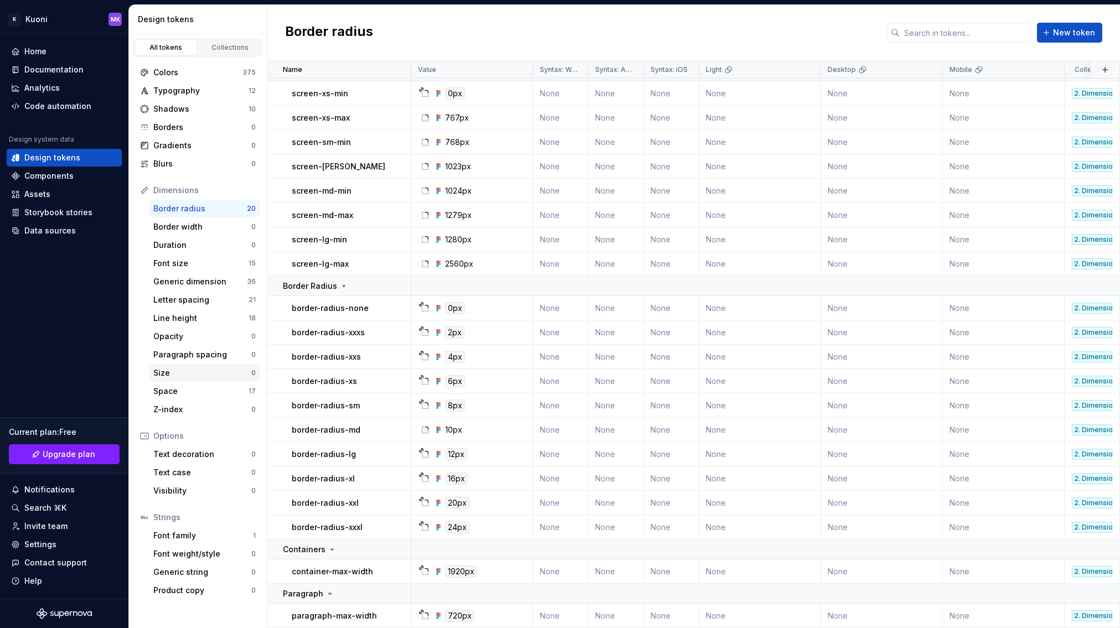
click at [184, 370] on div "Size" at bounding box center [202, 373] width 98 height 11
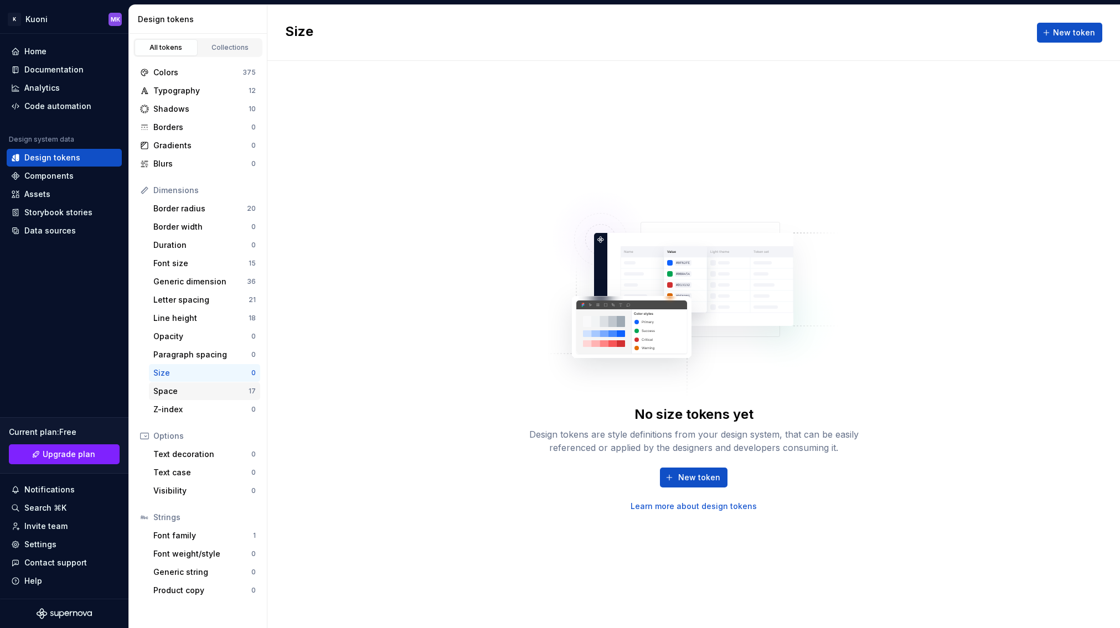
click at [185, 392] on div "Space" at bounding box center [200, 391] width 95 height 11
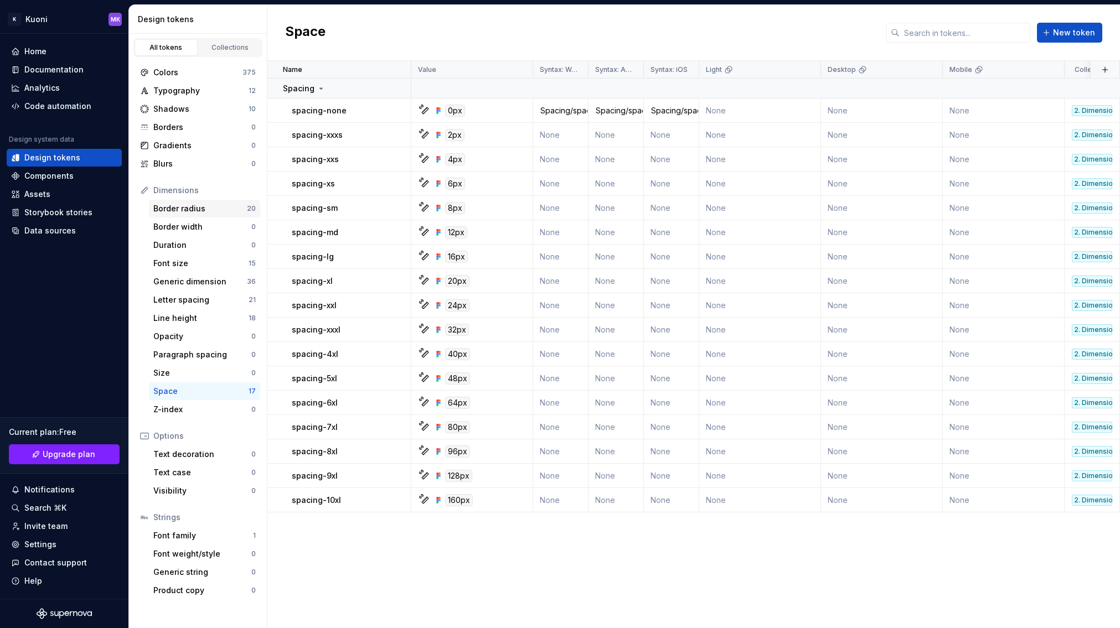
click at [201, 211] on div "Border radius" at bounding box center [200, 208] width 94 height 11
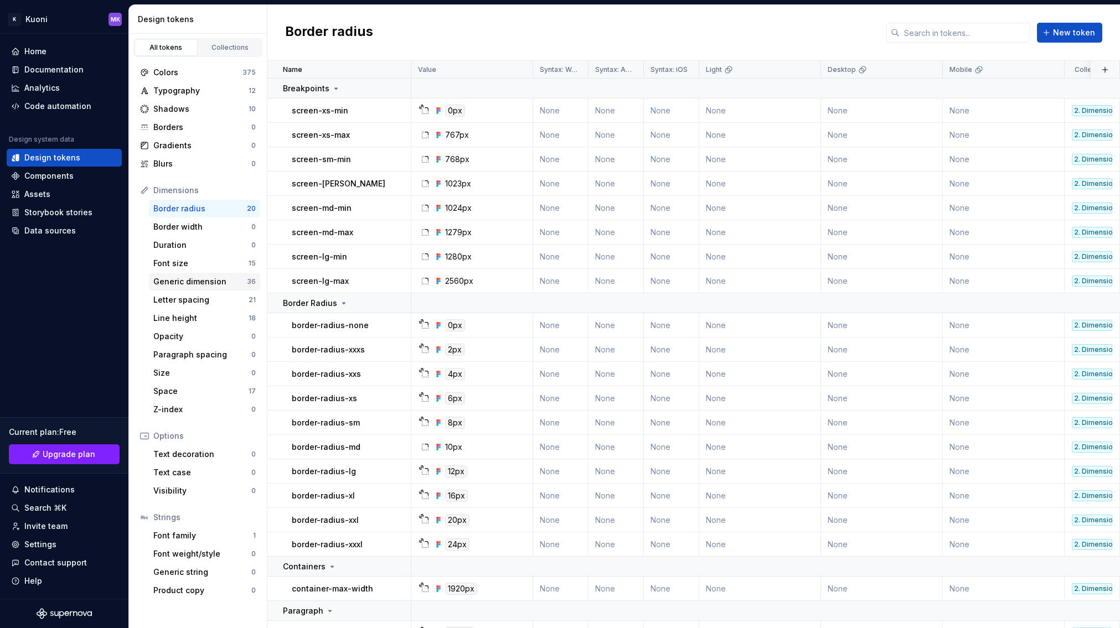
click at [208, 282] on div "Generic dimension" at bounding box center [200, 281] width 94 height 11
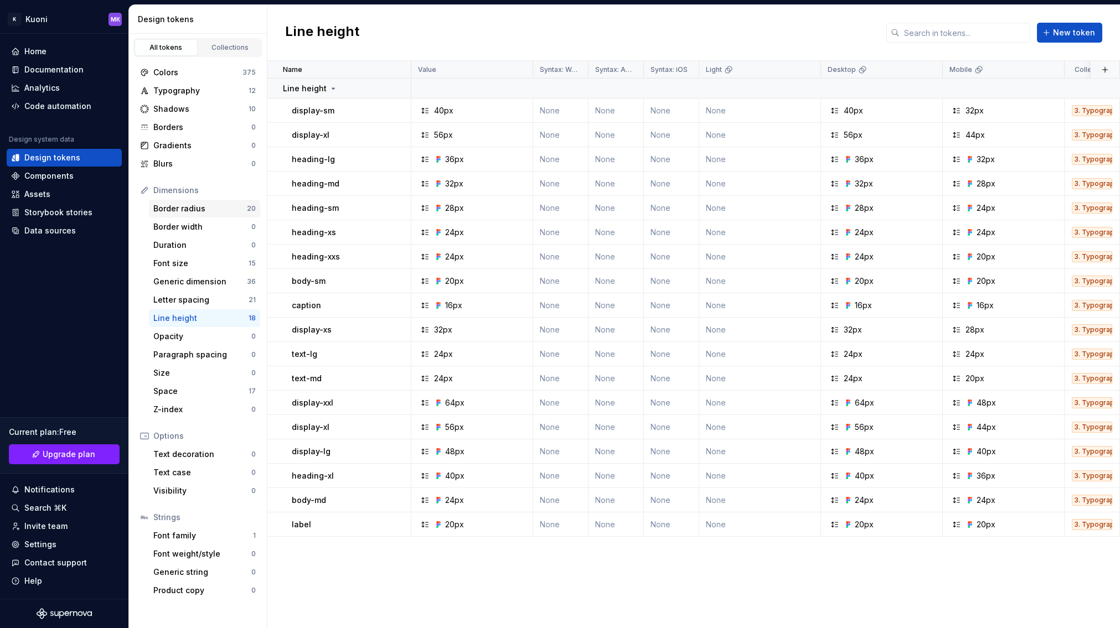
click at [201, 209] on div "Border radius" at bounding box center [200, 208] width 94 height 11
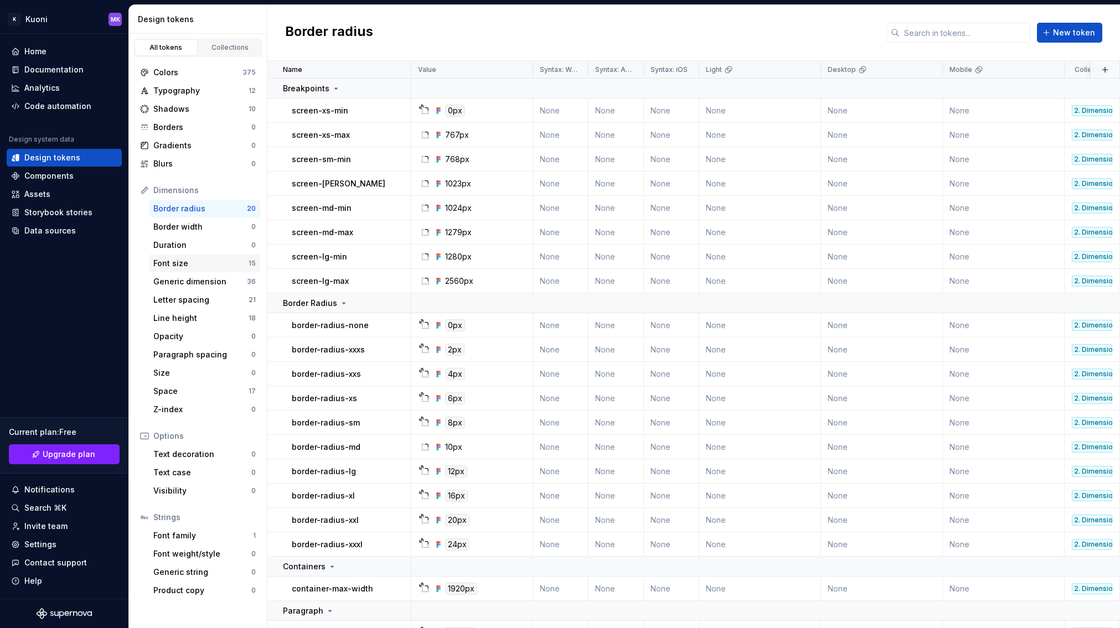
click at [203, 262] on div "Font size" at bounding box center [200, 263] width 95 height 11
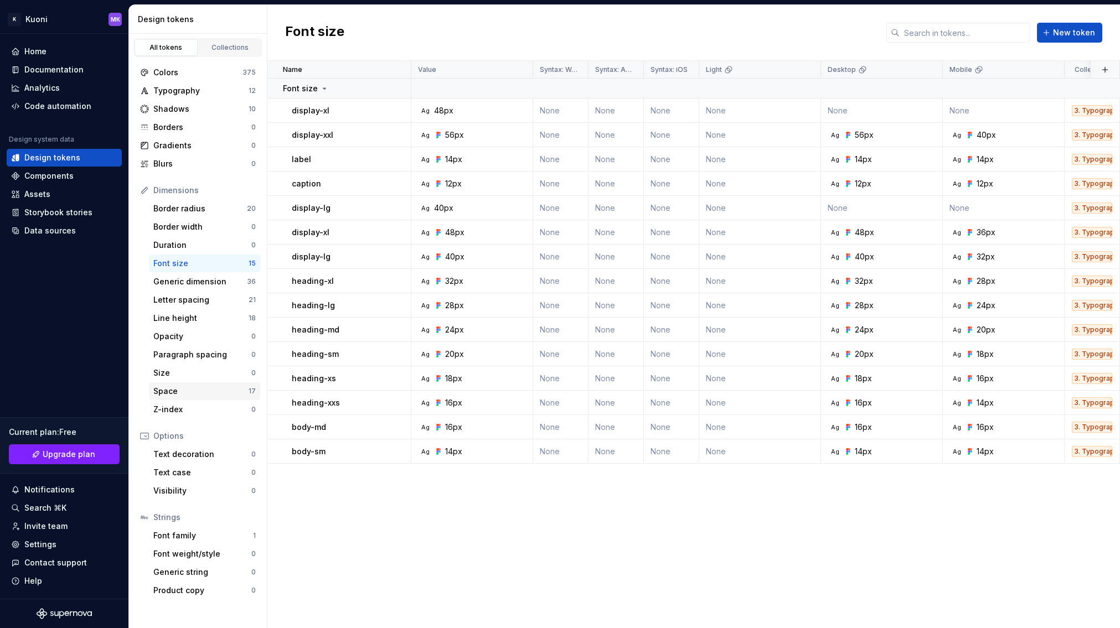
click at [204, 391] on div "Space" at bounding box center [200, 391] width 95 height 11
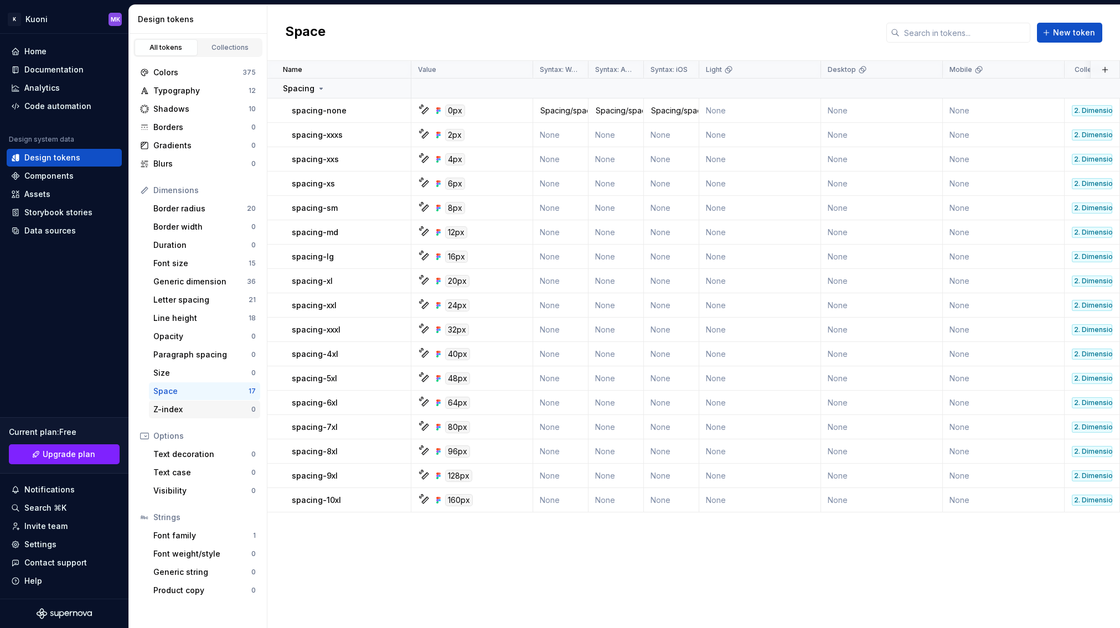
click at [195, 408] on div "Z-index" at bounding box center [202, 409] width 98 height 11
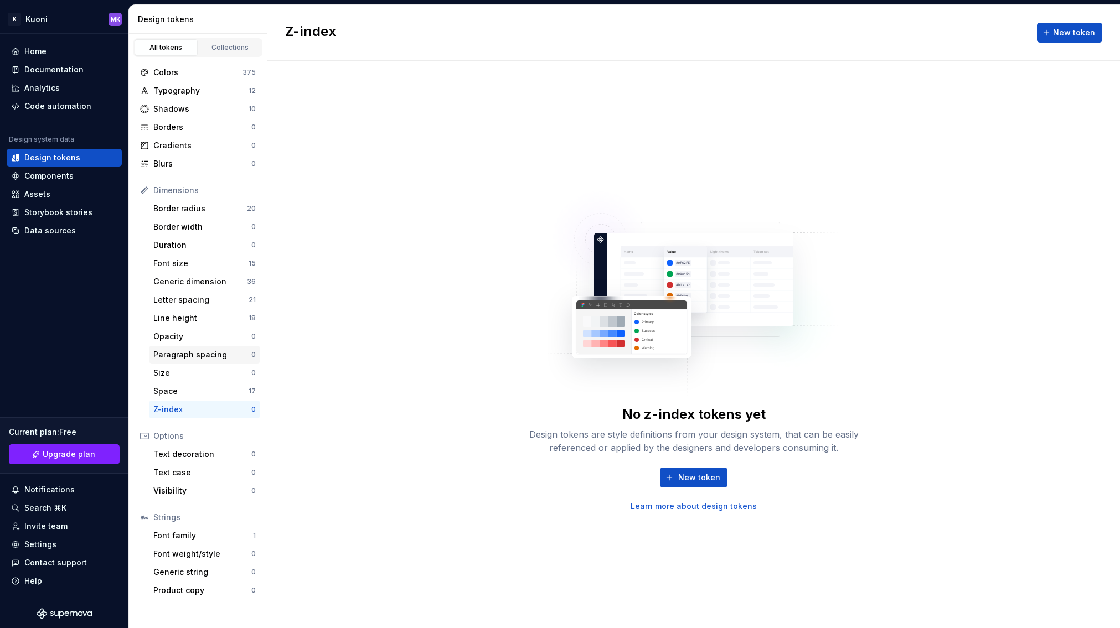
click at [211, 353] on div "Paragraph spacing" at bounding box center [202, 354] width 98 height 11
click at [203, 313] on div "Line height" at bounding box center [200, 318] width 95 height 11
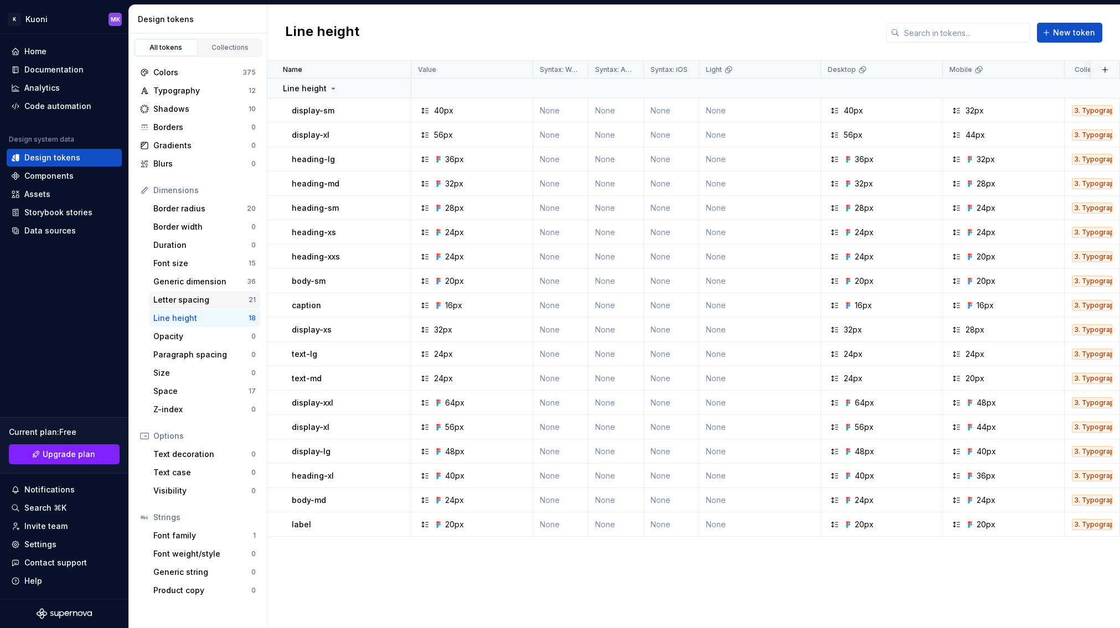
click at [204, 296] on div "Letter spacing" at bounding box center [200, 299] width 95 height 11
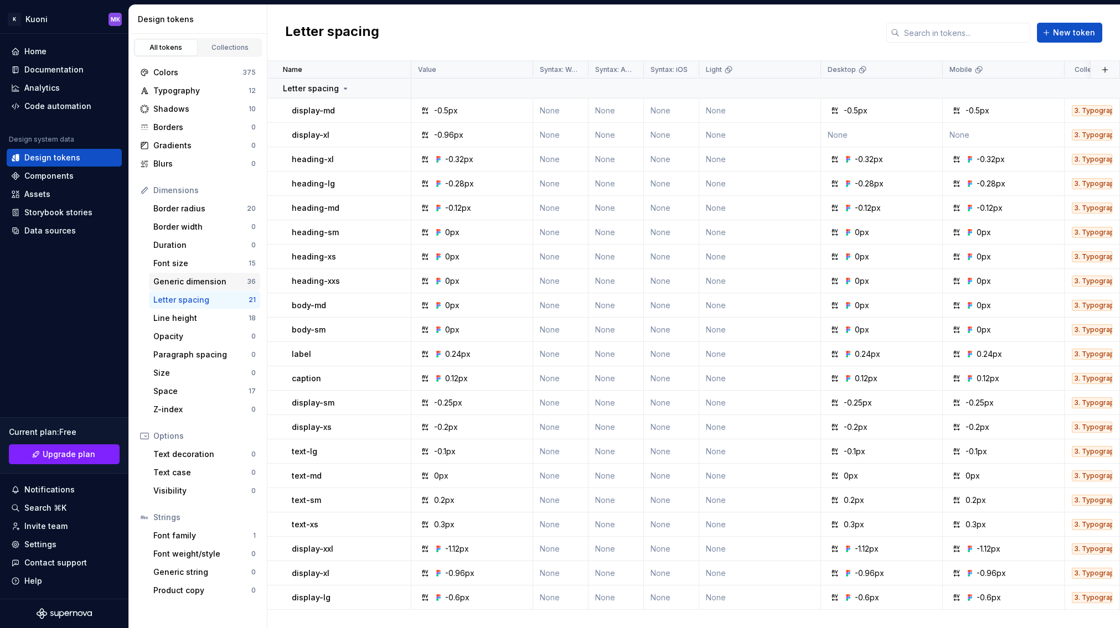
click at [213, 275] on div "Generic dimension 36" at bounding box center [204, 282] width 111 height 18
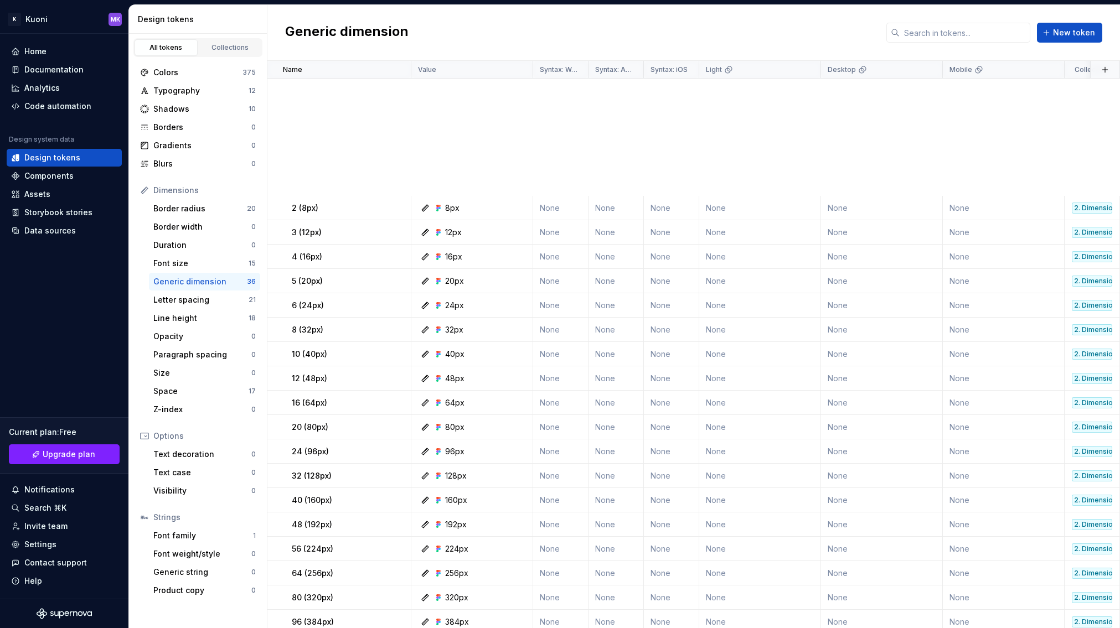
scroll to position [373, 0]
